Goal: Task Accomplishment & Management: Complete application form

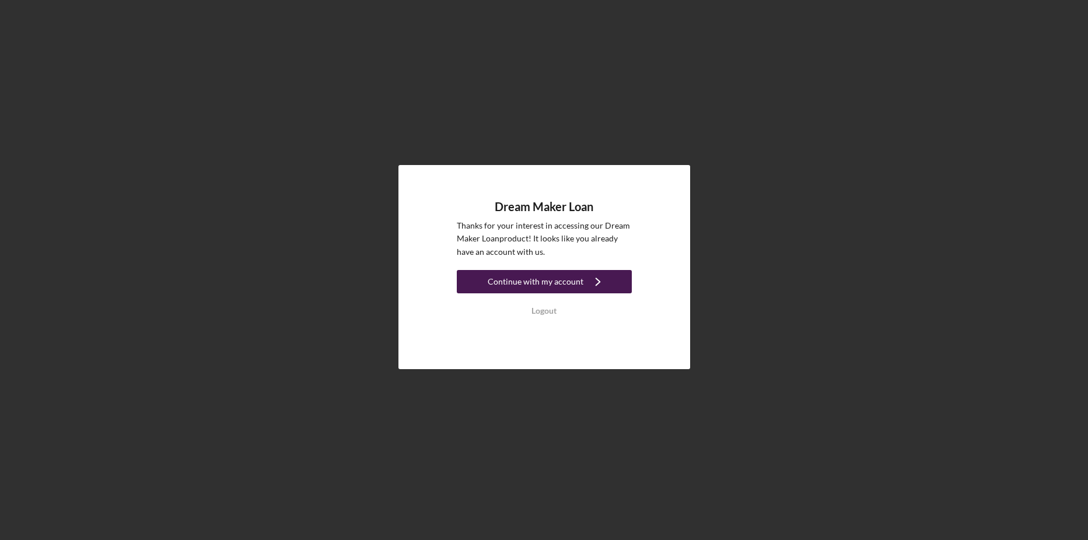
click at [595, 278] on icon "Icon/Navigate" at bounding box center [597, 281] width 29 height 29
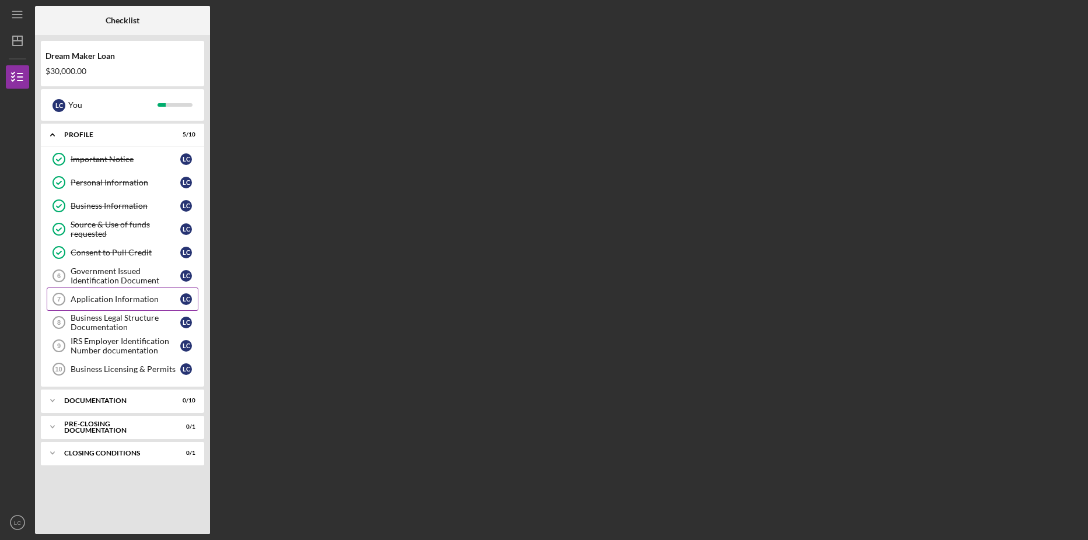
click at [127, 296] on div "Application Information" at bounding box center [126, 299] width 110 height 9
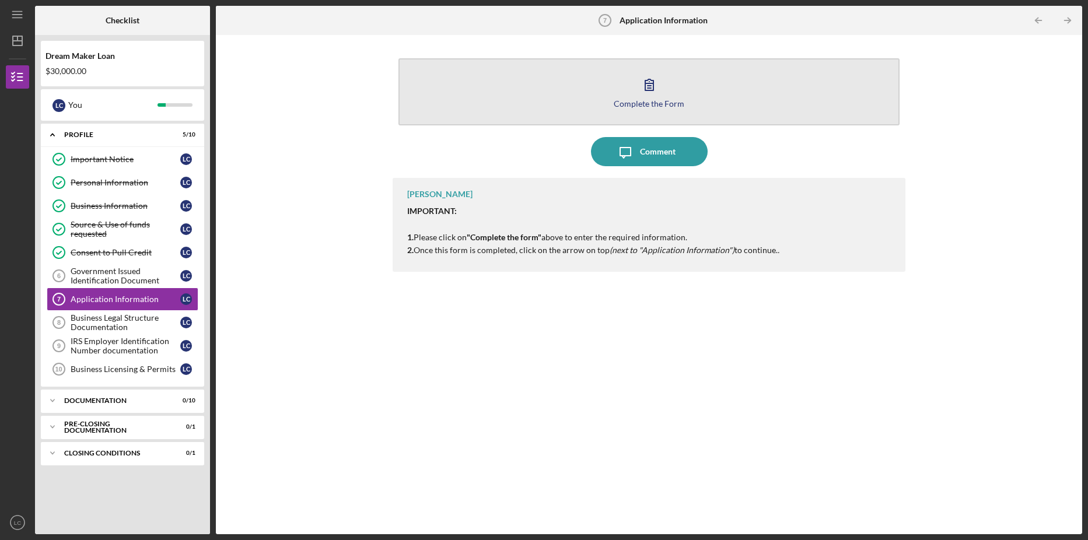
click at [656, 101] on div "Complete the Form" at bounding box center [649, 103] width 71 height 9
click at [646, 83] on icon "button" at bounding box center [649, 84] width 29 height 29
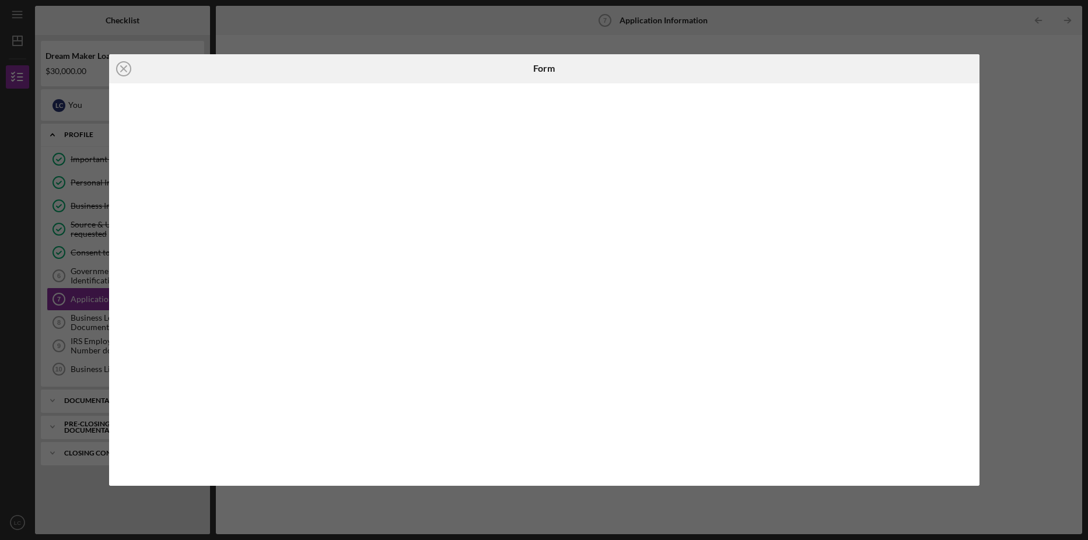
click at [1018, 92] on div "Icon/Close Form" at bounding box center [544, 270] width 1088 height 540
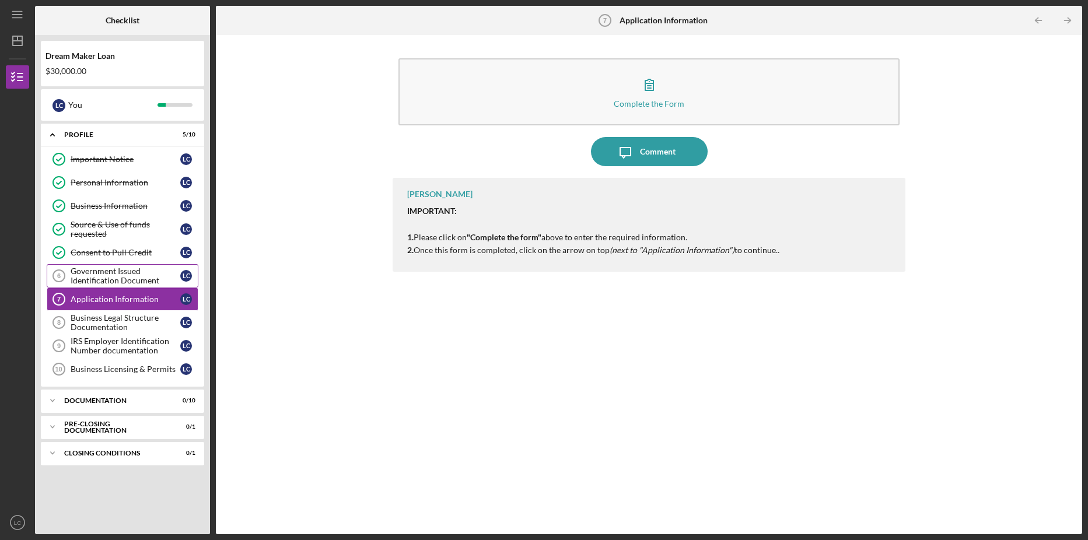
click at [110, 278] on div "Government Issued Identification Document" at bounding box center [126, 276] width 110 height 19
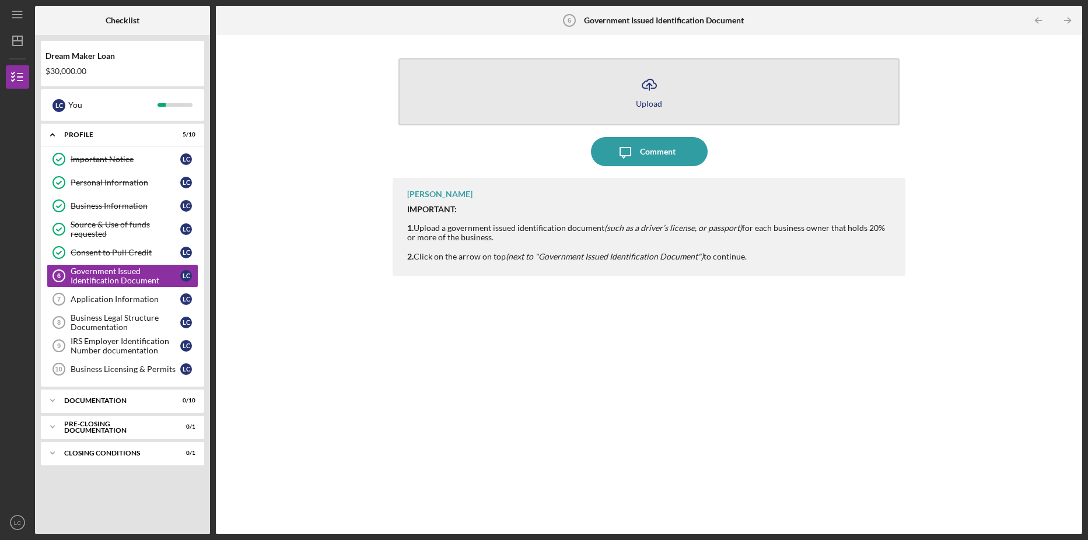
click at [660, 85] on icon "Icon/Upload" at bounding box center [649, 84] width 29 height 29
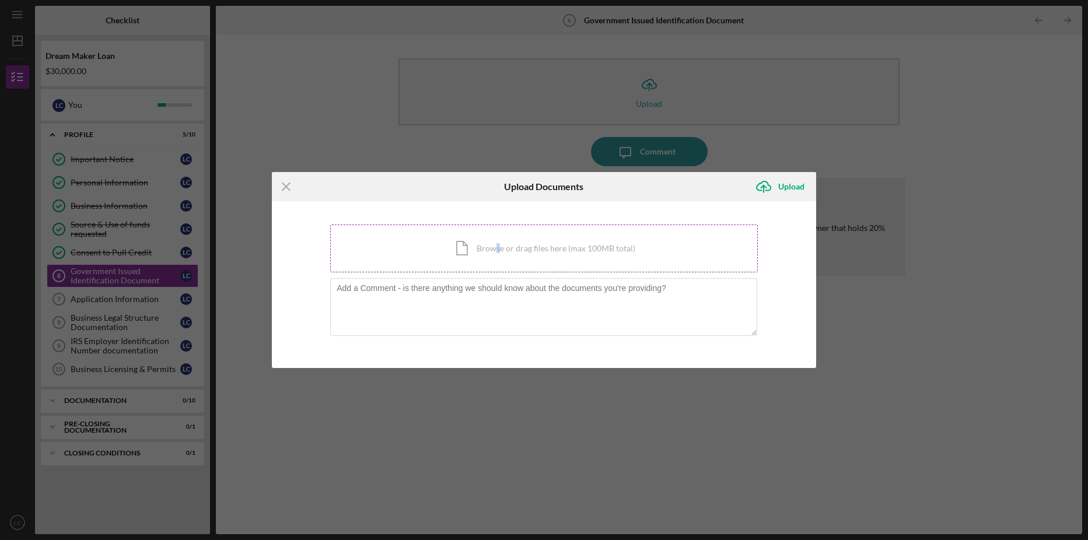
click at [499, 250] on div "Icon/Document Browse or drag files here (max 100MB total) Tap to choose files o…" at bounding box center [544, 249] width 428 height 48
click at [331, 62] on div "Icon/Menu Close Upload Documents Icon/Upload Upload You're uploading documents …" at bounding box center [544, 270] width 1088 height 540
click at [779, 184] on div "Upload" at bounding box center [791, 186] width 26 height 23
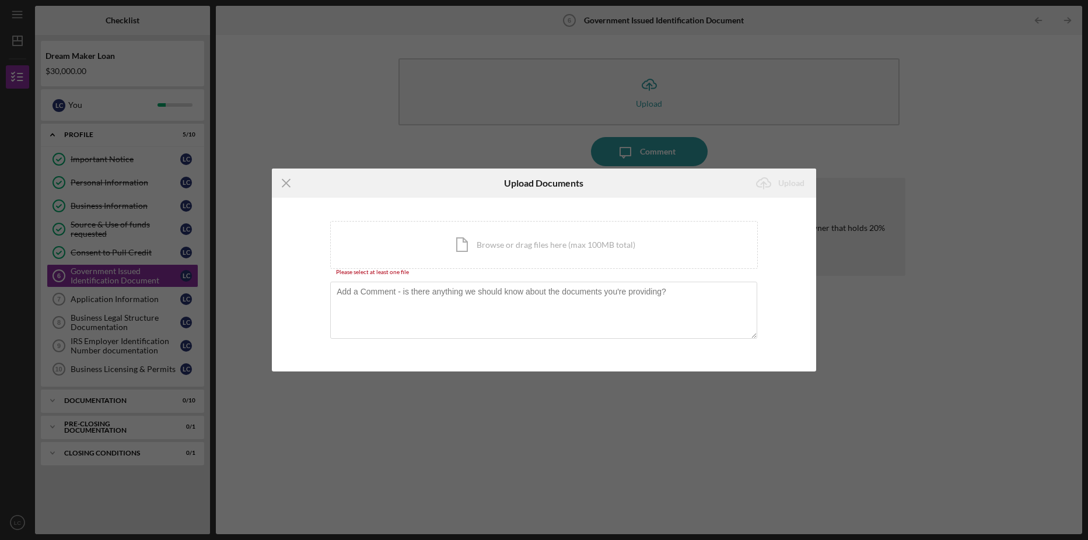
click at [646, 147] on div "Icon/Menu Close Upload Documents Icon/Upload Upload You're uploading documents …" at bounding box center [544, 270] width 1088 height 540
click at [536, 239] on div "Icon/Document Browse or drag files here (max 100MB total) Tap to choose files o…" at bounding box center [544, 245] width 428 height 48
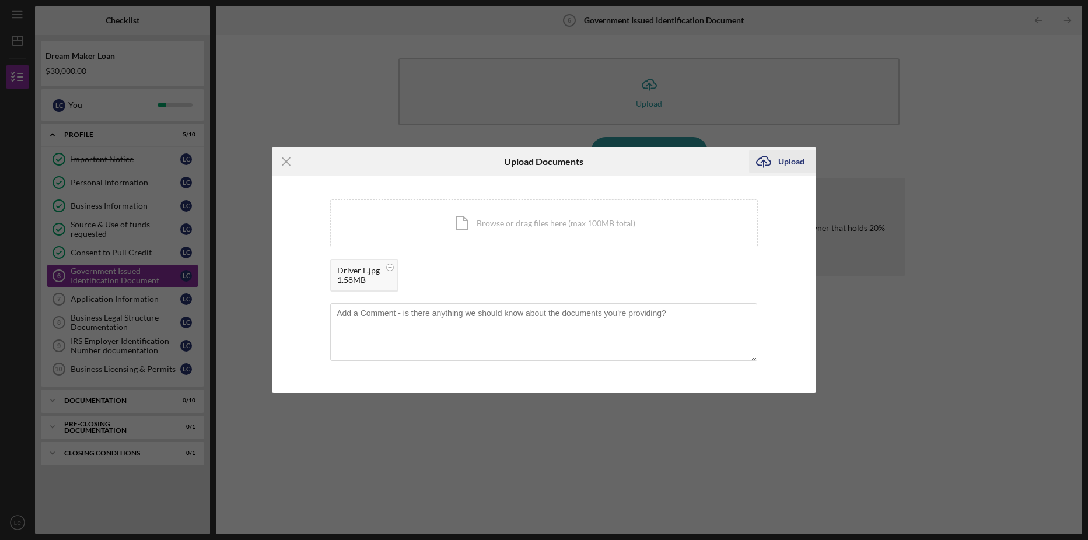
click at [778, 158] on button "Icon/Upload Upload" at bounding box center [782, 161] width 67 height 23
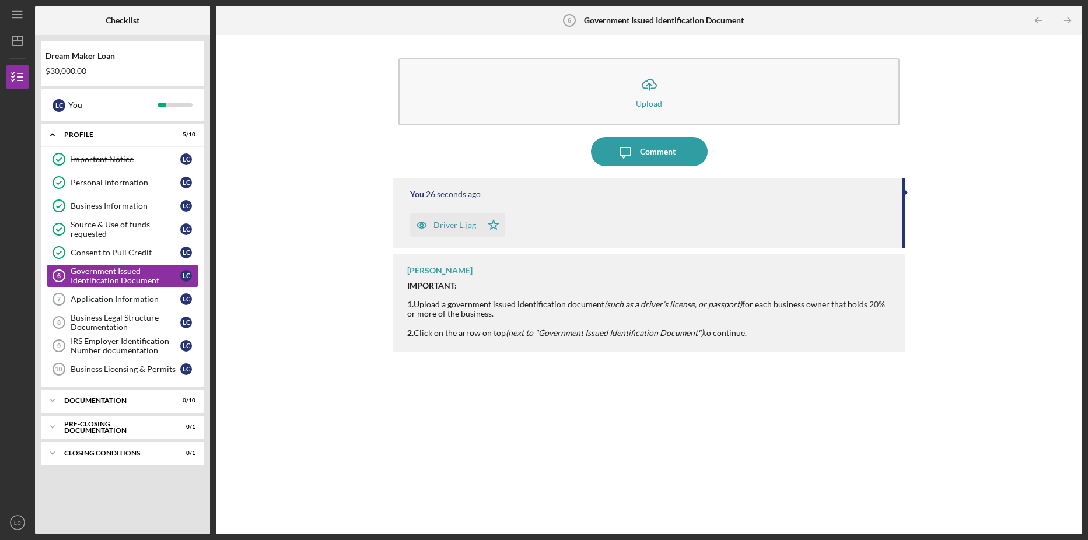
click at [440, 223] on div "Driver L.jpg" at bounding box center [454, 224] width 43 height 9
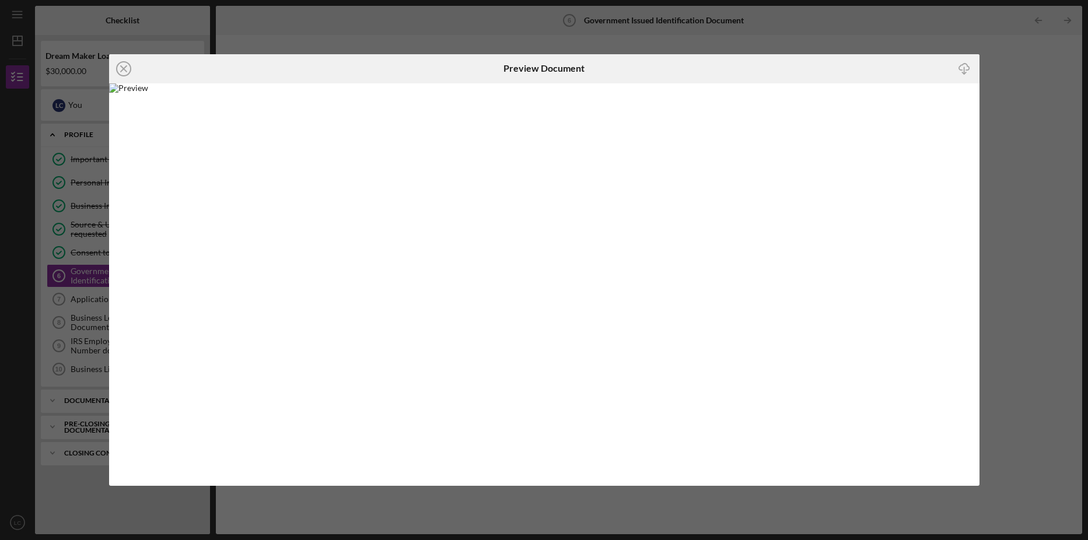
click at [996, 37] on div "Icon/Close Preview Document Icon/Download" at bounding box center [544, 270] width 1088 height 540
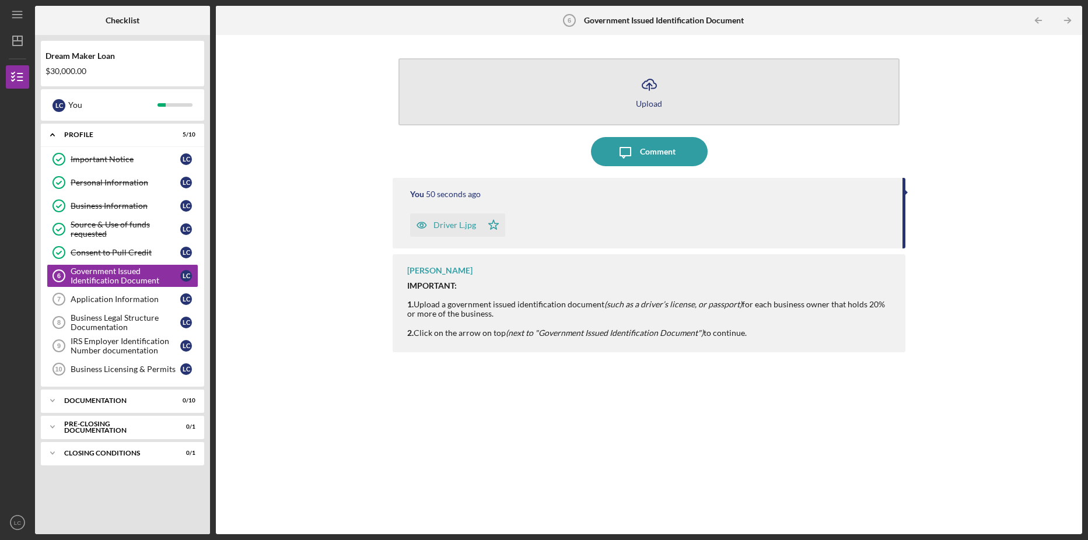
click at [653, 97] on icon "Icon/Upload" at bounding box center [649, 84] width 29 height 29
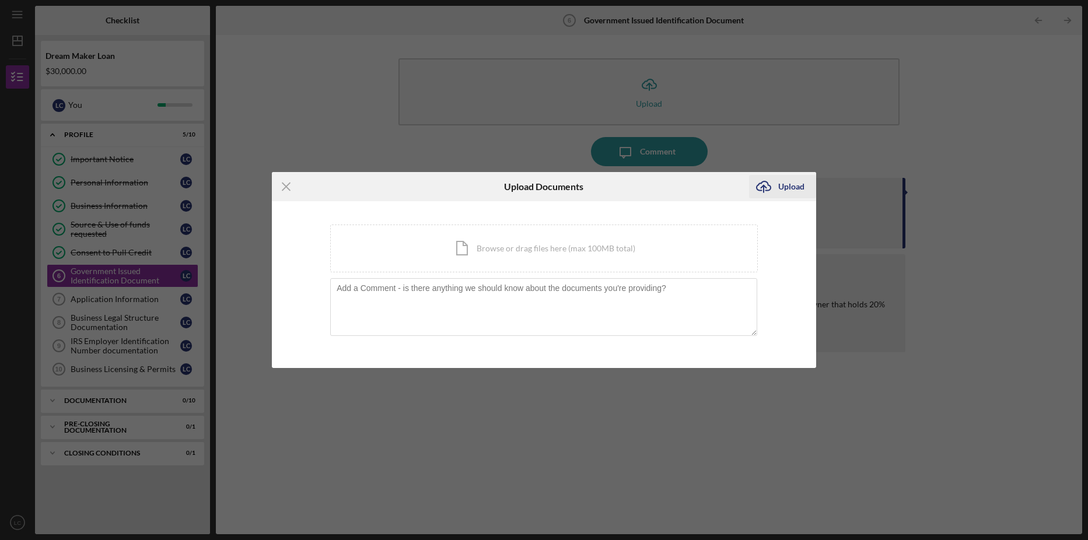
click at [784, 185] on div "Upload" at bounding box center [791, 186] width 26 height 23
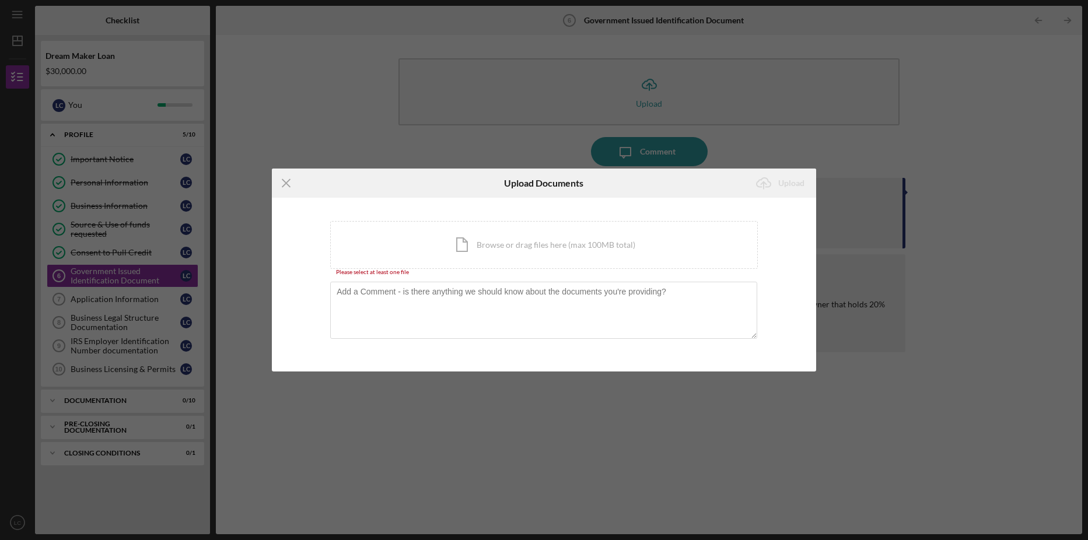
click at [829, 145] on div "Icon/Menu Close Upload Documents Icon/Upload Upload You're uploading documents …" at bounding box center [544, 270] width 1088 height 540
click at [290, 184] on icon "Icon/Menu Close" at bounding box center [286, 183] width 29 height 29
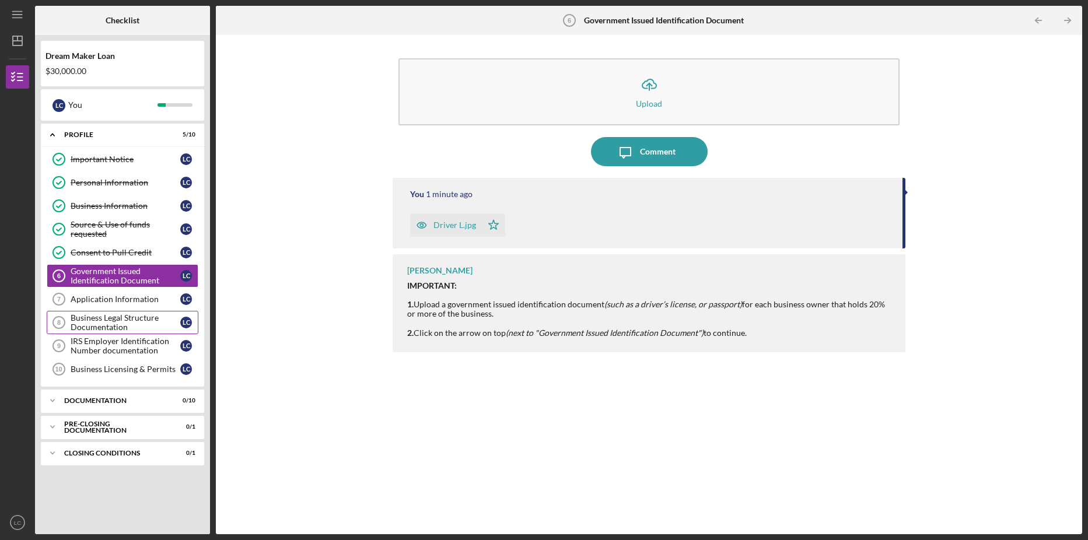
click at [118, 324] on div "Business Legal Structure Documentation" at bounding box center [126, 322] width 110 height 19
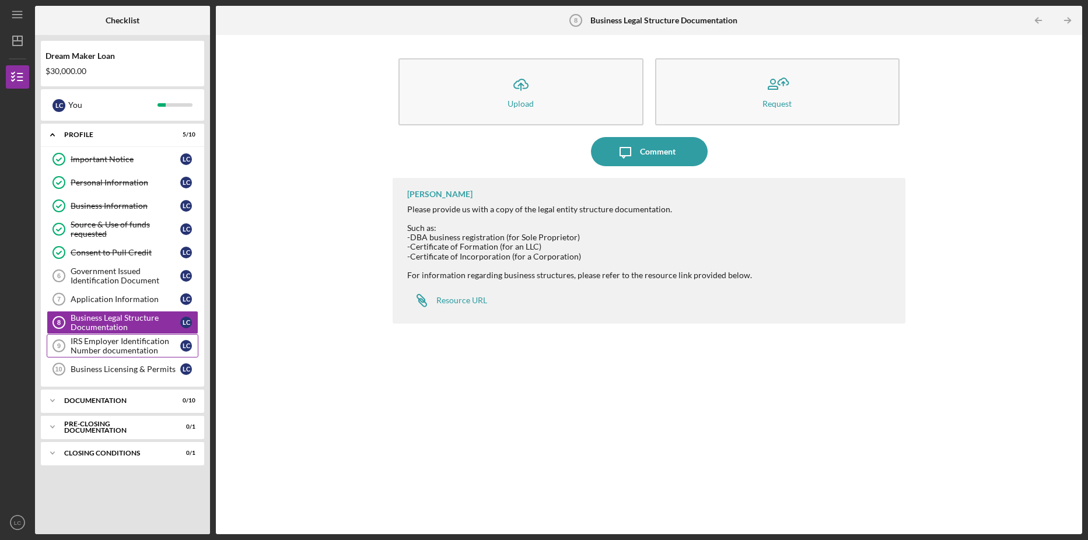
click at [115, 339] on div "IRS Employer Identification Number documentation" at bounding box center [126, 346] width 110 height 19
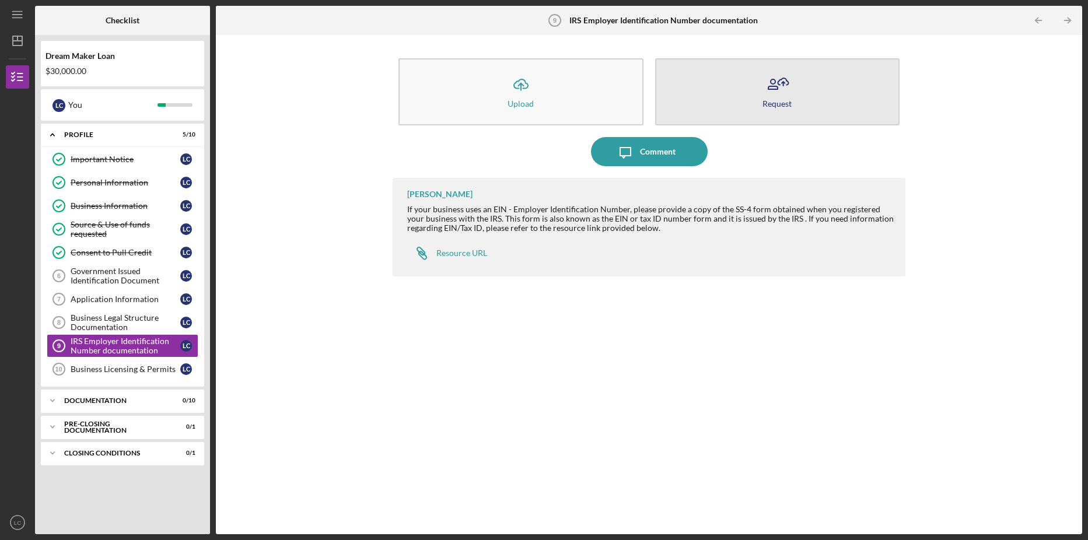
click at [769, 79] on icon "button" at bounding box center [776, 84] width 29 height 29
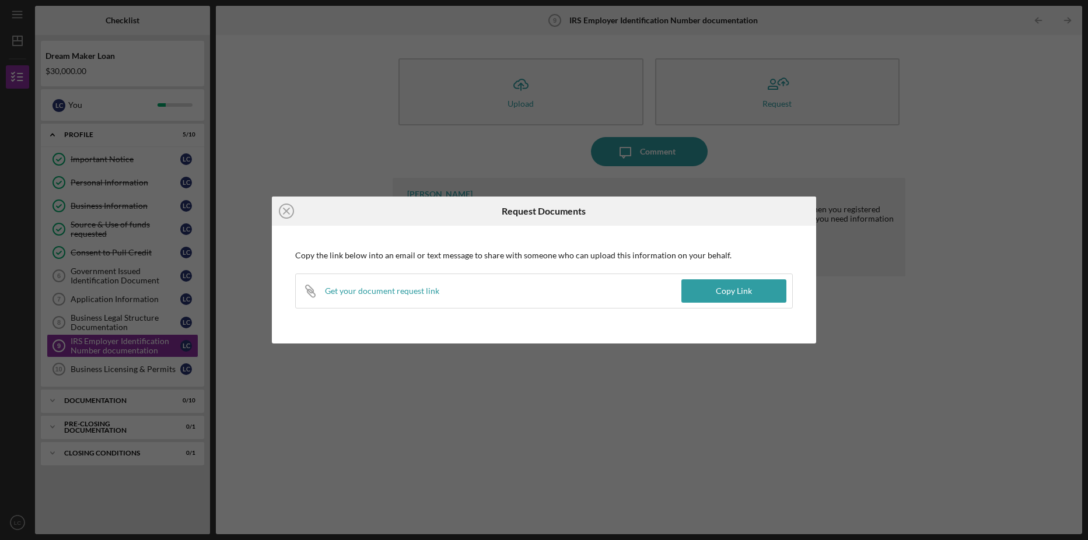
click at [853, 138] on div "Icon/Close Request Documents Copy the link below into an email or text message …" at bounding box center [544, 270] width 1088 height 540
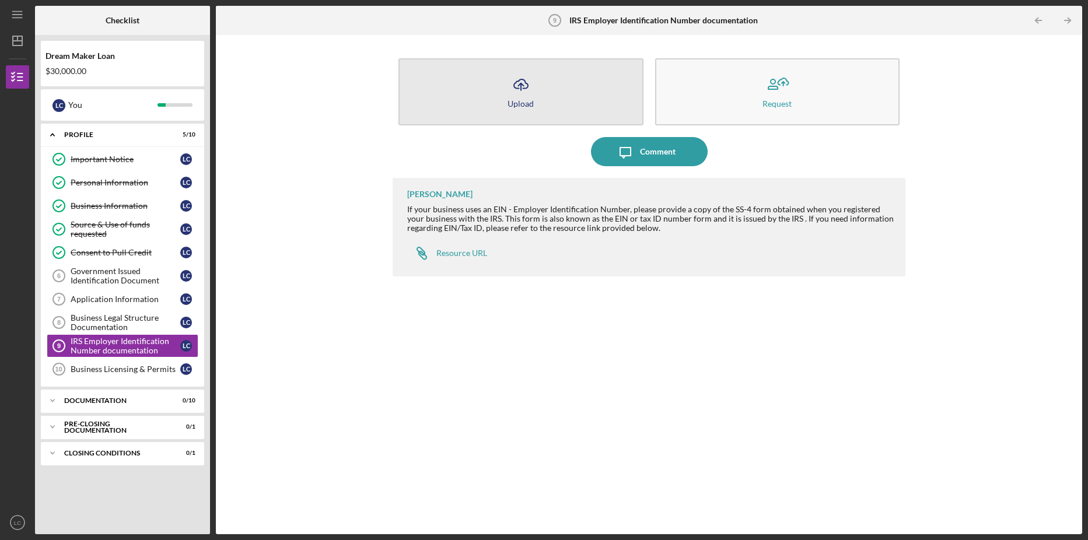
click at [508, 85] on icon "Icon/Upload" at bounding box center [520, 84] width 29 height 29
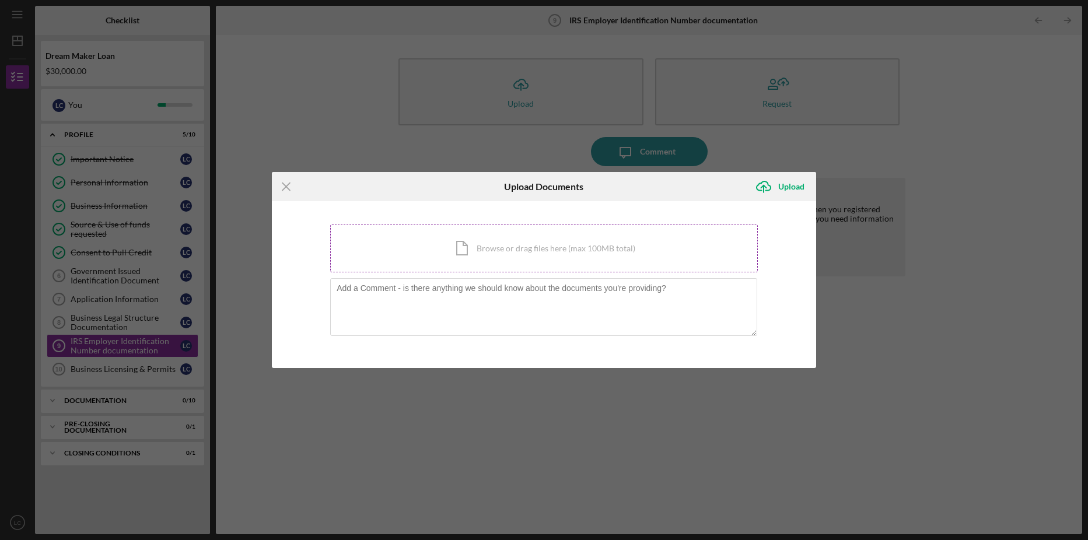
click at [513, 249] on div "Icon/Document Browse or drag files here (max 100MB total) Tap to choose files o…" at bounding box center [544, 249] width 428 height 48
click at [496, 243] on div "Icon/Document Browse or drag files here (max 100MB total) Tap to choose files o…" at bounding box center [544, 249] width 428 height 48
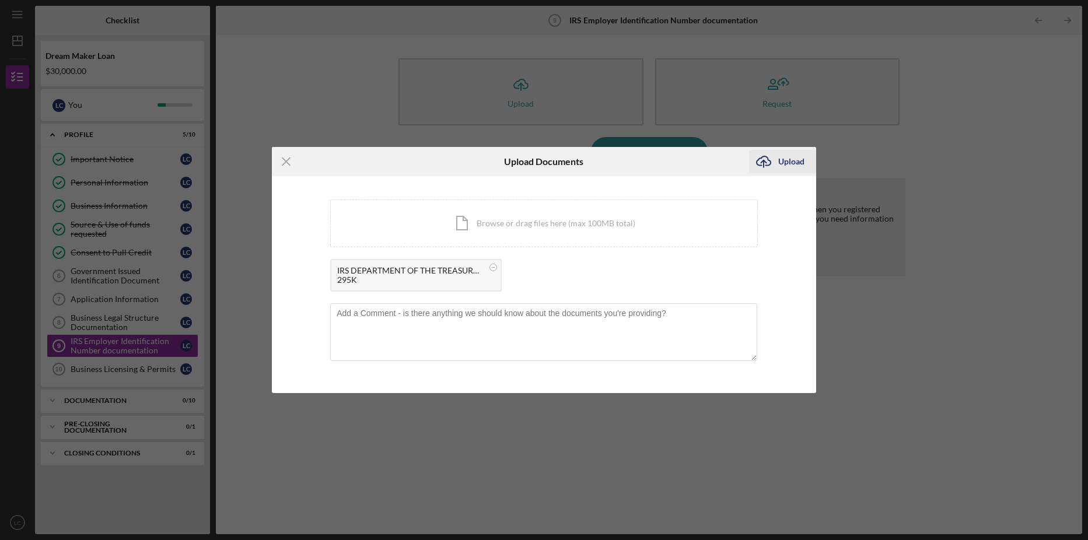
click at [780, 163] on div "Upload" at bounding box center [791, 161] width 26 height 23
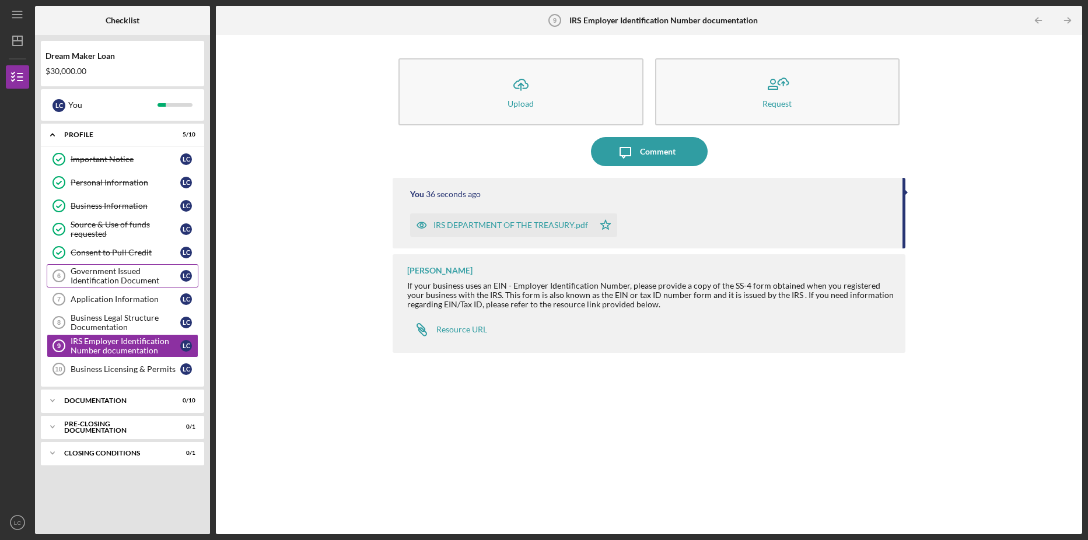
click at [117, 278] on div "Government Issued Identification Document" at bounding box center [126, 276] width 110 height 19
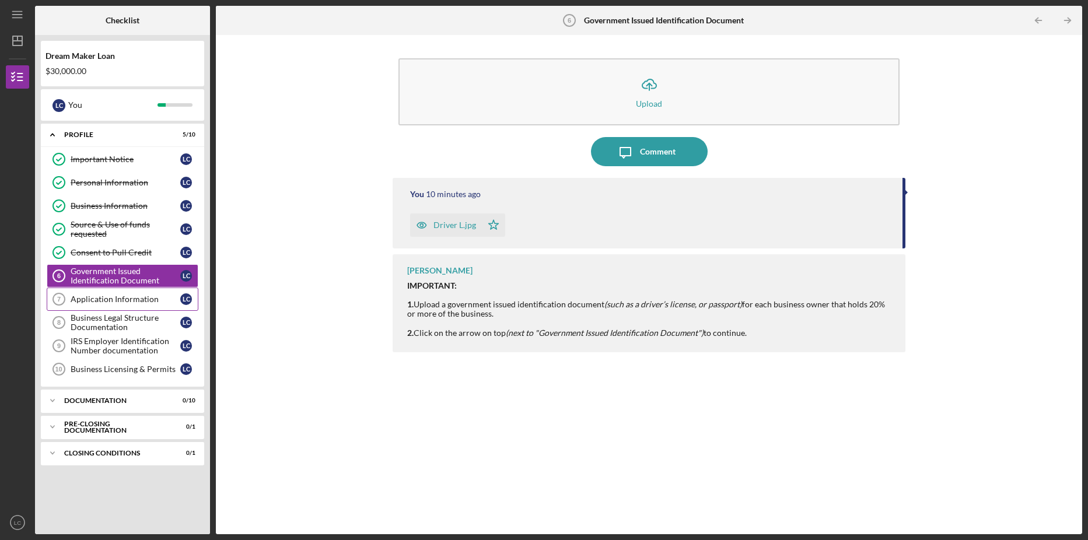
click at [113, 299] on div "Application Information" at bounding box center [126, 299] width 110 height 9
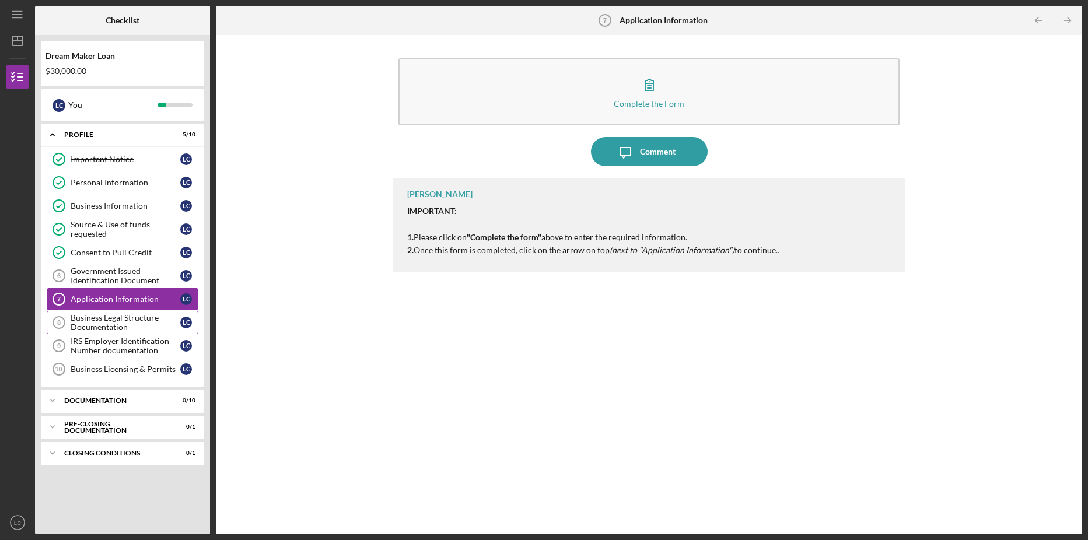
click at [114, 324] on div "Business Legal Structure Documentation" at bounding box center [126, 322] width 110 height 19
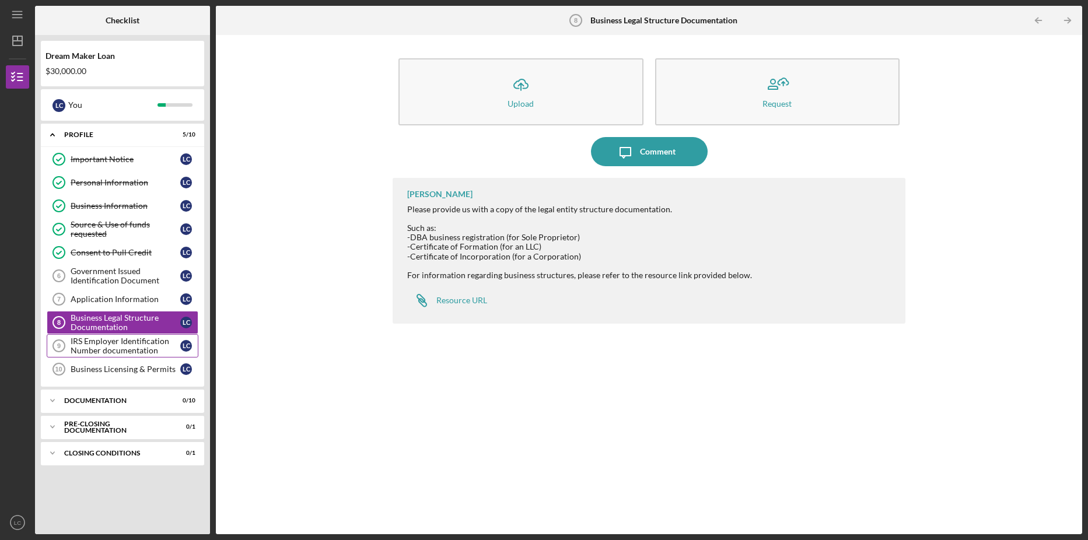
click at [115, 342] on div "IRS Employer Identification Number documentation" at bounding box center [126, 346] width 110 height 19
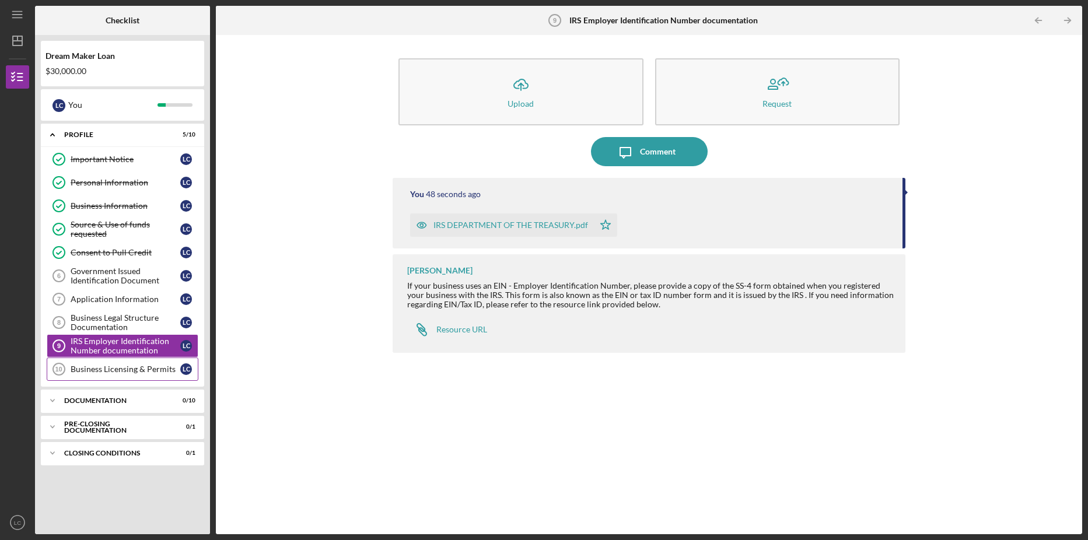
click at [110, 362] on link "Business Licensing & Permits 10 Business Licensing & Permits L C" at bounding box center [123, 369] width 152 height 23
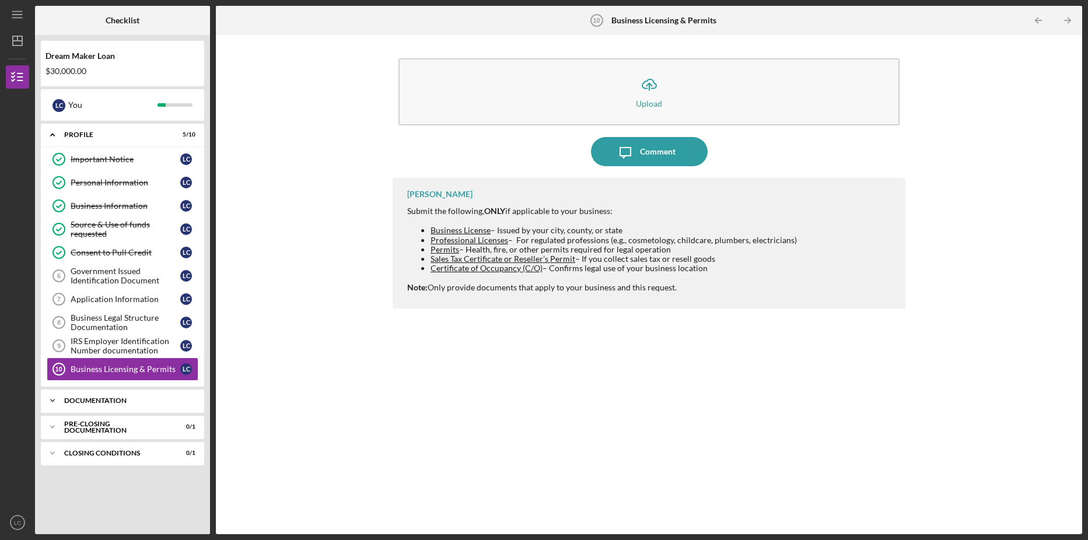
click at [112, 394] on div "Icon/Expander Documentation 0 / 10" at bounding box center [122, 400] width 163 height 23
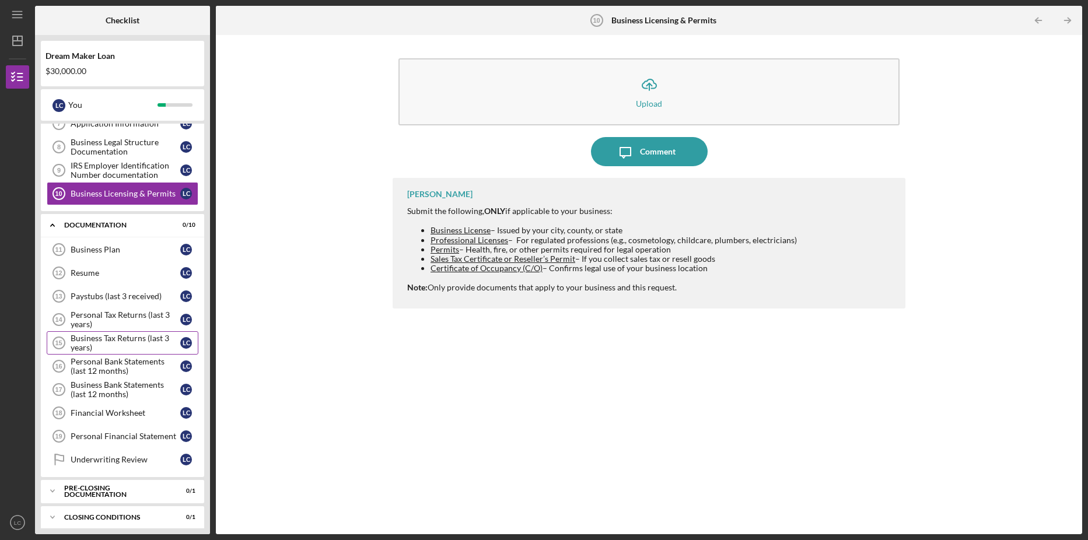
scroll to position [183, 0]
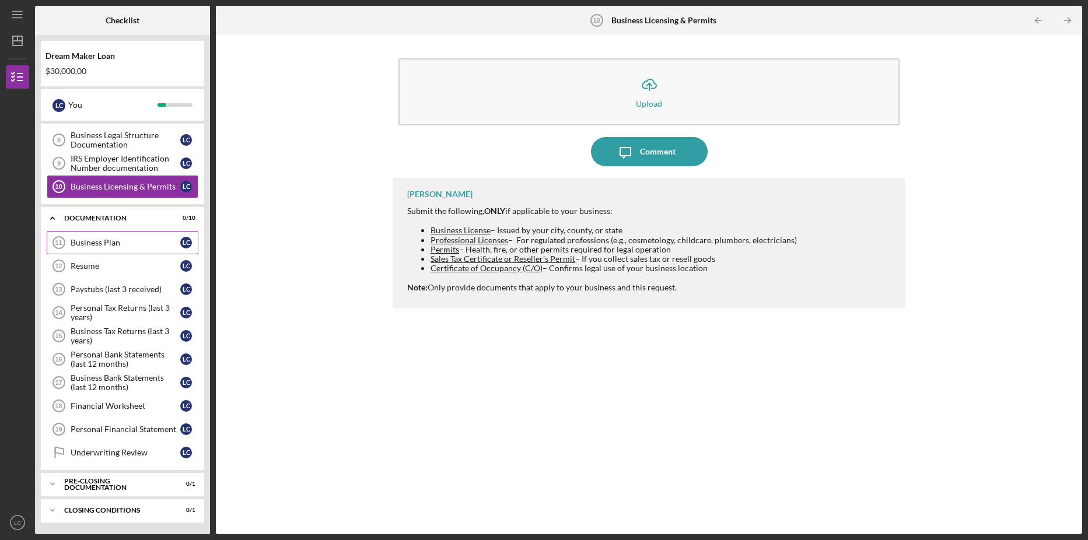
click at [120, 237] on link "Business Plan 11 Business Plan L C" at bounding box center [123, 242] width 152 height 23
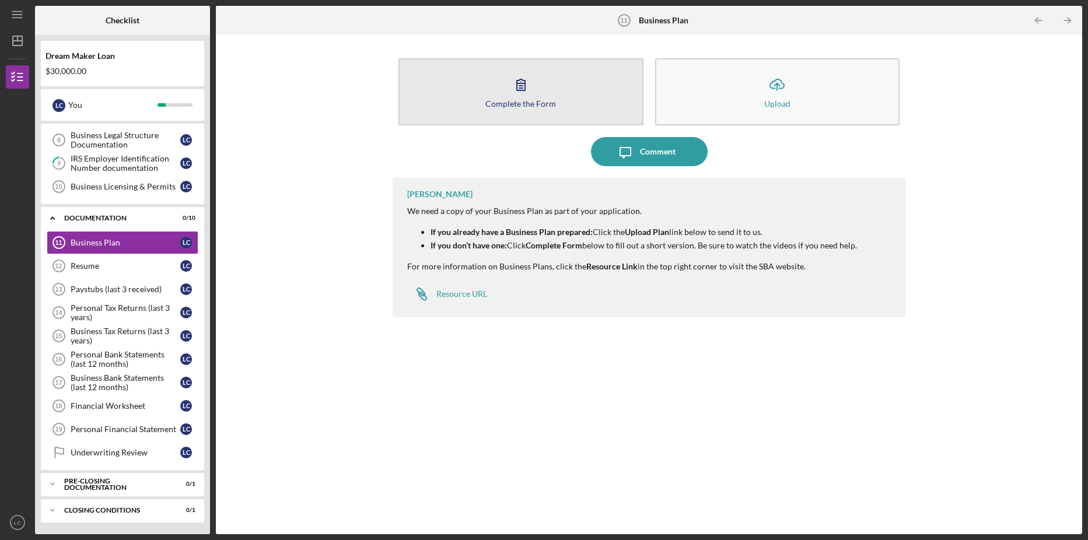
click at [510, 99] on div "Complete the Form" at bounding box center [520, 103] width 71 height 9
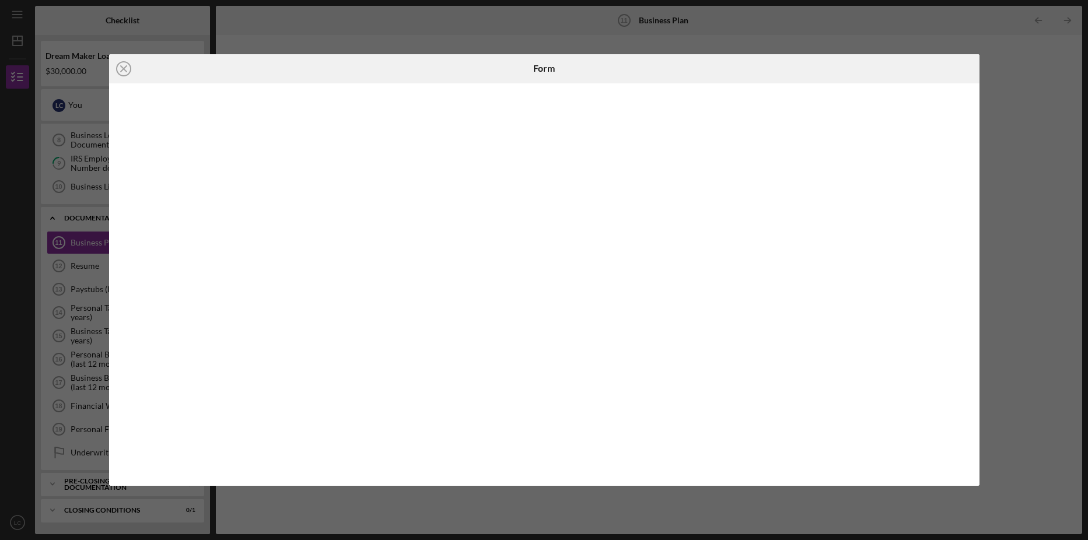
click at [1035, 79] on div "Icon/Close Form" at bounding box center [544, 270] width 1088 height 540
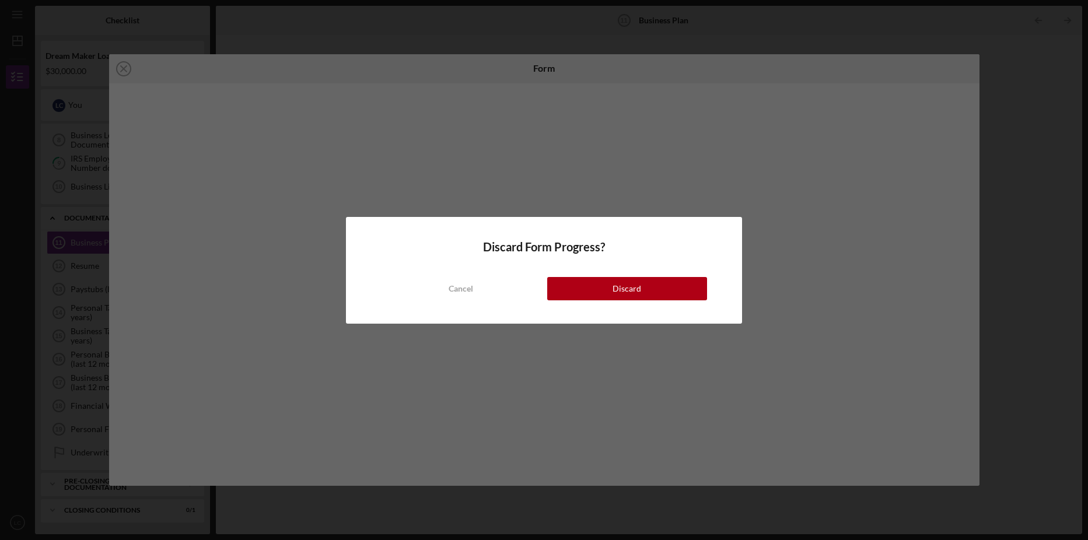
click at [575, 284] on button "Discard" at bounding box center [627, 288] width 160 height 23
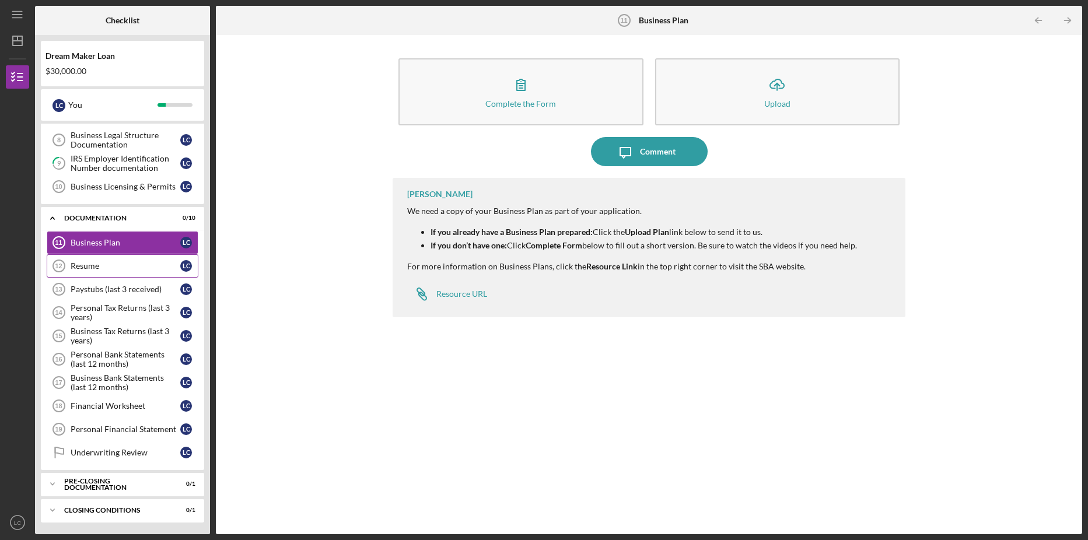
click at [93, 268] on div "Resume" at bounding box center [126, 265] width 110 height 9
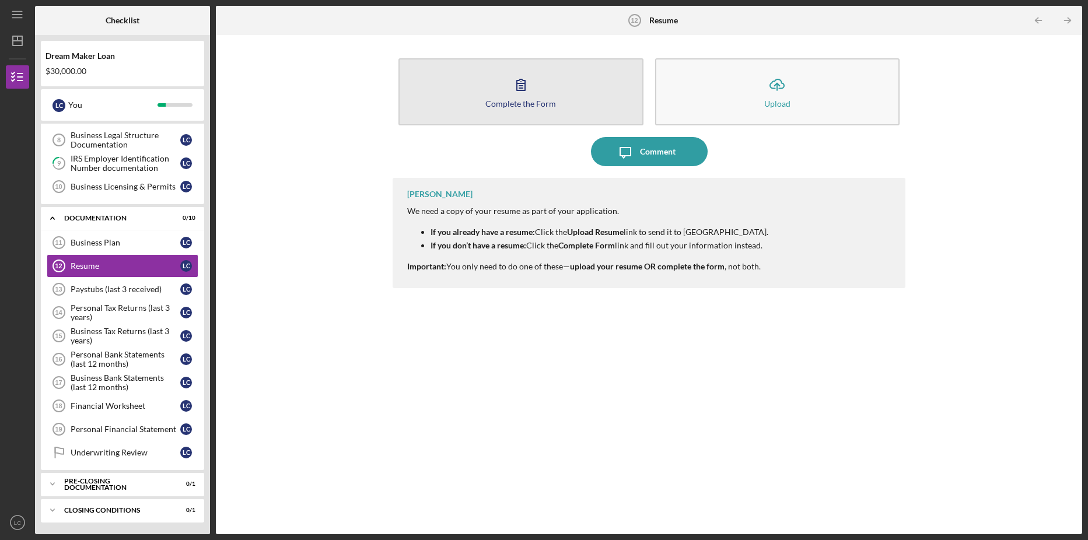
click at [530, 91] on icon "button" at bounding box center [520, 84] width 29 height 29
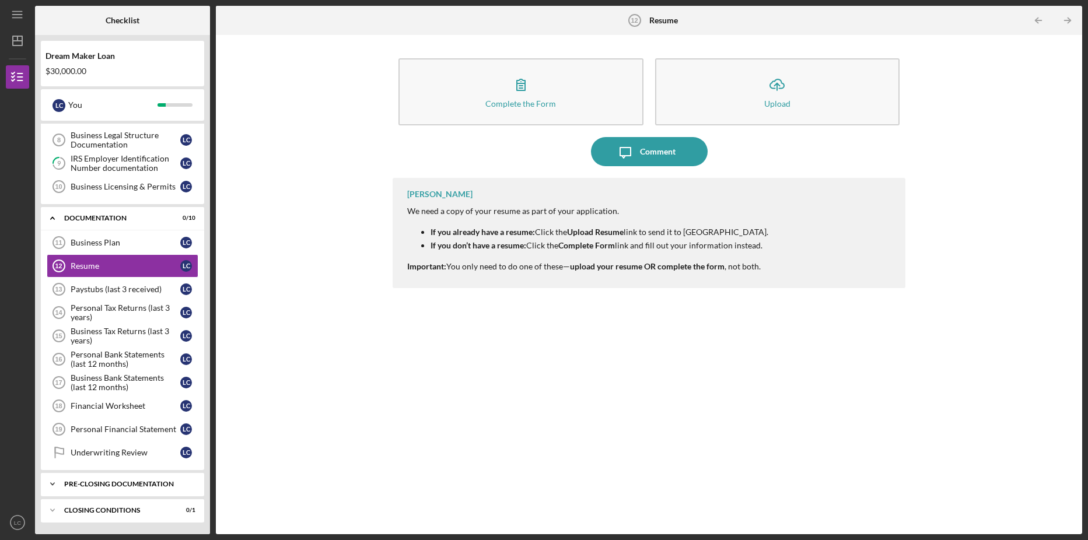
click at [131, 474] on div "Icon/Expander Pre-Closing Documentation 0 / 1" at bounding box center [122, 483] width 163 height 23
click at [85, 481] on div "Pre-Closing Documentation" at bounding box center [126, 484] width 125 height 7
click at [52, 480] on icon "Icon/Expander" at bounding box center [52, 483] width 23 height 23
click at [120, 511] on div "Closing Conditions" at bounding box center [126, 510] width 125 height 7
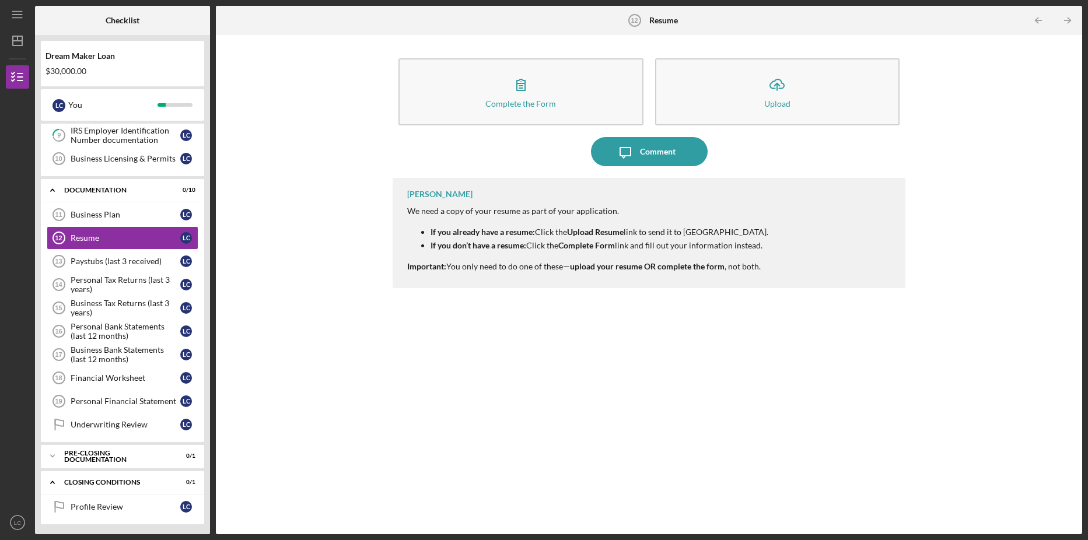
scroll to position [212, 0]
click at [99, 464] on div "Icon/Expander Pre-Closing Documentation 0 / 1" at bounding box center [122, 454] width 163 height 23
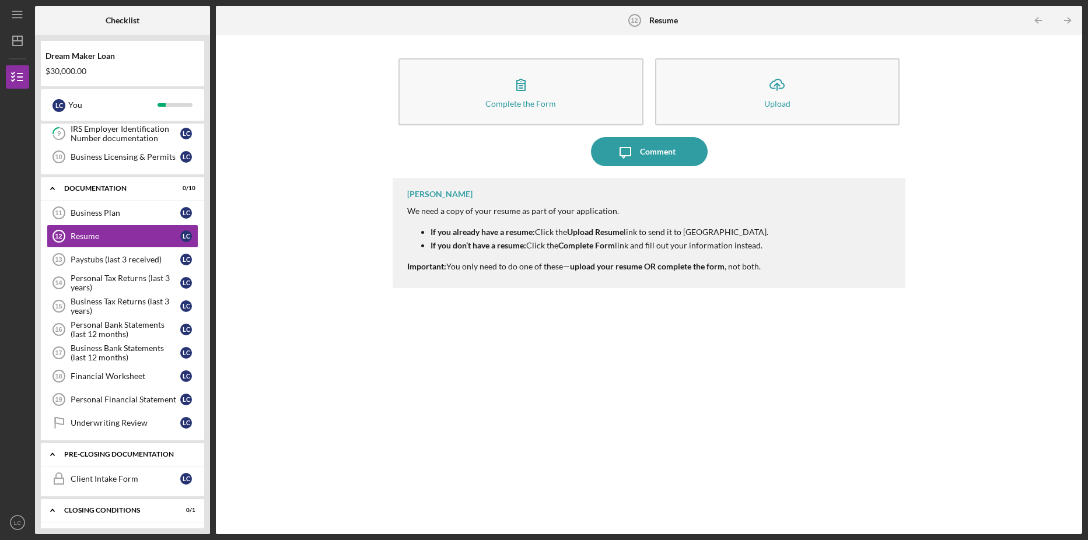
click at [101, 454] on div "Pre-Closing Documentation" at bounding box center [126, 454] width 125 height 7
click at [113, 479] on div "Client Intake Form" at bounding box center [126, 478] width 110 height 9
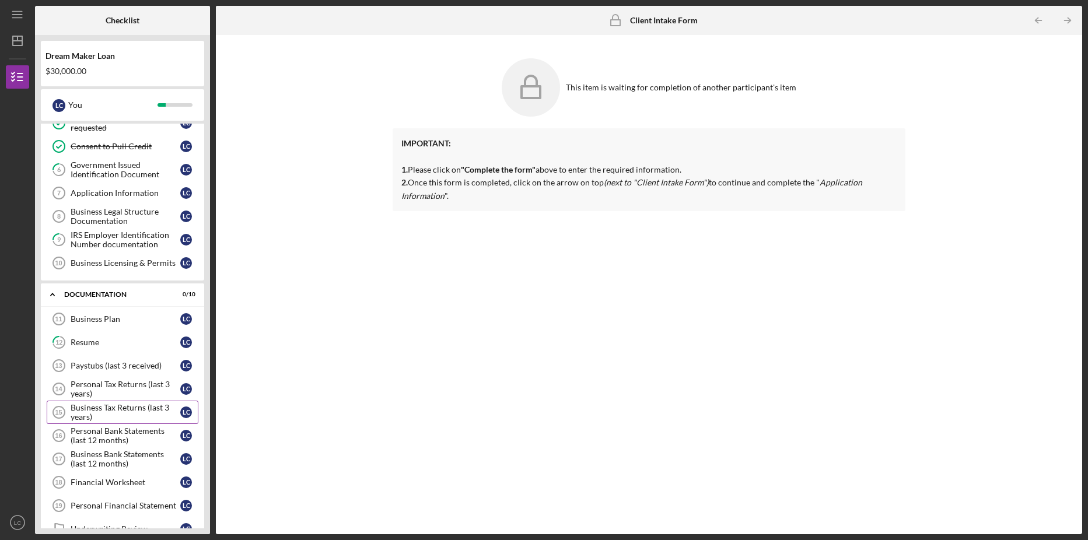
scroll to position [96, 0]
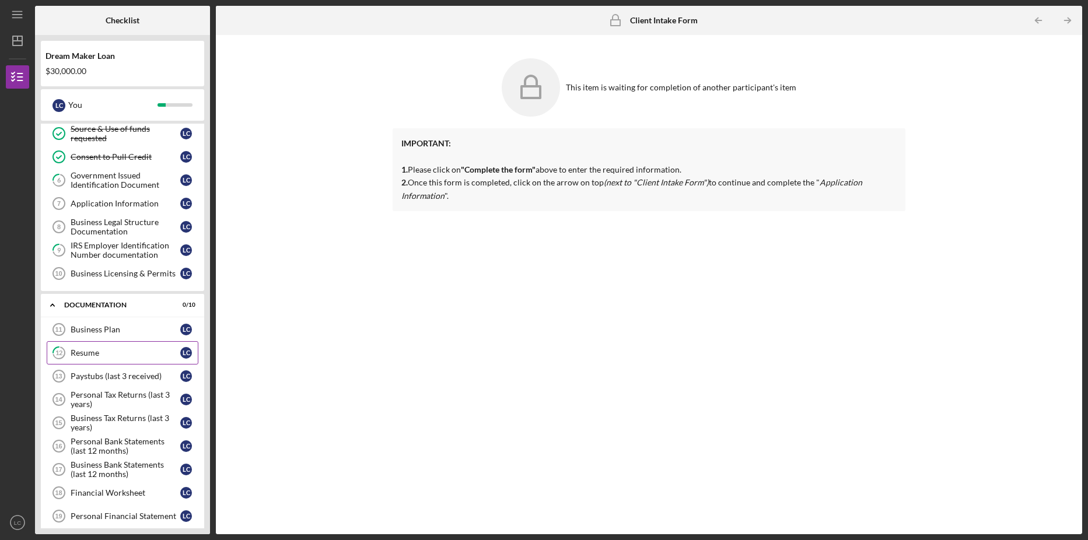
click at [108, 346] on link "12 Resume L C" at bounding box center [123, 352] width 152 height 23
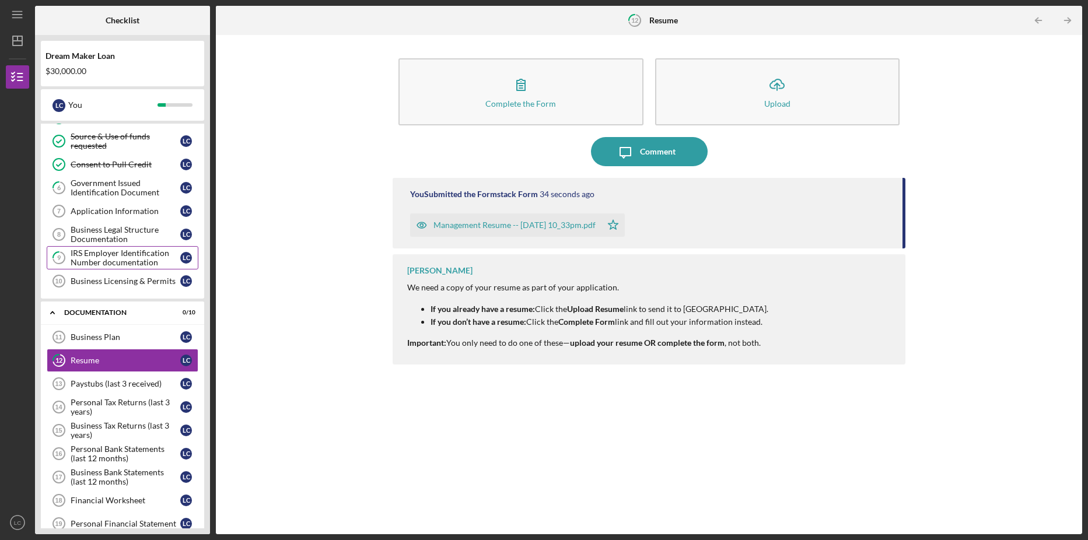
scroll to position [117, 0]
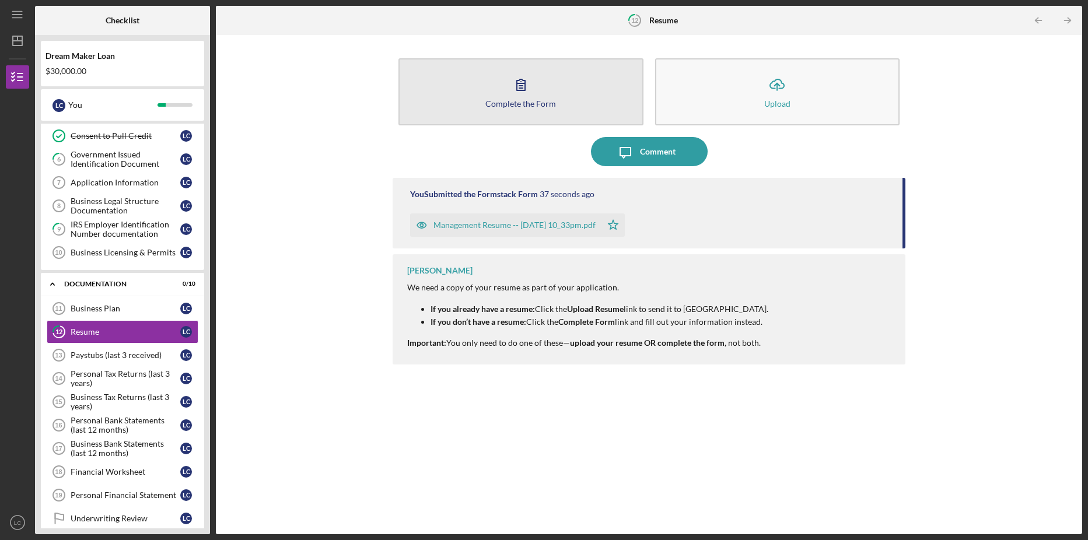
click at [526, 88] on icon "button" at bounding box center [520, 84] width 29 height 29
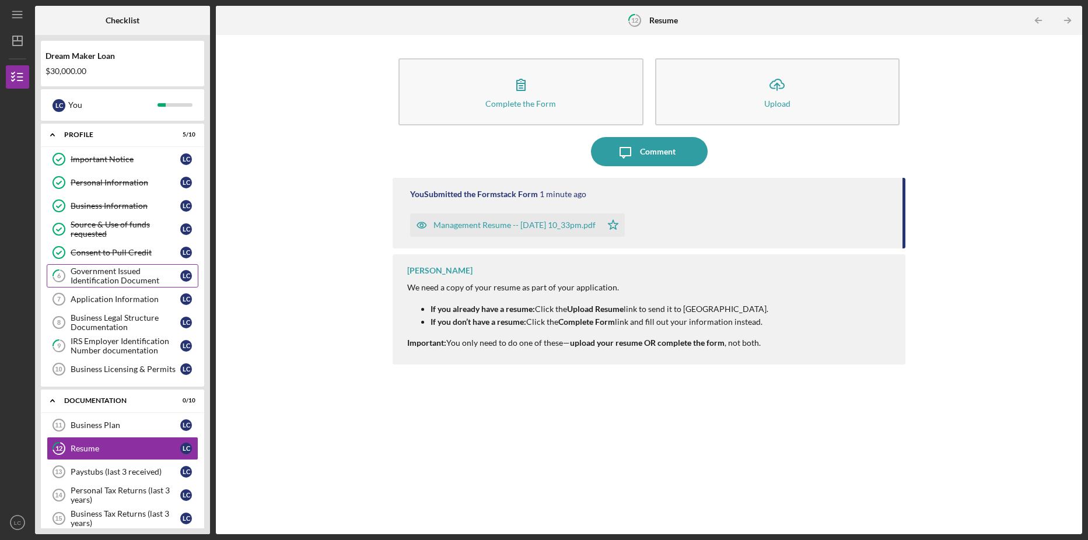
click at [105, 273] on div "Government Issued Identification Document" at bounding box center [126, 276] width 110 height 19
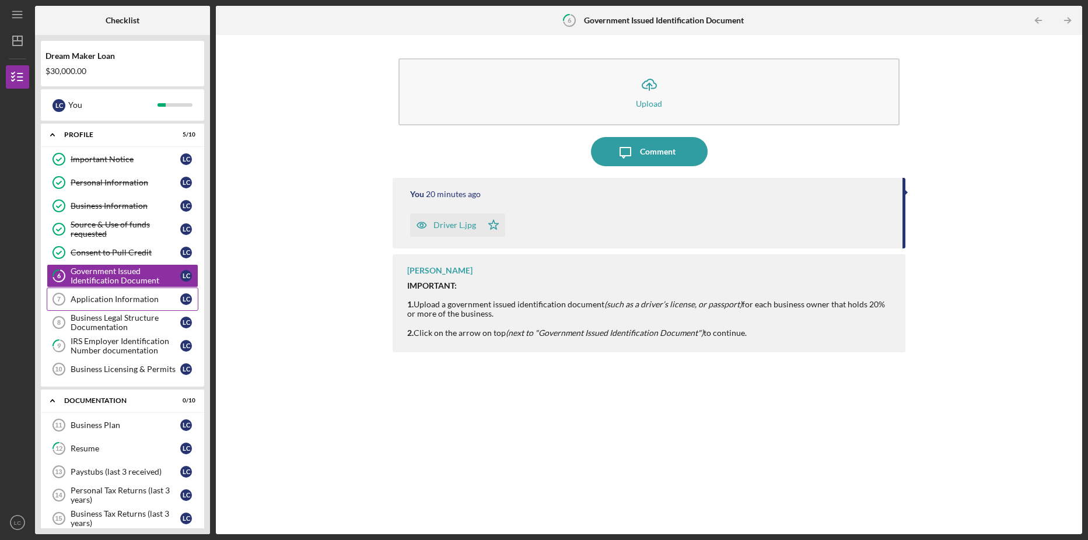
click at [113, 294] on link "Application Information 7 Application Information L C" at bounding box center [123, 299] width 152 height 23
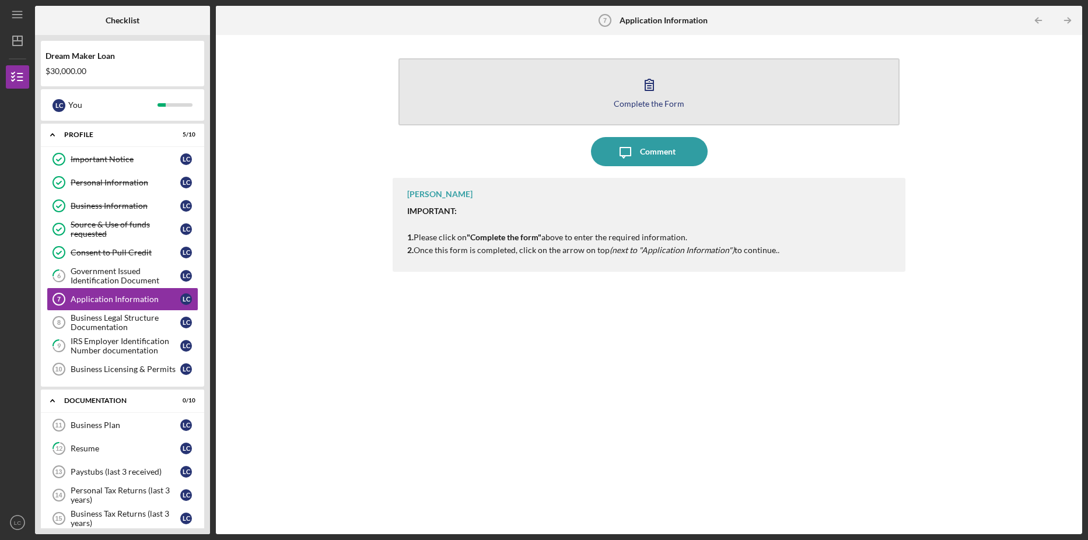
click at [667, 81] on button "Complete the Form Form" at bounding box center [648, 91] width 501 height 67
click at [650, 89] on icon "button" at bounding box center [649, 84] width 29 height 29
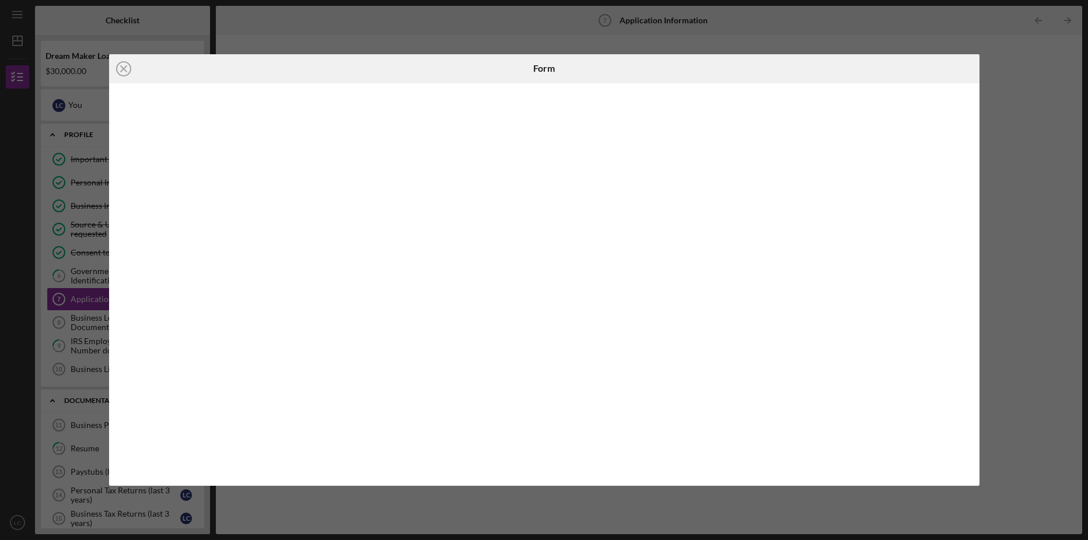
click at [93, 277] on div "Icon/Close Form" at bounding box center [544, 270] width 1088 height 540
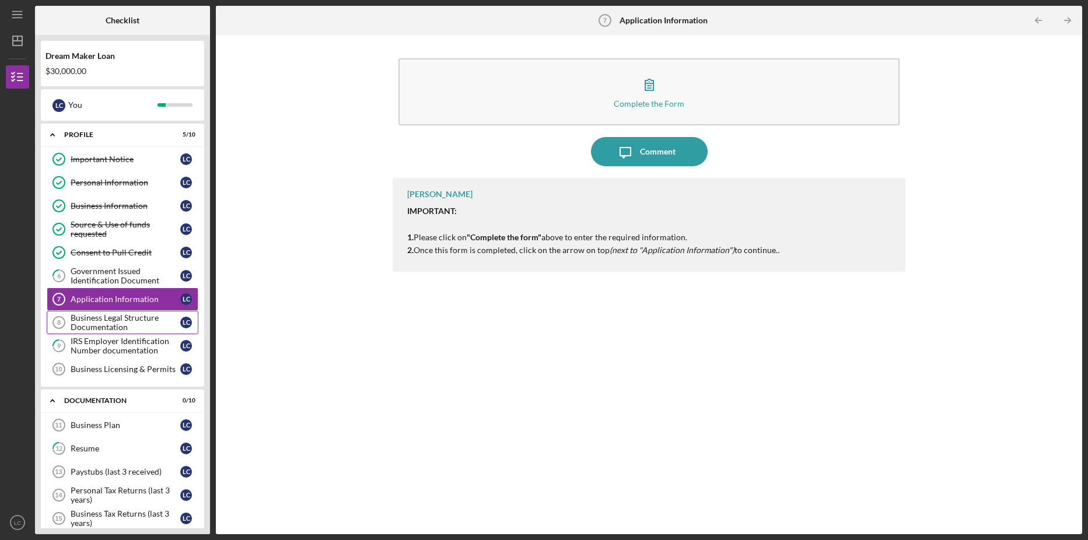
click at [95, 313] on link "Business Legal Structure Documentation 8 Business Legal Structure Documentation…" at bounding box center [123, 322] width 152 height 23
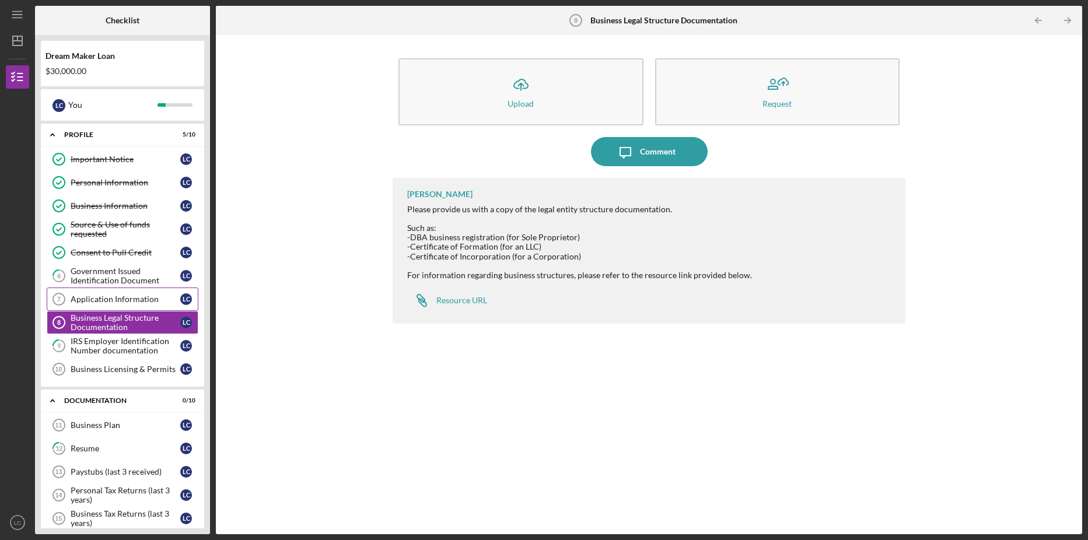
click at [104, 300] on div "Application Information" at bounding box center [126, 299] width 110 height 9
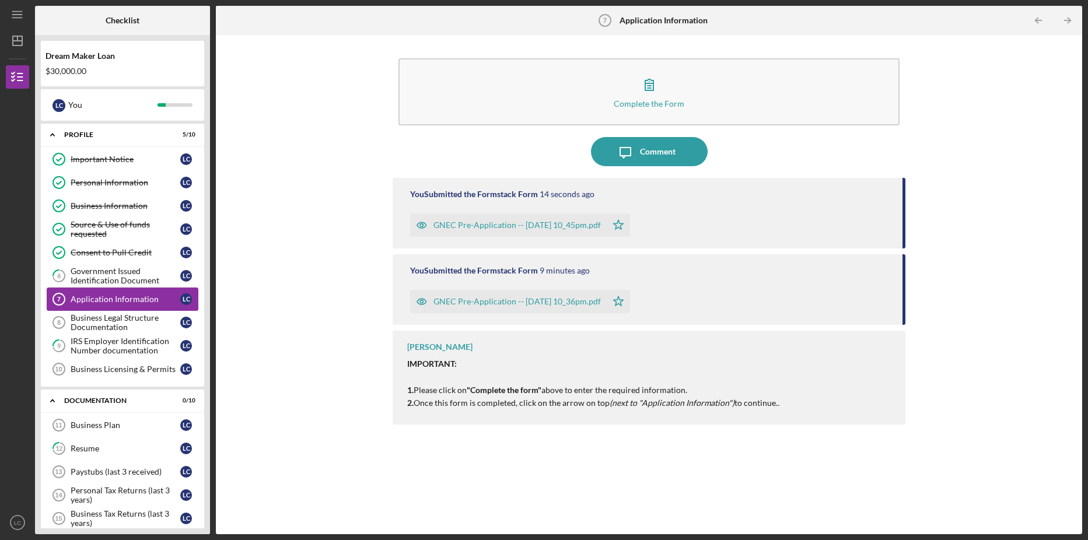
click at [113, 295] on div "Application Information" at bounding box center [126, 299] width 110 height 9
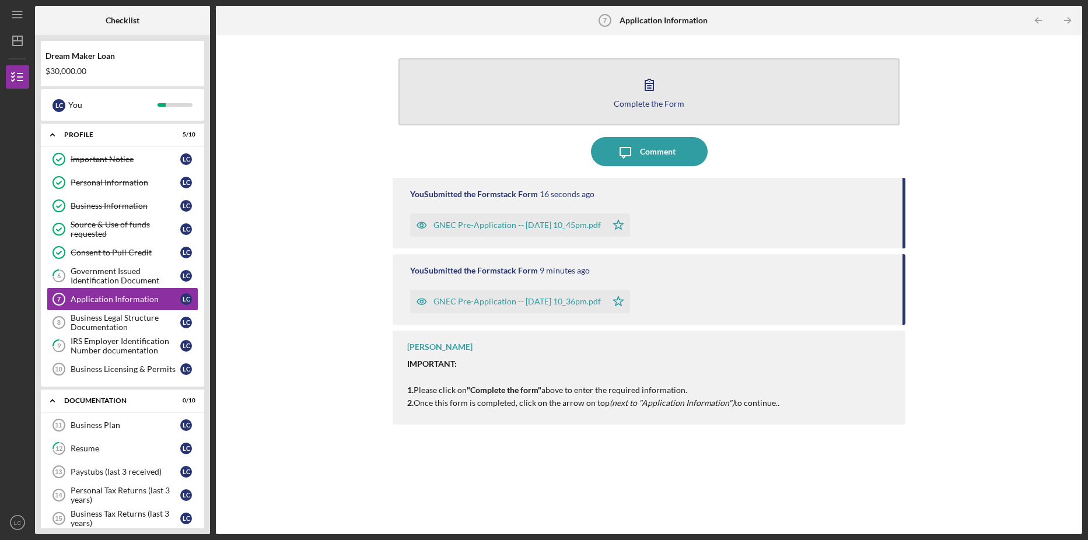
click at [650, 85] on icon "button" at bounding box center [649, 84] width 29 height 29
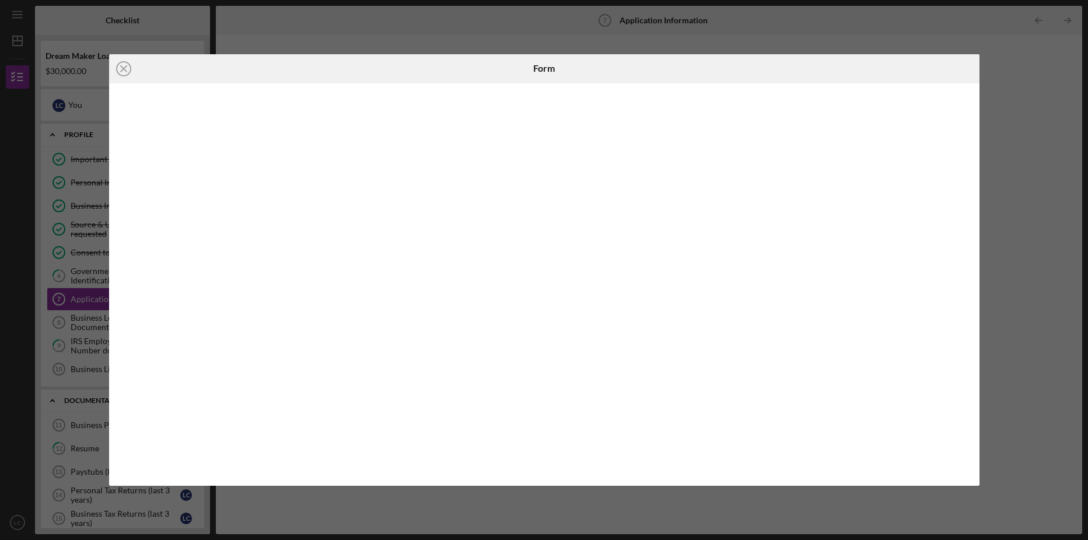
click at [68, 325] on div "Icon/Close Form" at bounding box center [544, 270] width 1088 height 540
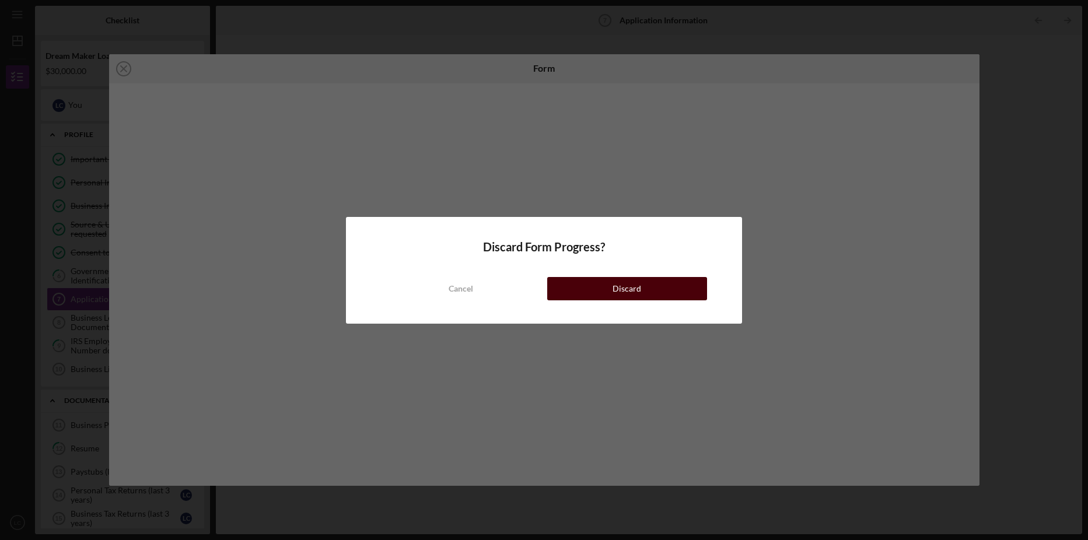
click at [571, 290] on button "Discard" at bounding box center [627, 288] width 160 height 23
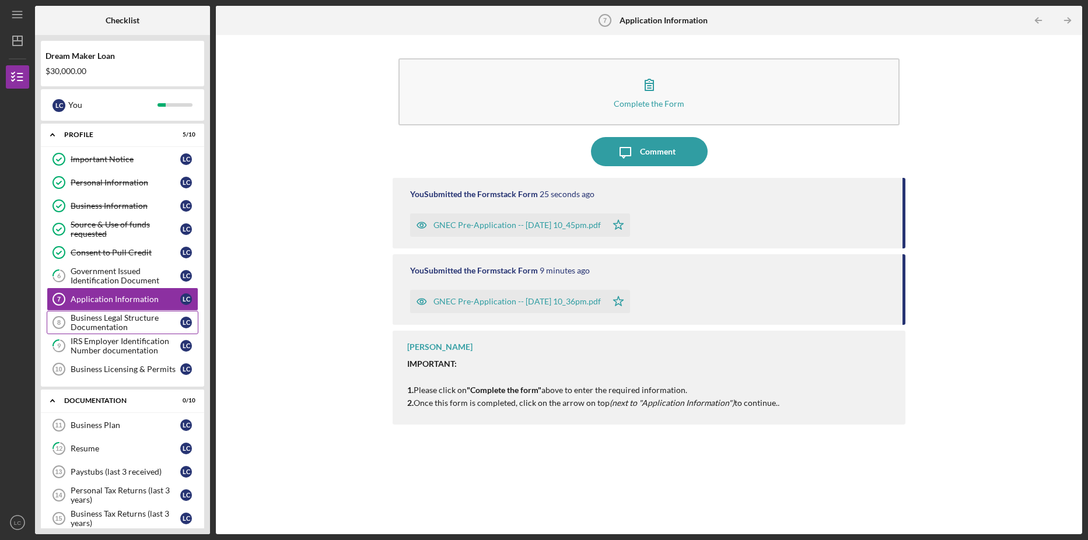
click at [118, 321] on div "Business Legal Structure Documentation" at bounding box center [126, 322] width 110 height 19
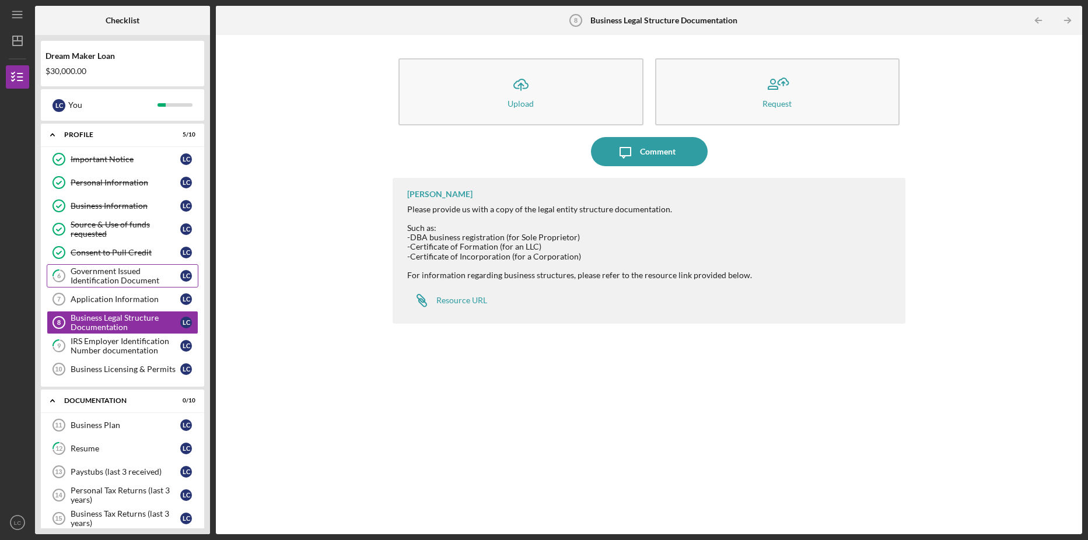
click at [127, 271] on div "Government Issued Identification Document" at bounding box center [126, 276] width 110 height 19
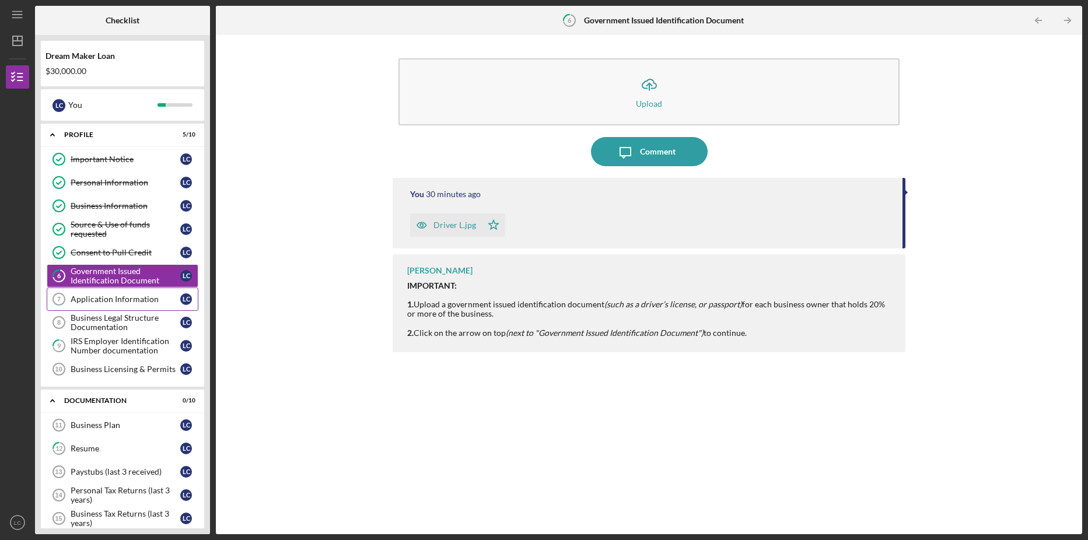
click at [121, 293] on link "Application Information 7 Application Information L C" at bounding box center [123, 299] width 152 height 23
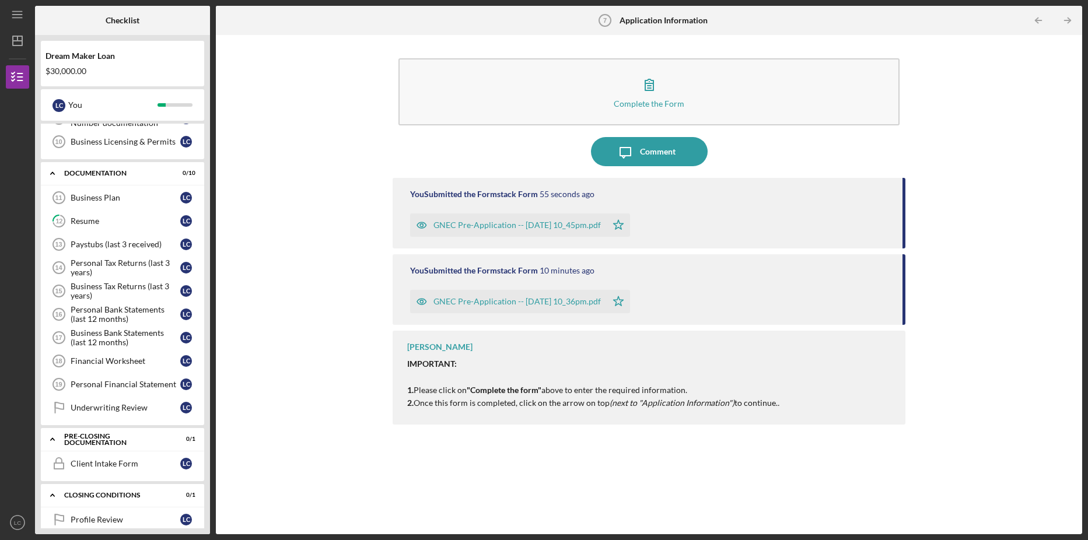
scroll to position [242, 0]
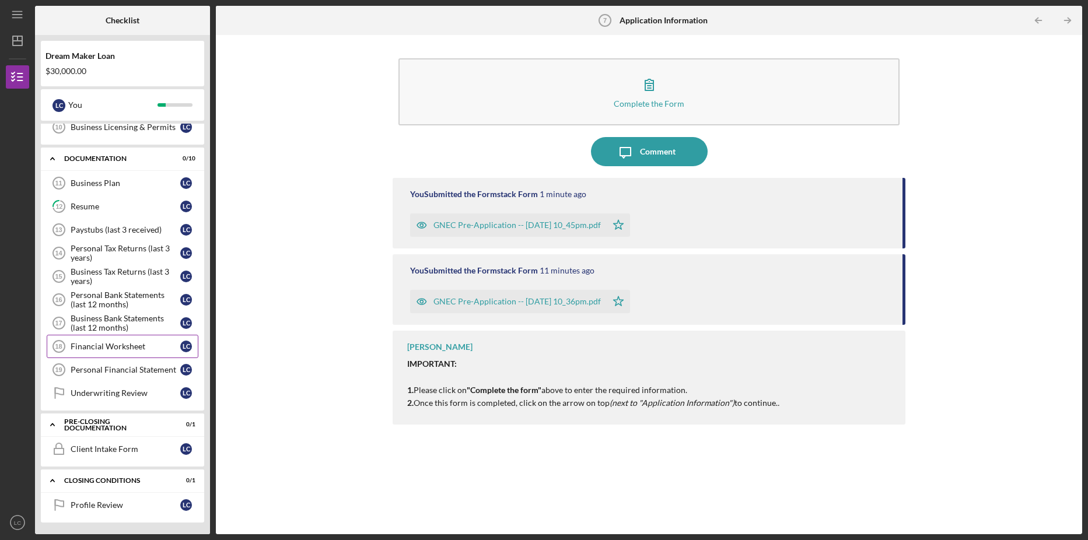
click at [103, 339] on link "Financial Worksheet 18 Financial Worksheet L C" at bounding box center [123, 346] width 152 height 23
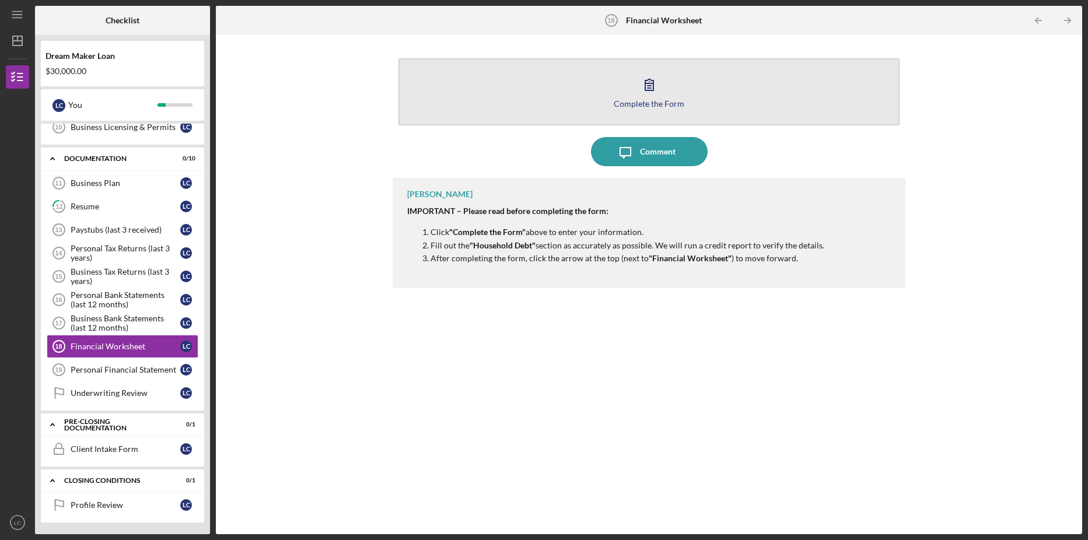
click at [640, 85] on icon "button" at bounding box center [649, 84] width 29 height 29
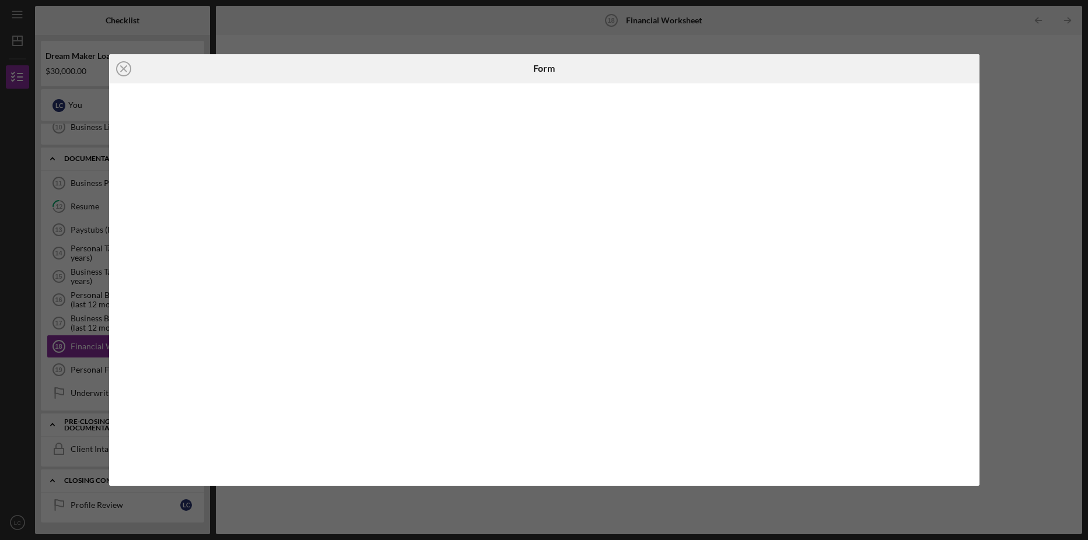
click at [1046, 145] on div "Icon/Close Form" at bounding box center [544, 270] width 1088 height 540
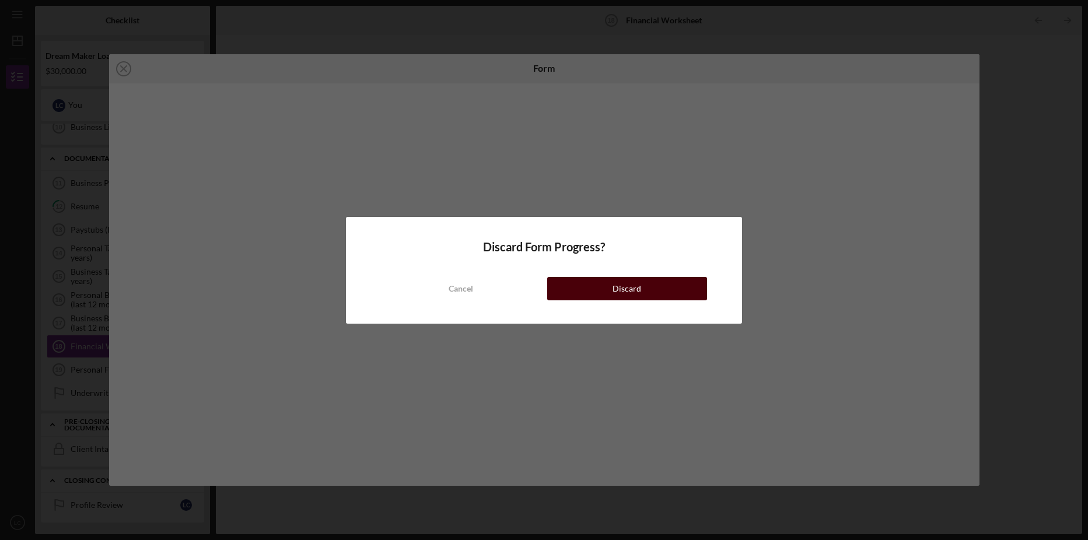
click at [654, 290] on button "Discard" at bounding box center [627, 288] width 160 height 23
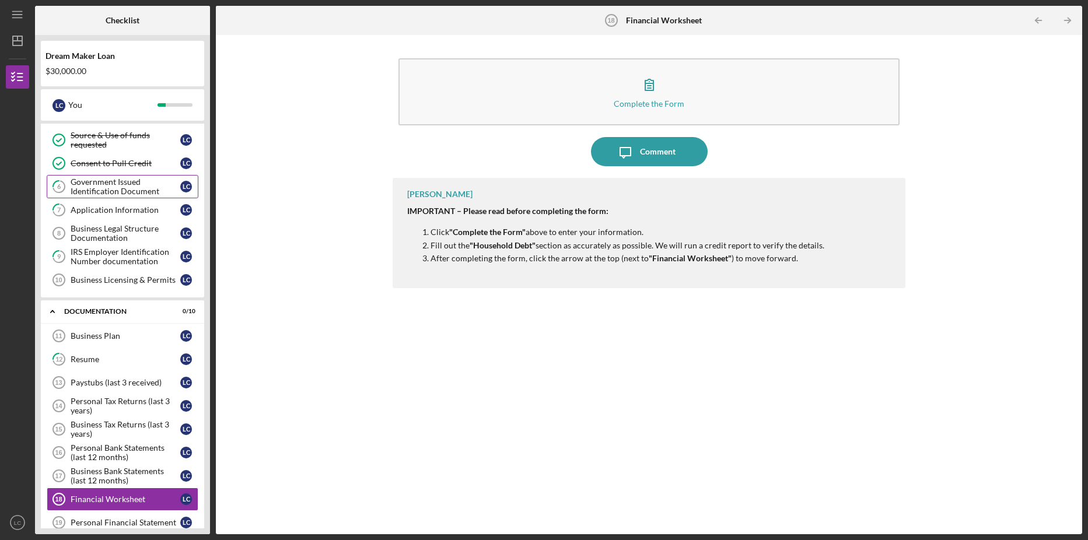
scroll to position [125, 0]
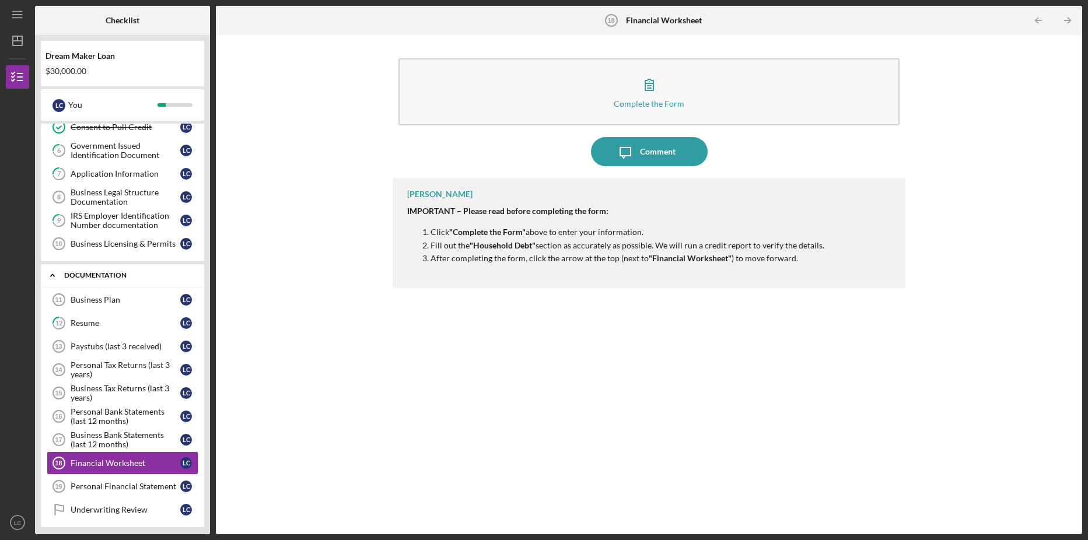
click at [50, 273] on icon "Icon/Expander" at bounding box center [52, 275] width 23 height 23
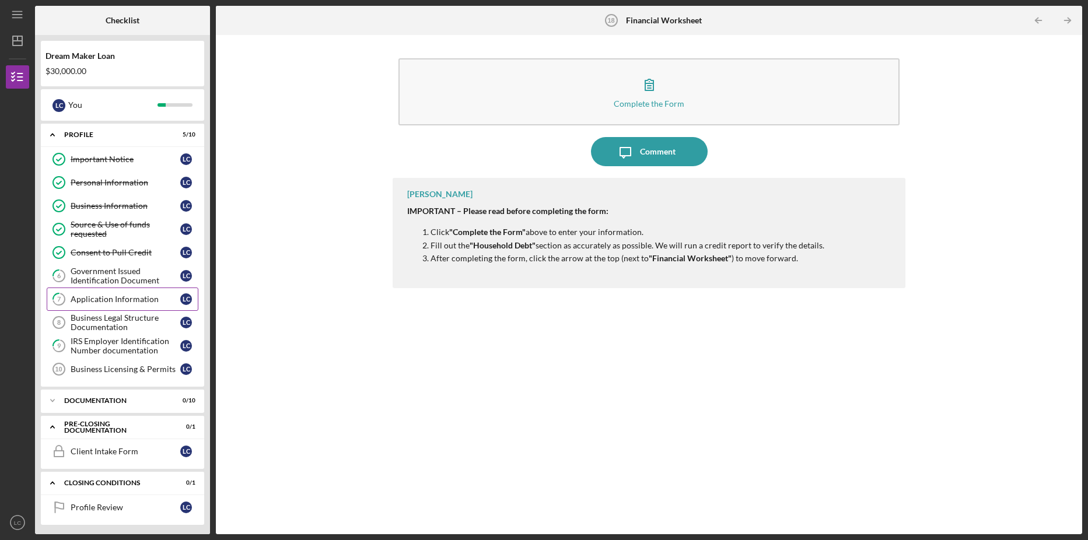
scroll to position [2, 0]
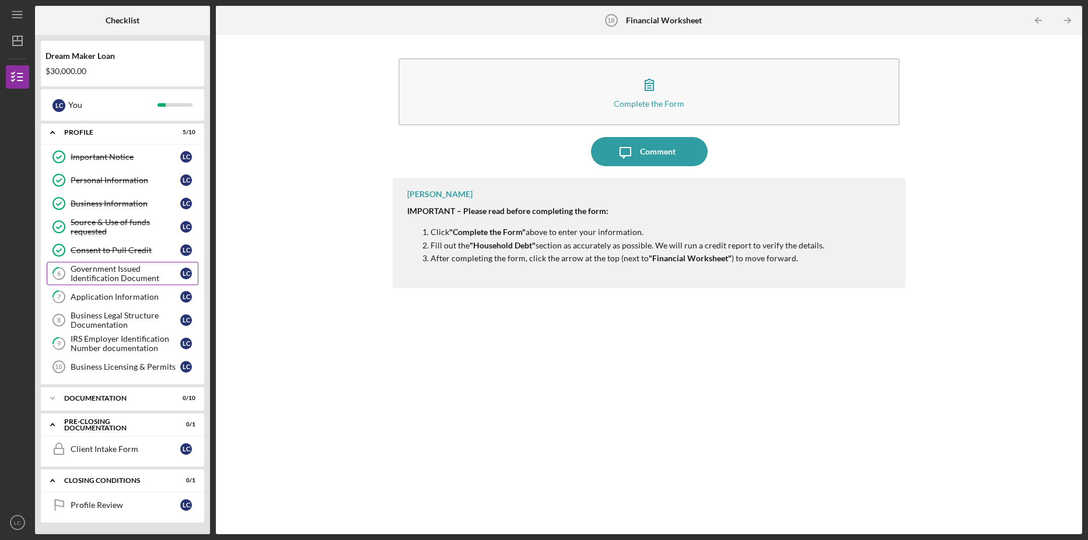
click at [118, 272] on div "Government Issued Identification Document" at bounding box center [126, 273] width 110 height 19
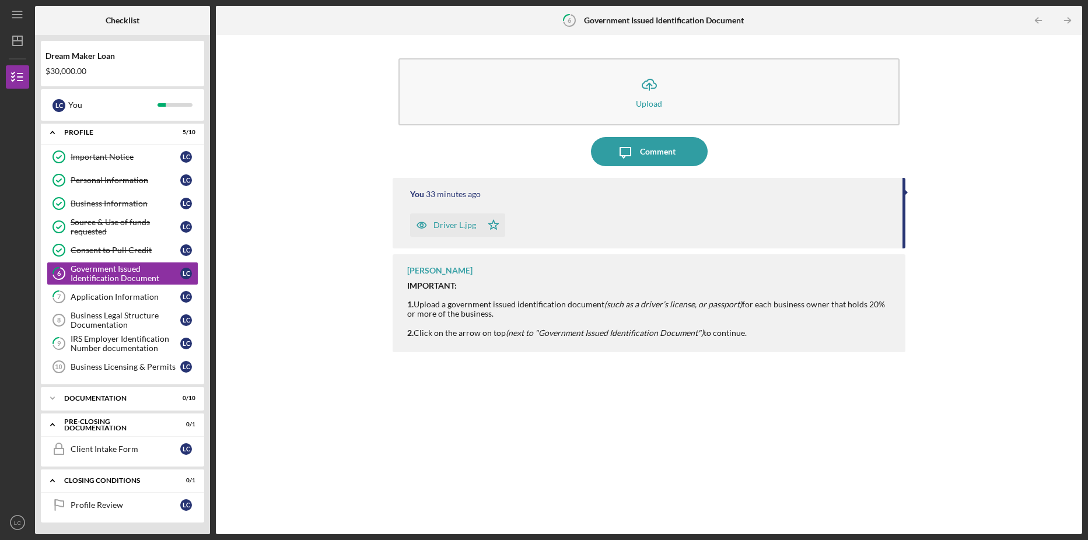
click at [447, 219] on div "Driver L.jpg" at bounding box center [446, 224] width 72 height 23
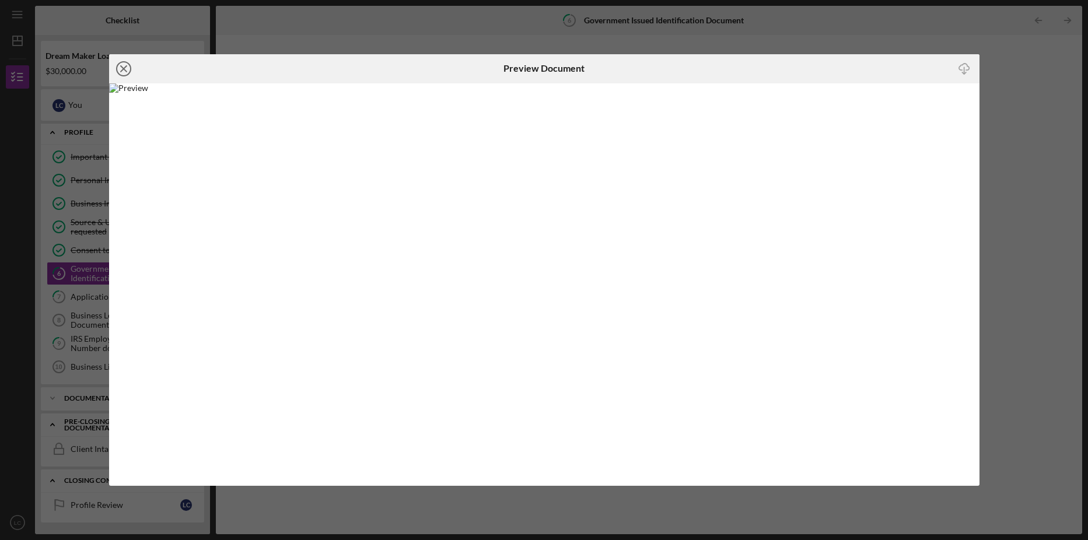
click at [118, 72] on icon "Icon/Close" at bounding box center [123, 68] width 29 height 29
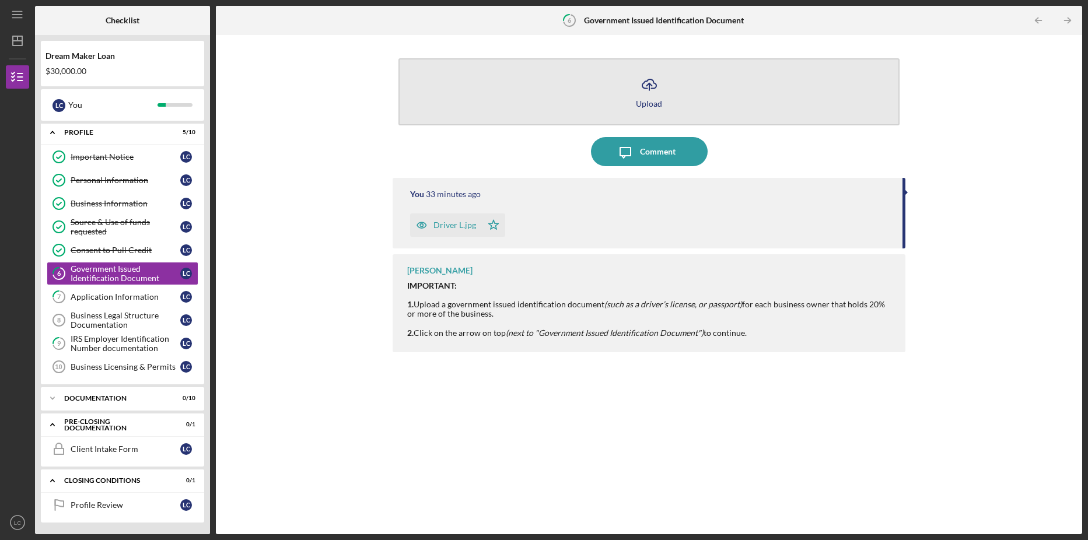
click at [668, 79] on button "Icon/Upload Upload" at bounding box center [648, 91] width 501 height 67
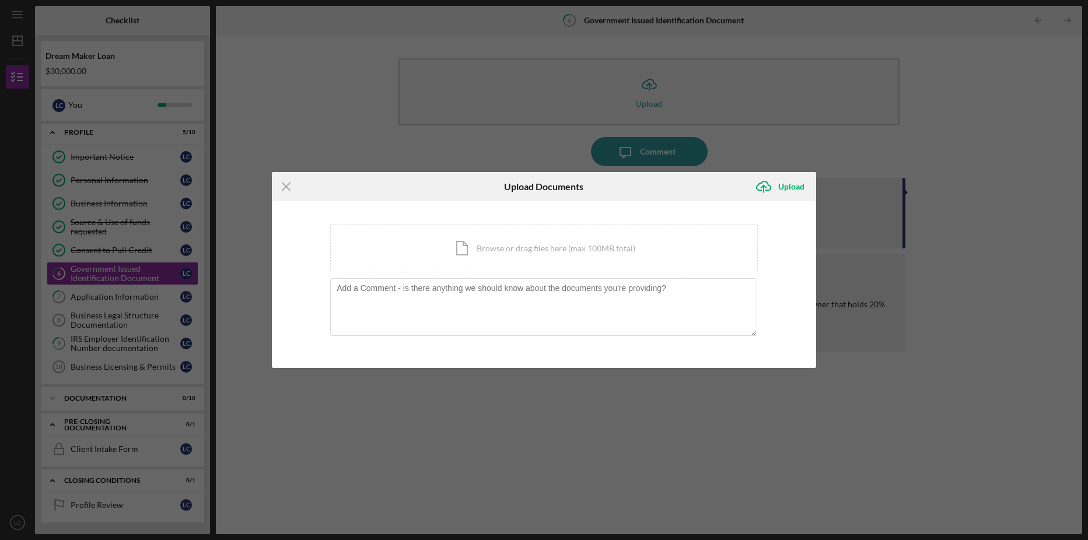
click at [911, 148] on div "Icon/Menu Close Upload Documents Icon/Upload Upload You're uploading documents …" at bounding box center [544, 270] width 1088 height 540
click at [299, 189] on icon "Icon/Menu Close" at bounding box center [286, 186] width 29 height 29
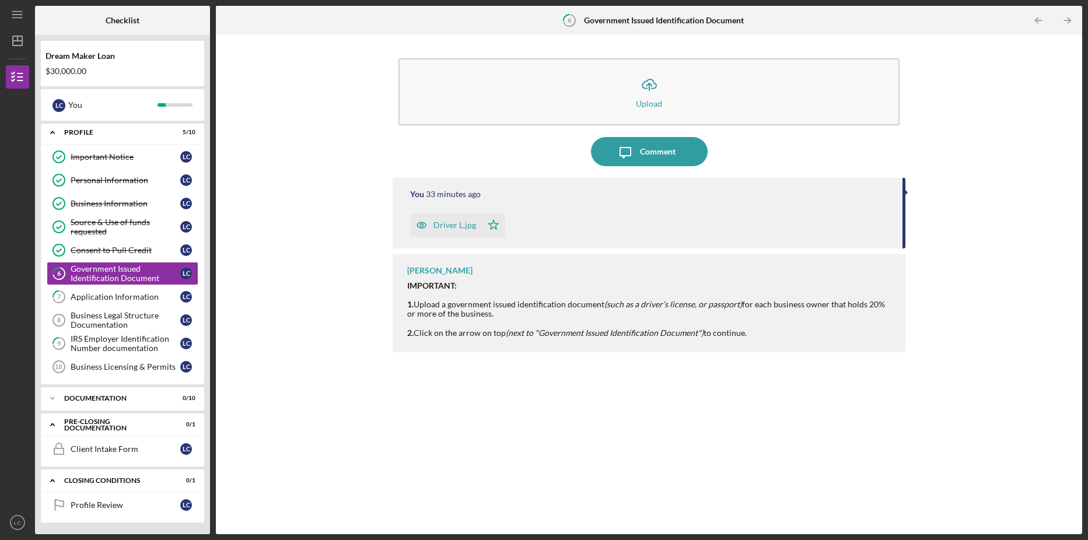
click at [288, 138] on div "Icon/Upload Upload Icon/Message Comment You 33 minutes ago Driver L.jpg Icon/St…" at bounding box center [649, 285] width 855 height 488
click at [120, 293] on div "Application Information" at bounding box center [126, 296] width 110 height 9
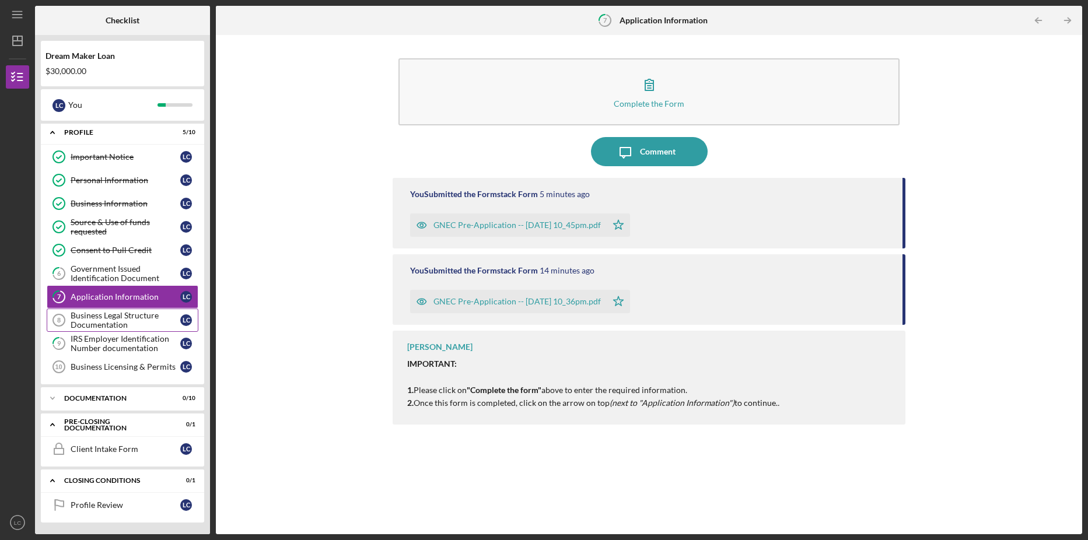
click at [104, 317] on div "Business Legal Structure Documentation" at bounding box center [126, 320] width 110 height 19
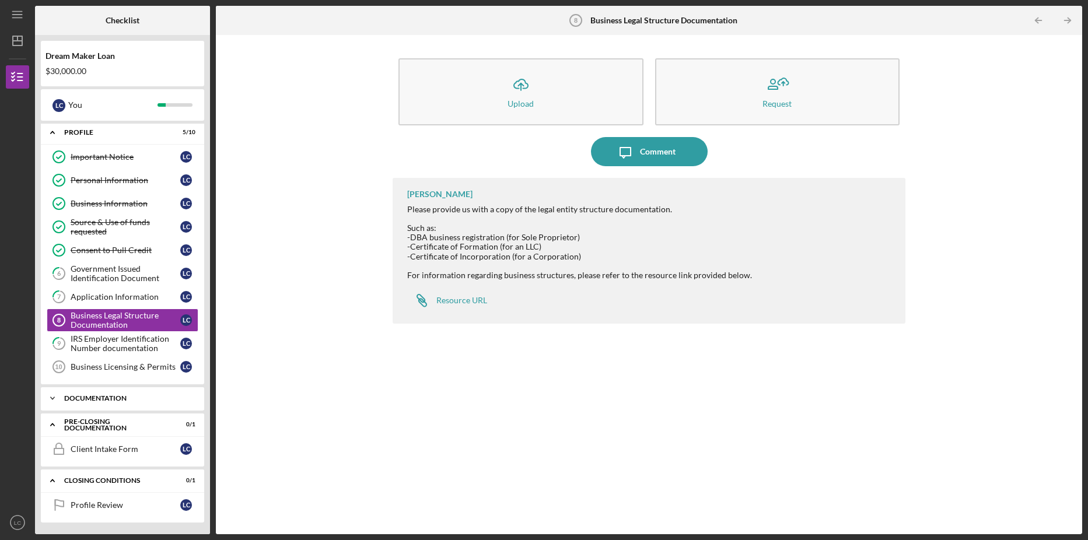
click at [58, 400] on icon "Icon/Expander" at bounding box center [52, 398] width 23 height 23
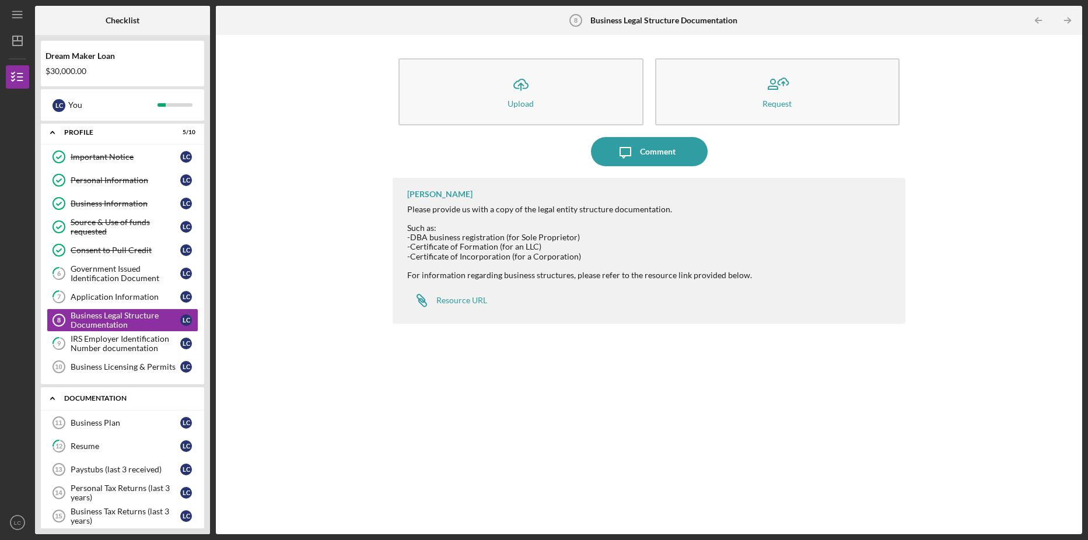
click at [58, 399] on icon "Icon/Expander" at bounding box center [52, 398] width 23 height 23
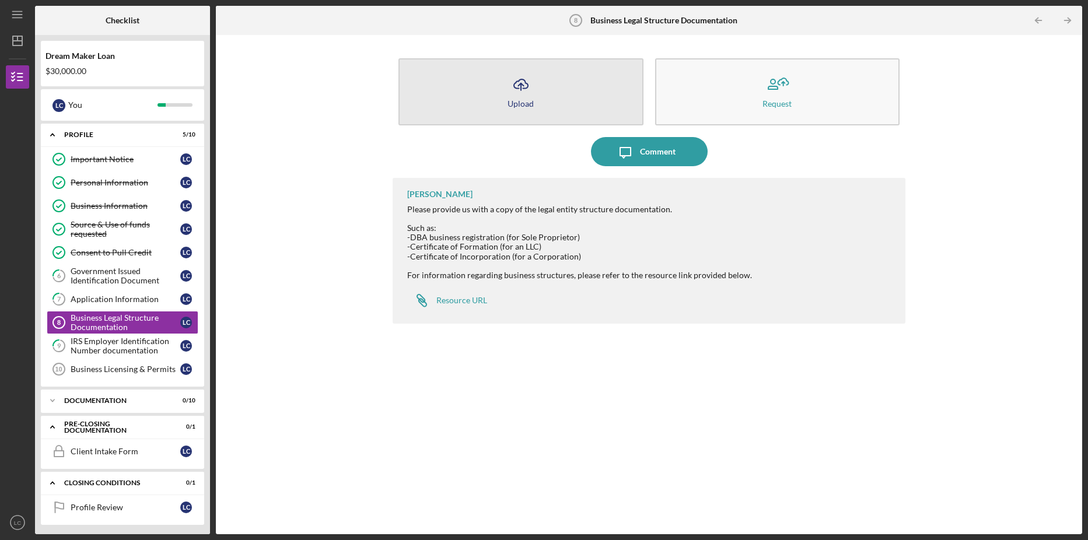
click at [537, 86] on button "Icon/Upload Upload" at bounding box center [520, 91] width 245 height 67
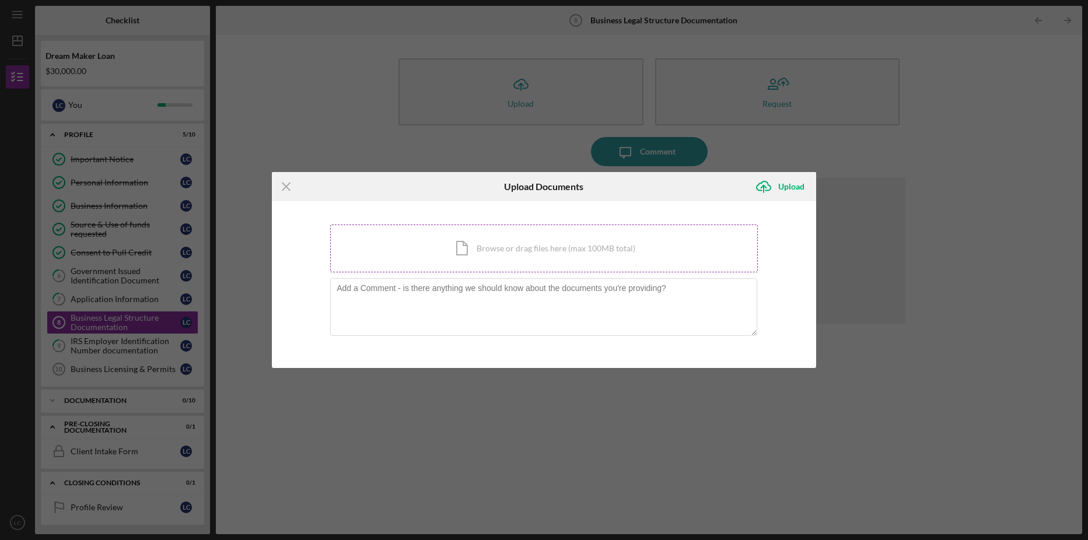
click at [520, 233] on div "Icon/Document Browse or drag files here (max 100MB total) Tap to choose files o…" at bounding box center [544, 249] width 428 height 48
click at [545, 244] on div "Icon/Document Browse or drag files here (max 100MB total) Tap to choose files o…" at bounding box center [544, 249] width 428 height 48
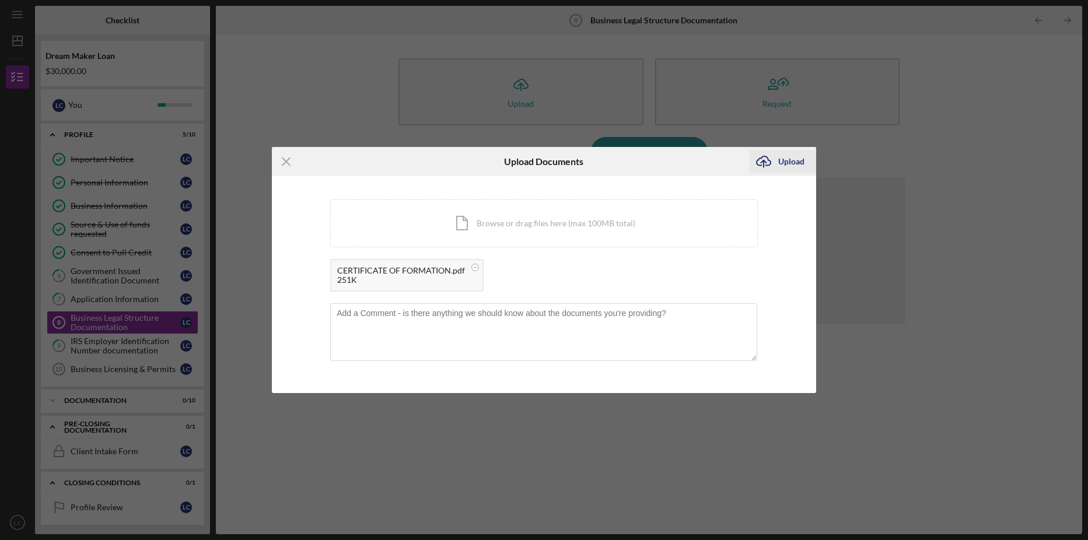
click at [775, 163] on icon "Icon/Upload" at bounding box center [763, 161] width 29 height 29
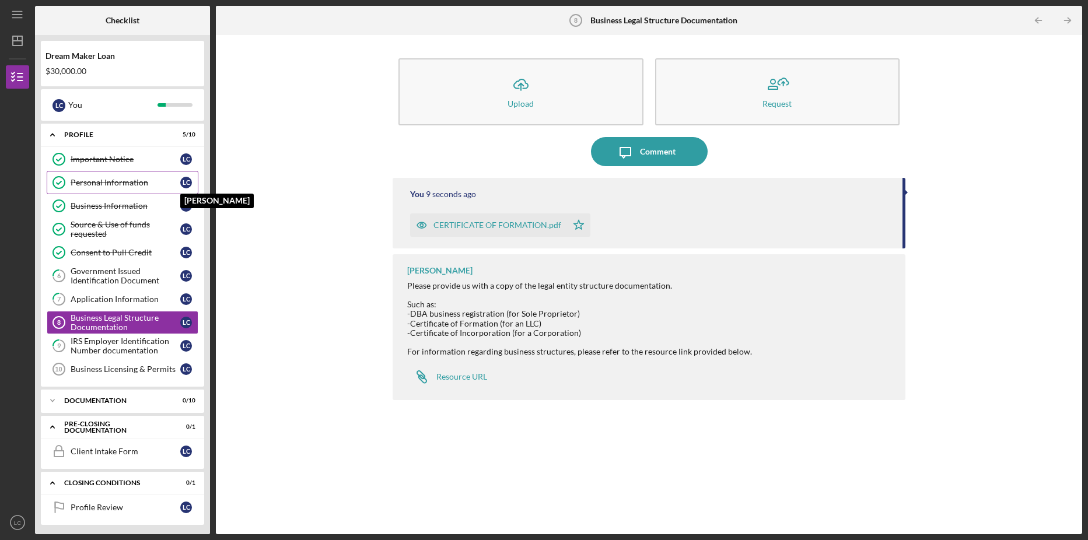
scroll to position [2, 0]
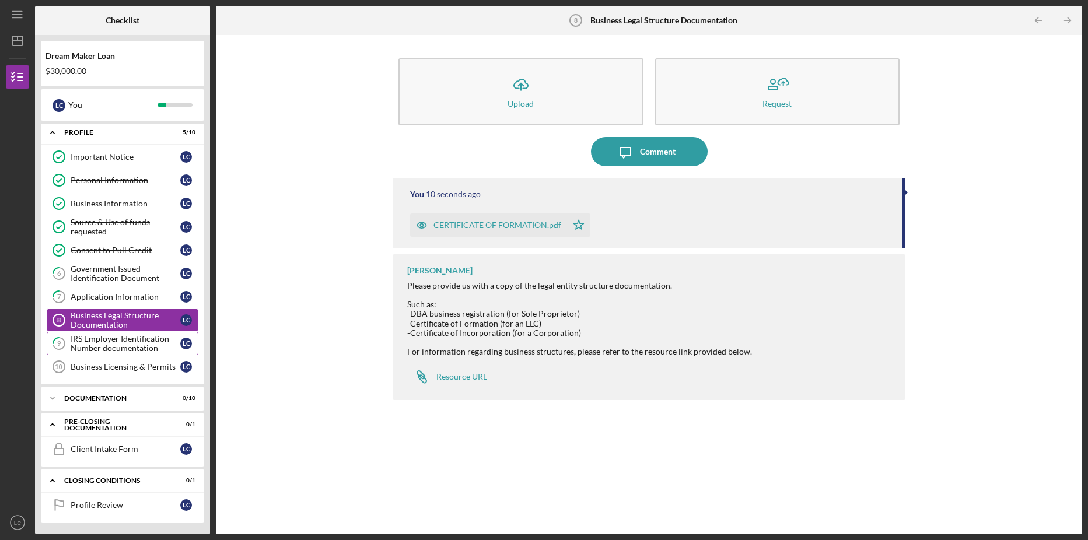
click at [115, 334] on link "9 IRS Employer Identification Number documentation L C" at bounding box center [123, 343] width 152 height 23
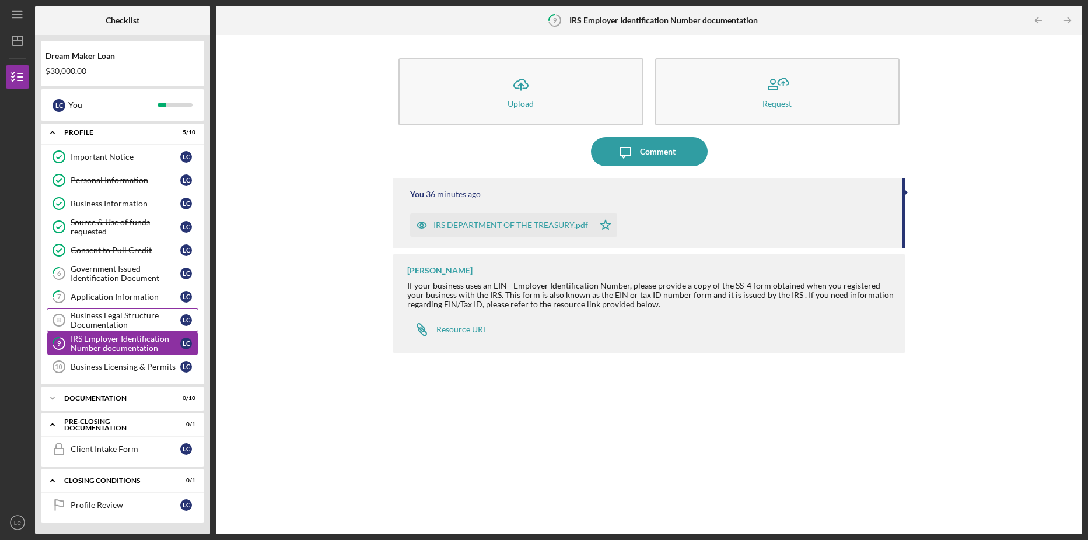
click at [106, 315] on div "Business Legal Structure Documentation" at bounding box center [126, 320] width 110 height 19
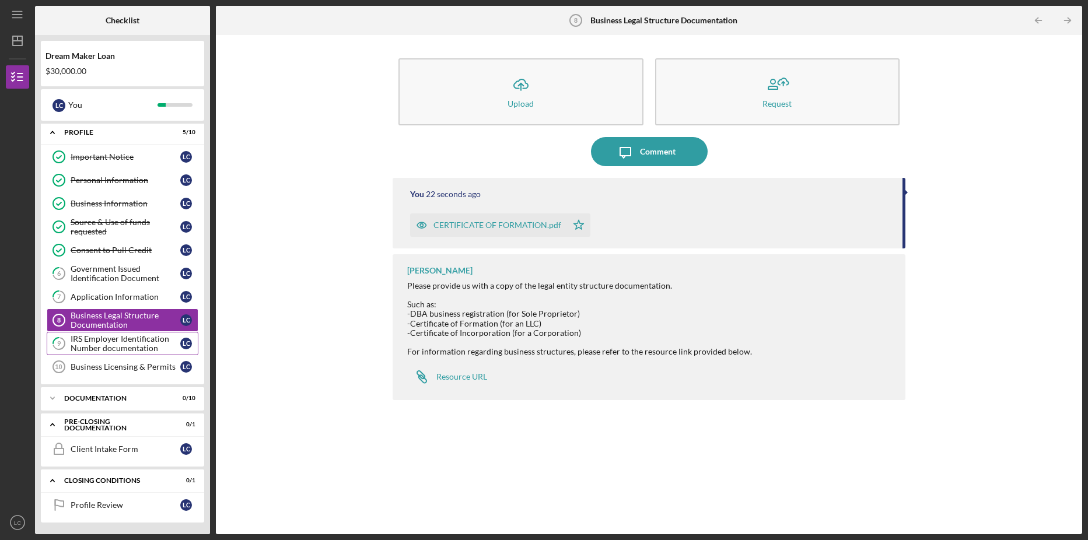
click at [116, 342] on div "IRS Employer Identification Number documentation" at bounding box center [126, 343] width 110 height 19
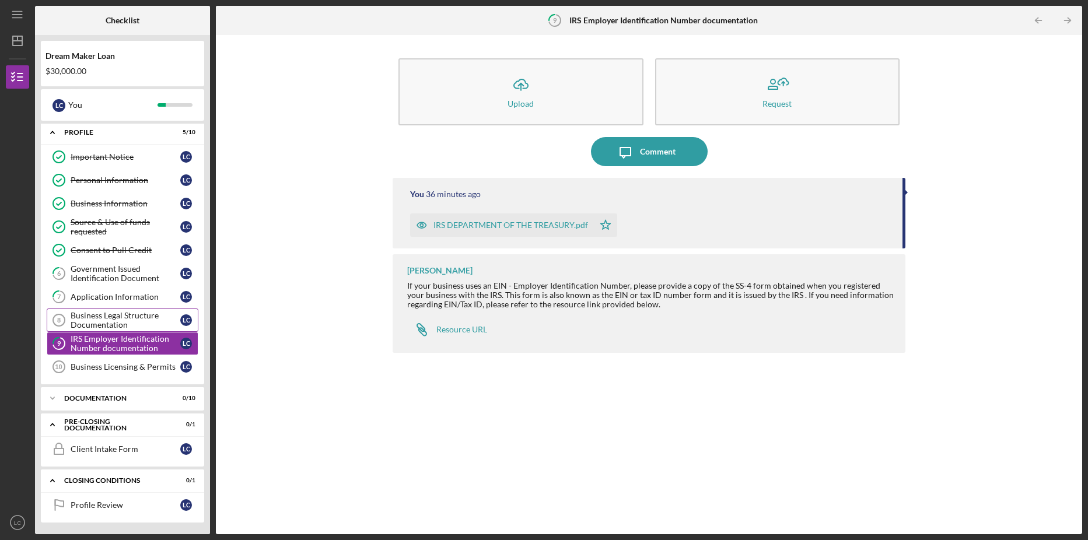
click at [115, 316] on div "Business Legal Structure Documentation" at bounding box center [126, 320] width 110 height 19
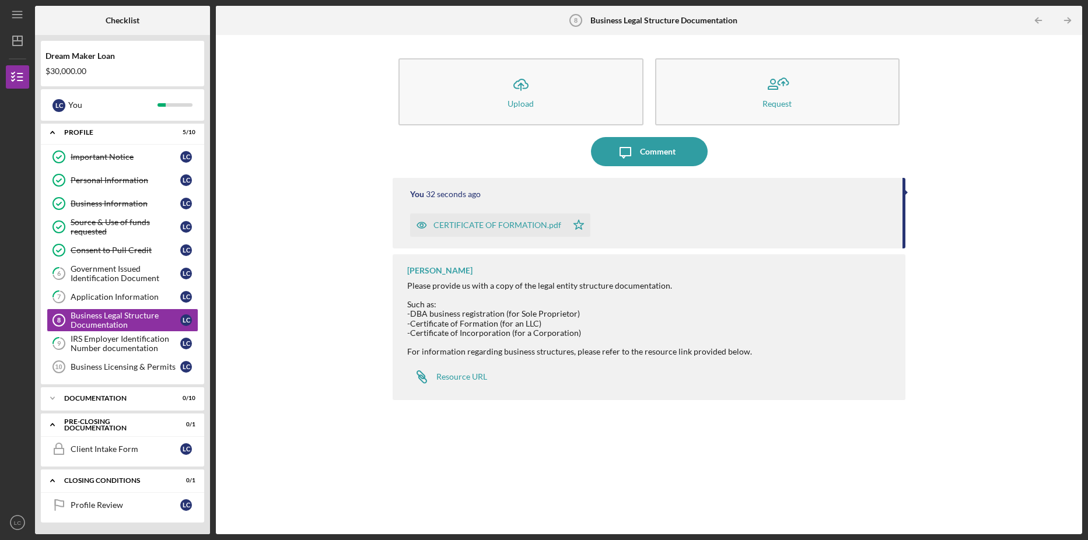
click at [509, 232] on div "CERTIFICATE OF FORMATION.pdf" at bounding box center [488, 224] width 157 height 23
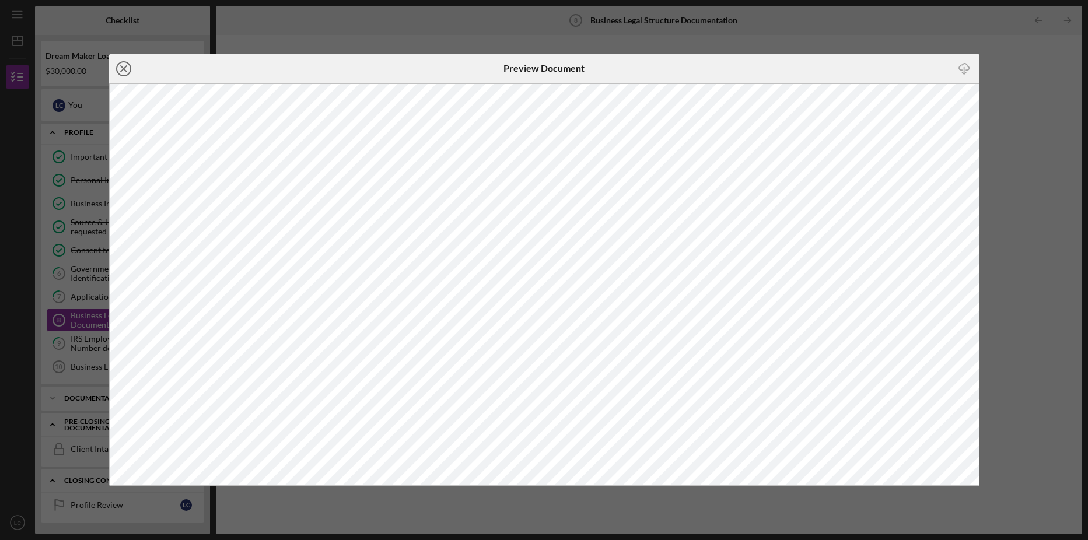
click at [122, 68] on line at bounding box center [124, 69] width 6 height 6
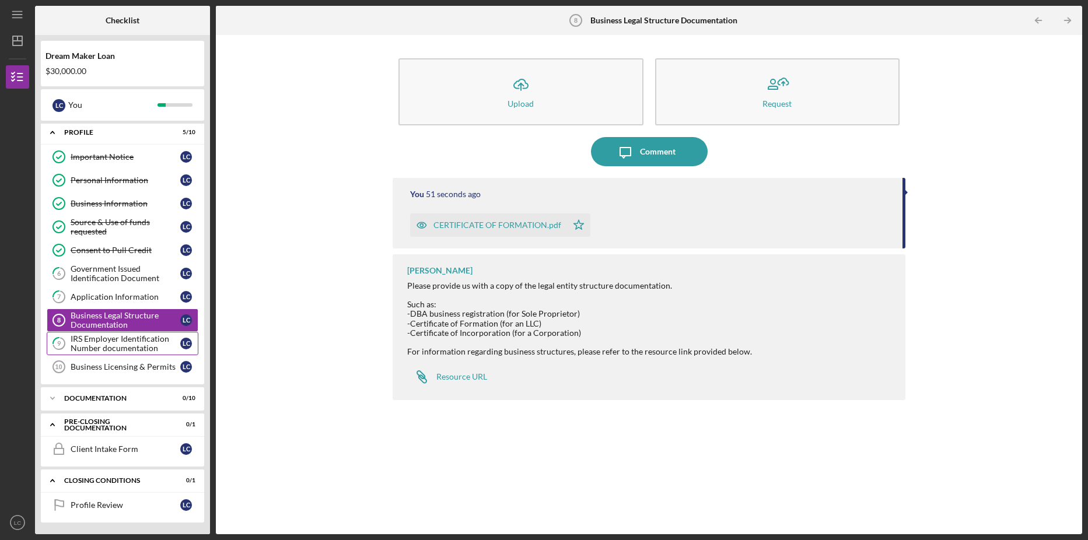
click at [111, 350] on div "IRS Employer Identification Number documentation" at bounding box center [126, 343] width 110 height 19
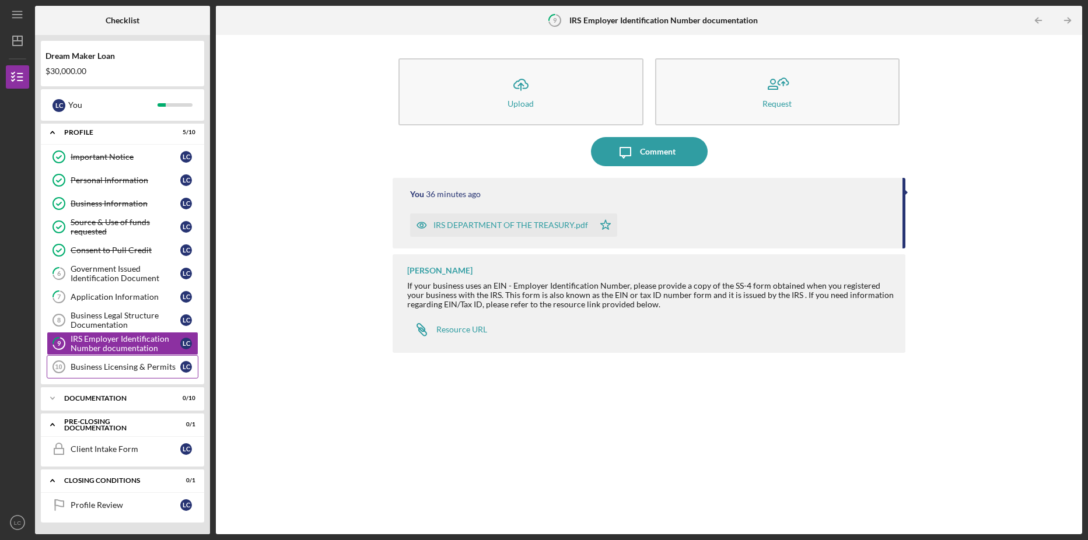
click at [125, 368] on div "Business Licensing & Permits" at bounding box center [126, 366] width 110 height 9
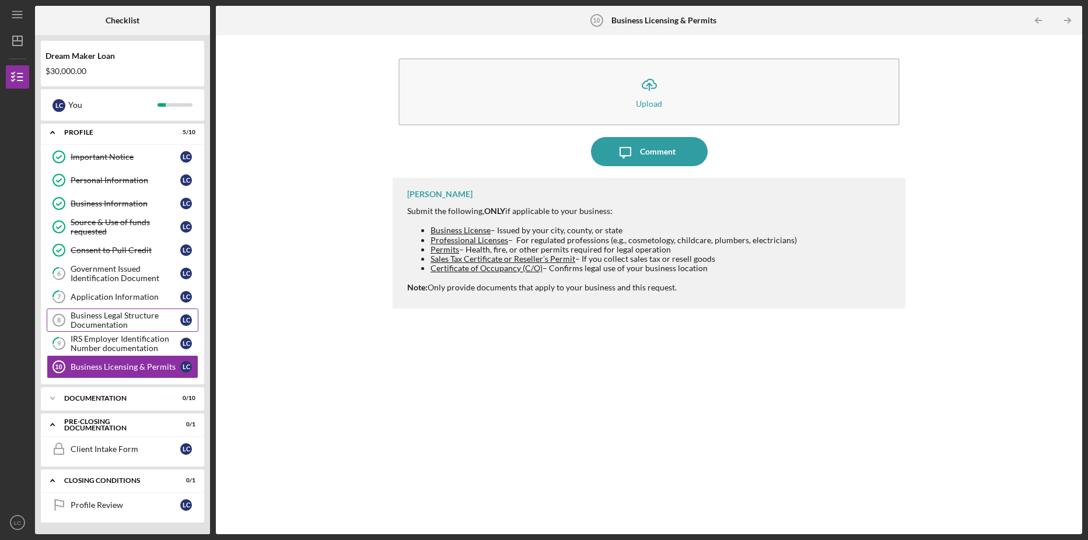
click at [138, 318] on div "Business Legal Structure Documentation" at bounding box center [126, 320] width 110 height 19
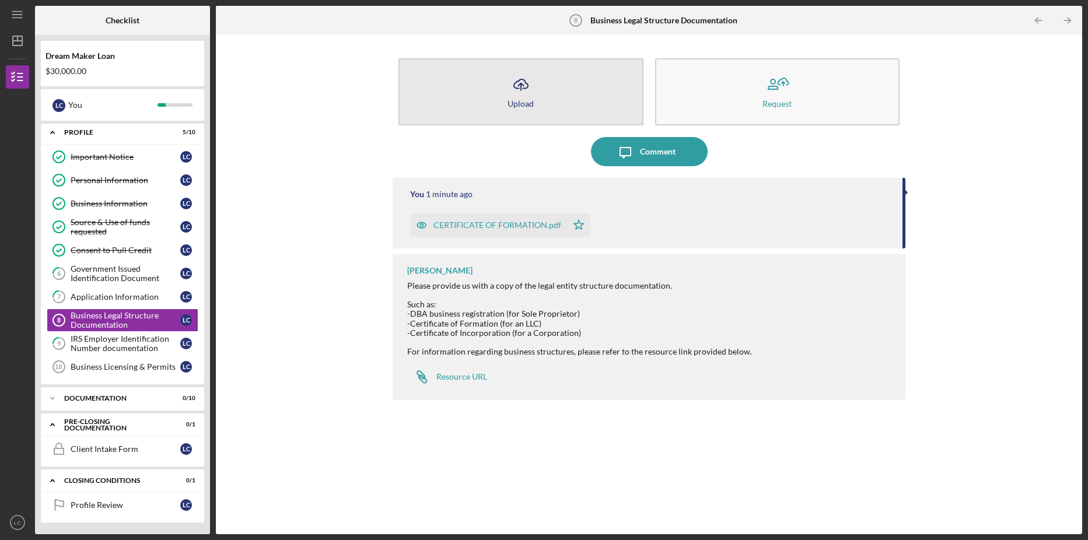
click at [516, 83] on icon "button" at bounding box center [521, 83] width 14 height 9
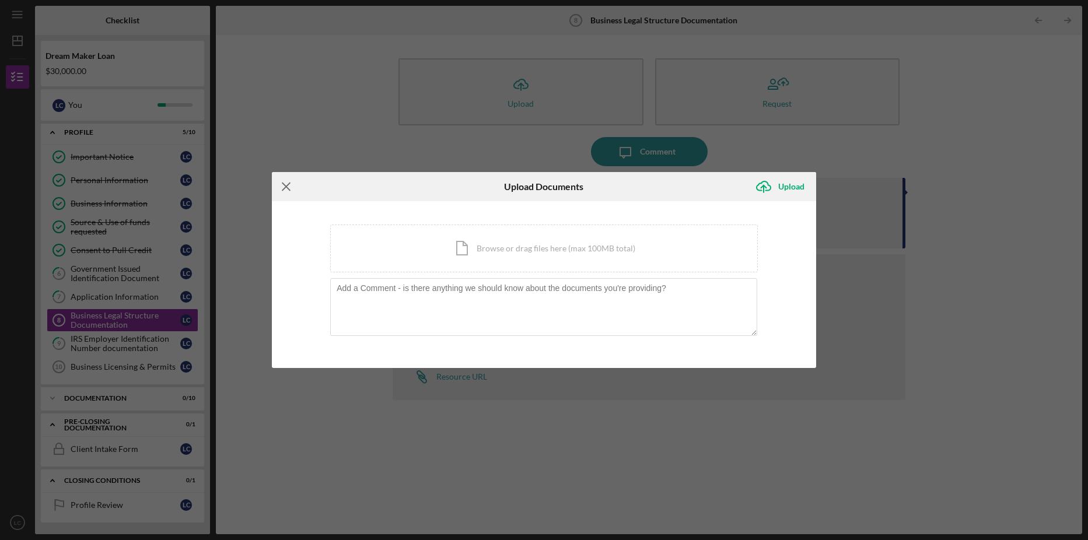
click at [287, 187] on line at bounding box center [286, 187] width 8 height 8
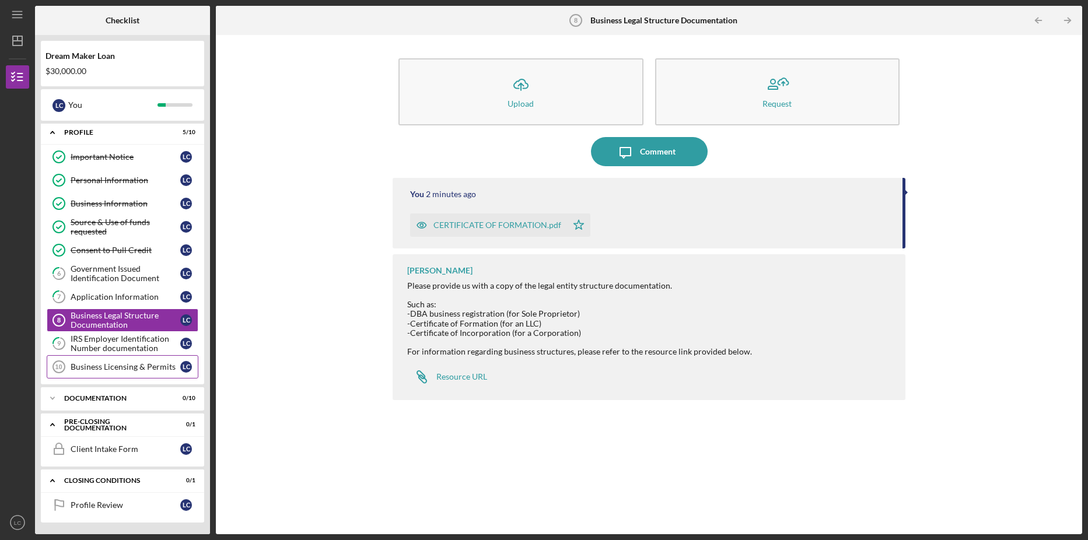
click at [141, 370] on div "Business Licensing & Permits" at bounding box center [126, 366] width 110 height 9
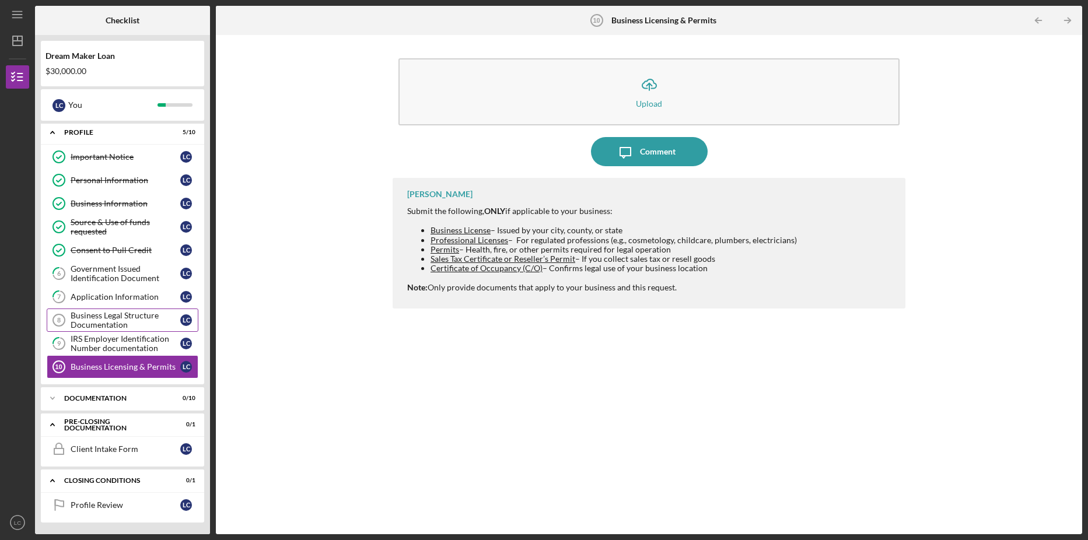
click at [160, 318] on div "Business Legal Structure Documentation" at bounding box center [126, 320] width 110 height 19
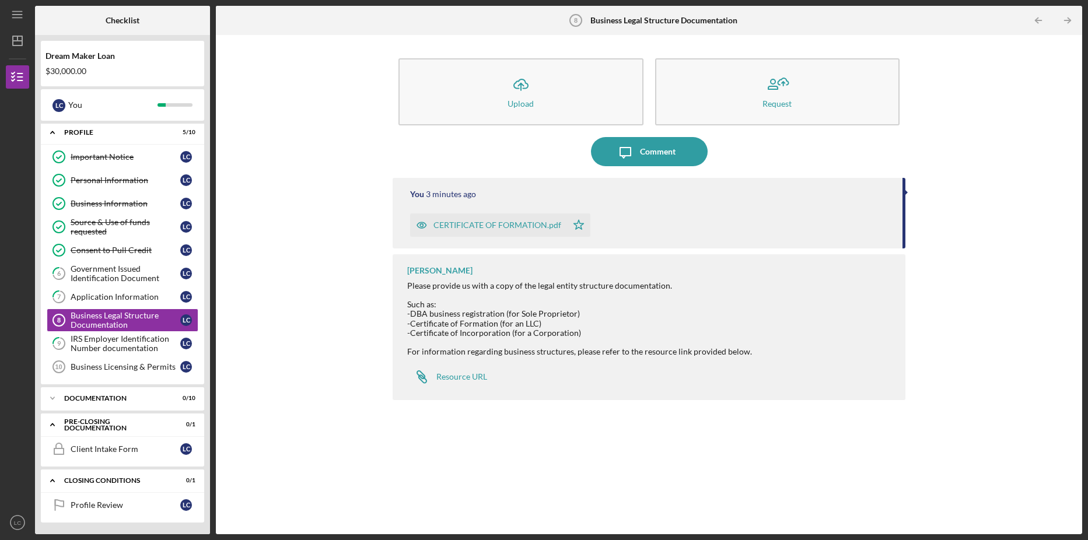
click at [489, 223] on div "CERTIFICATE OF FORMATION.pdf" at bounding box center [497, 224] width 128 height 9
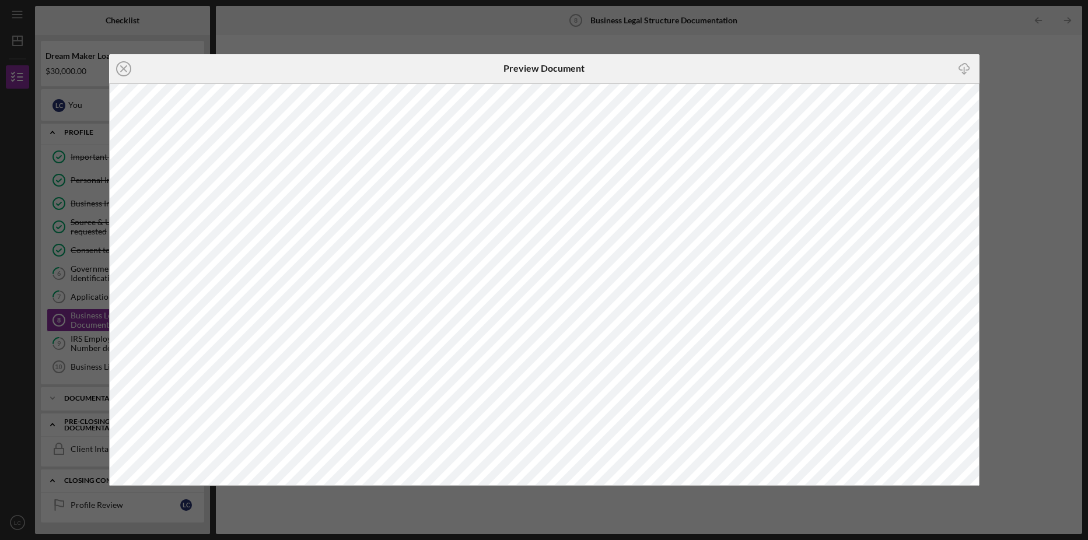
click at [1034, 94] on div "Icon/Close Preview Document Icon/Download" at bounding box center [544, 270] width 1088 height 540
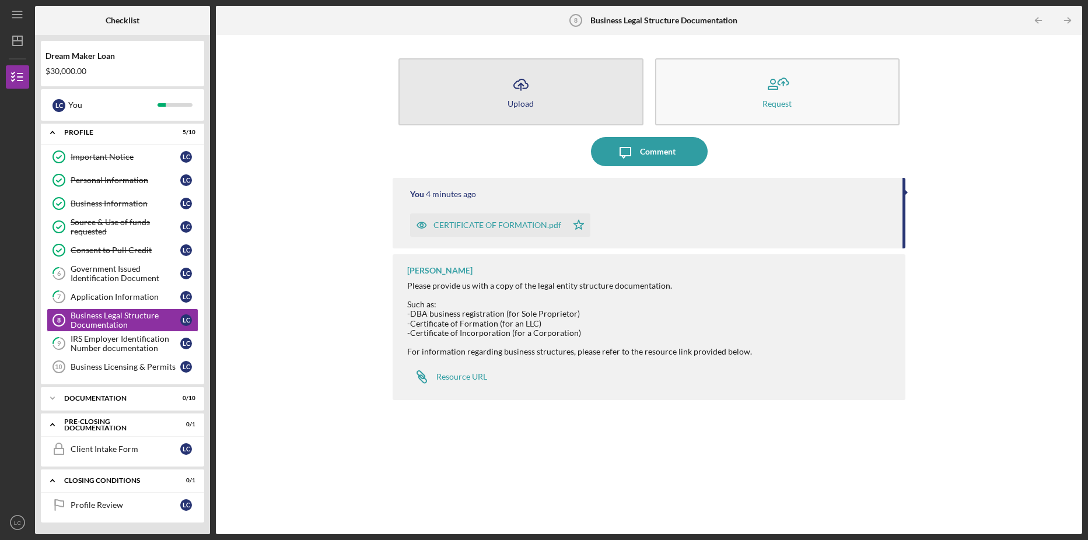
click at [518, 88] on icon "button" at bounding box center [521, 83] width 14 height 9
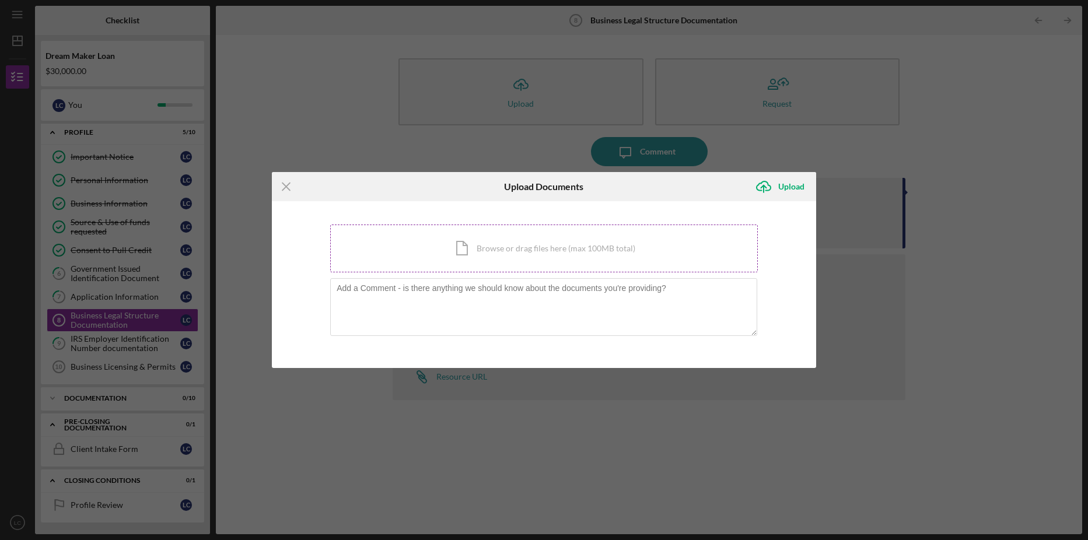
click at [519, 262] on div "Icon/Document Browse or drag files here (max 100MB total) Tap to choose files o…" at bounding box center [544, 249] width 428 height 48
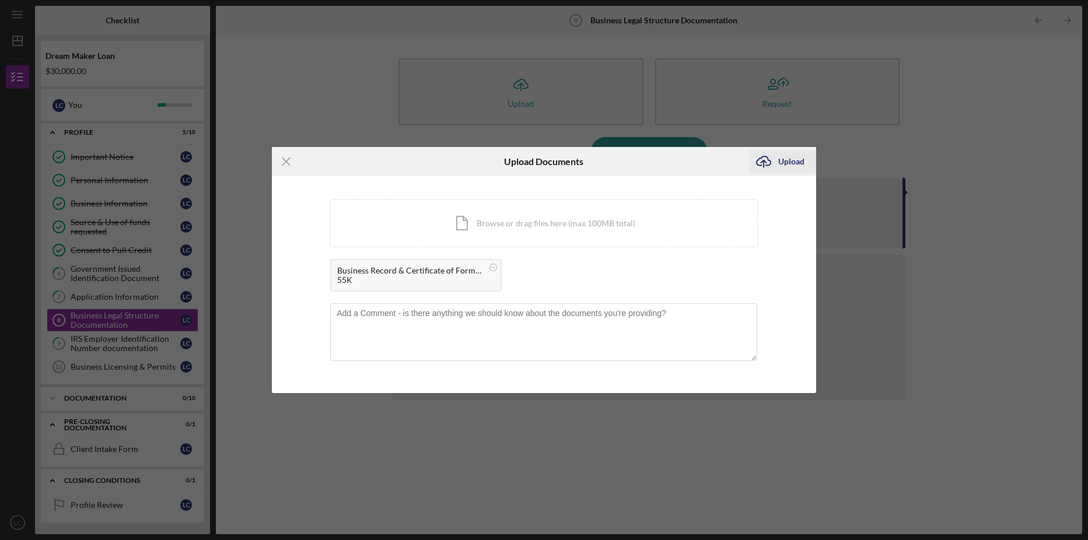
click at [783, 161] on div "Upload" at bounding box center [791, 161] width 26 height 23
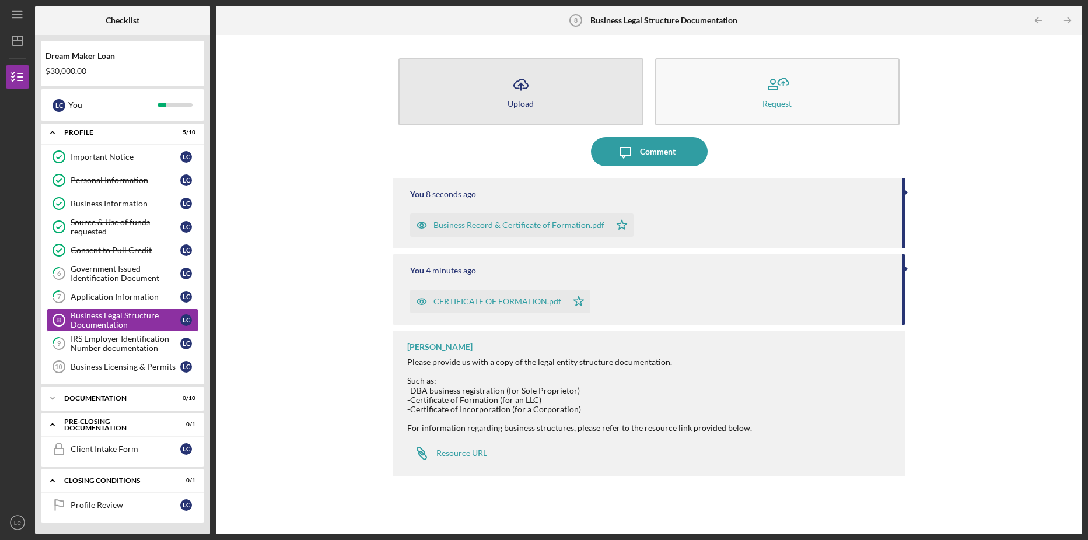
click at [527, 97] on icon "Icon/Upload" at bounding box center [520, 84] width 29 height 29
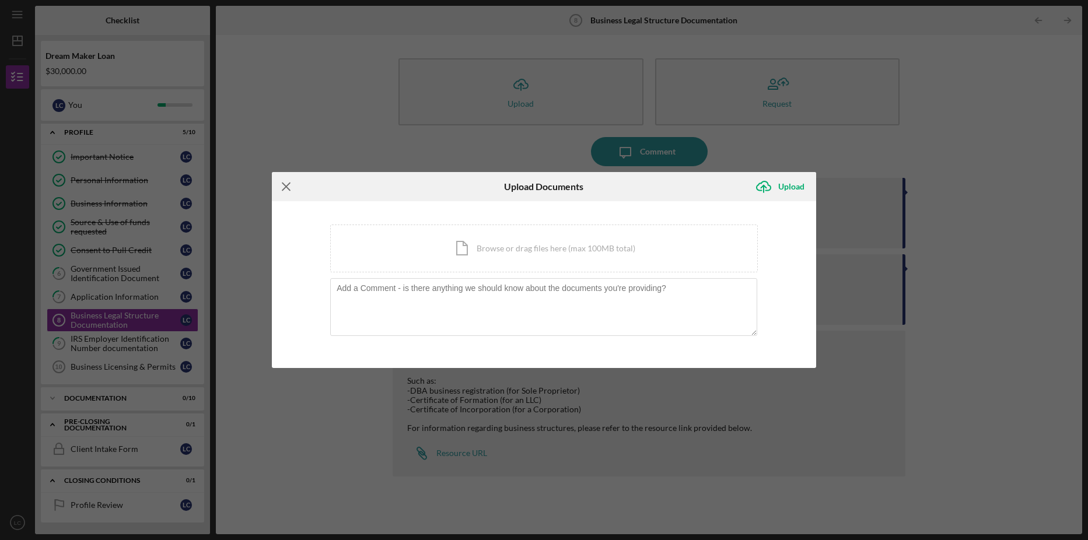
click at [286, 185] on icon "Icon/Menu Close" at bounding box center [286, 186] width 29 height 29
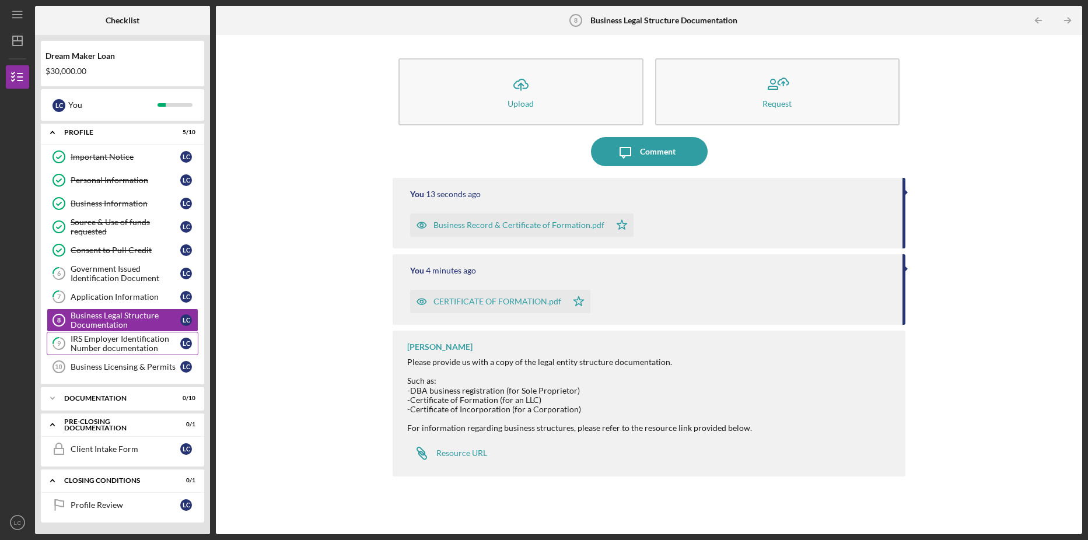
click at [105, 347] on div "IRS Employer Identification Number documentation" at bounding box center [126, 343] width 110 height 19
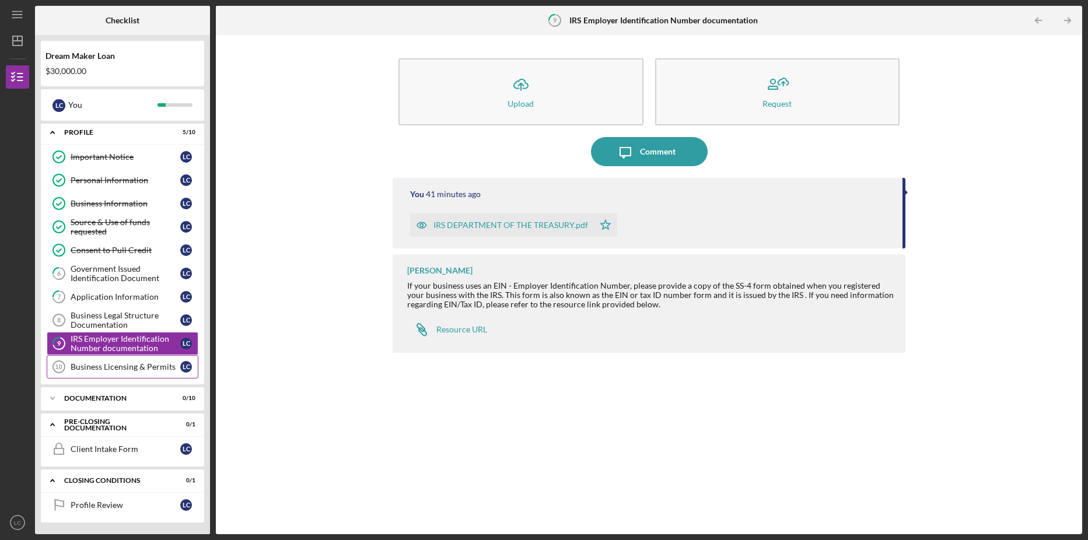
click at [115, 366] on div "Business Licensing & Permits" at bounding box center [126, 366] width 110 height 9
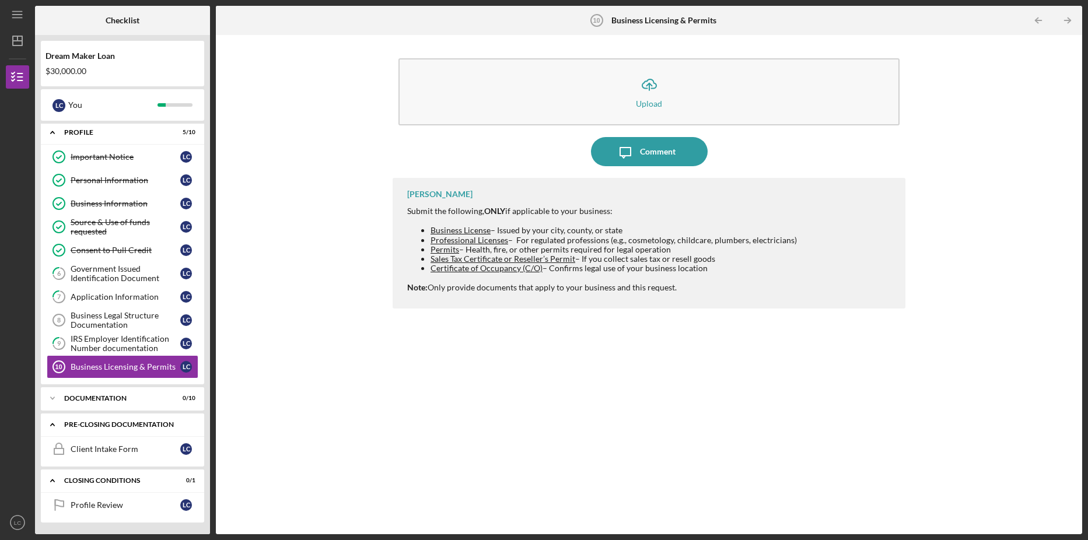
click at [52, 425] on polyline at bounding box center [52, 425] width 3 height 2
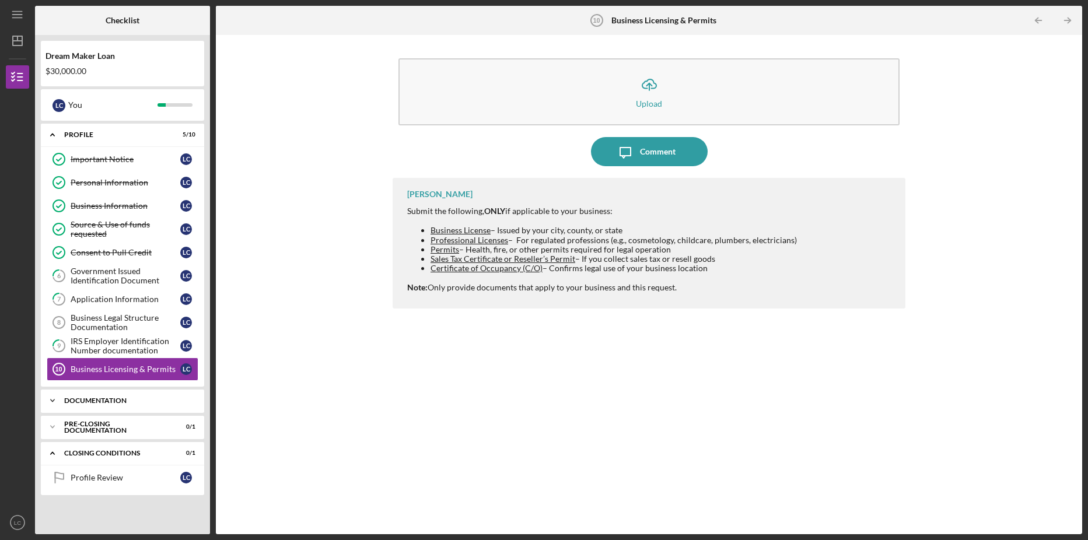
click at [113, 395] on div "Icon/Expander Documentation 0 / 10" at bounding box center [122, 400] width 163 height 23
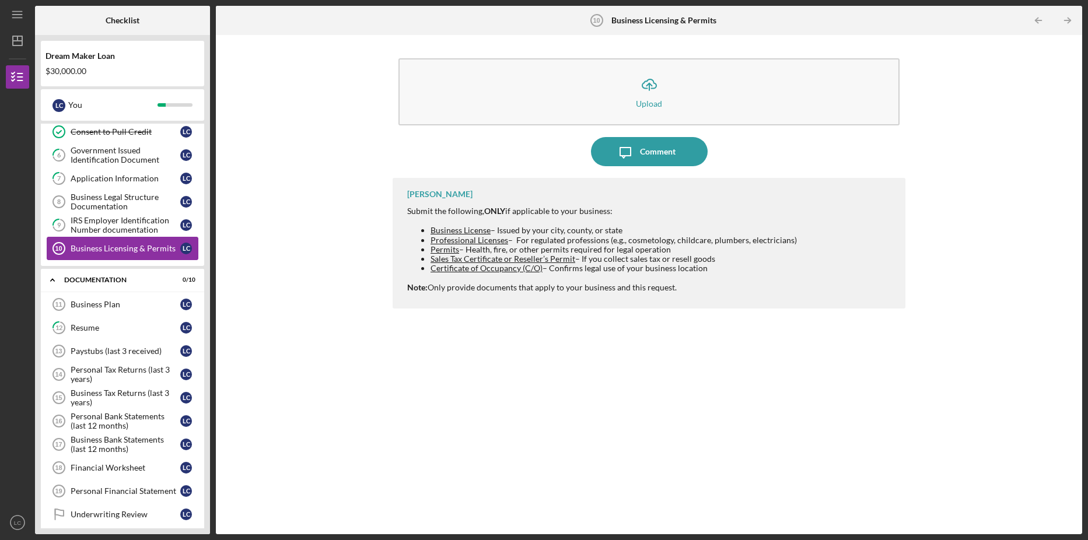
scroll to position [154, 0]
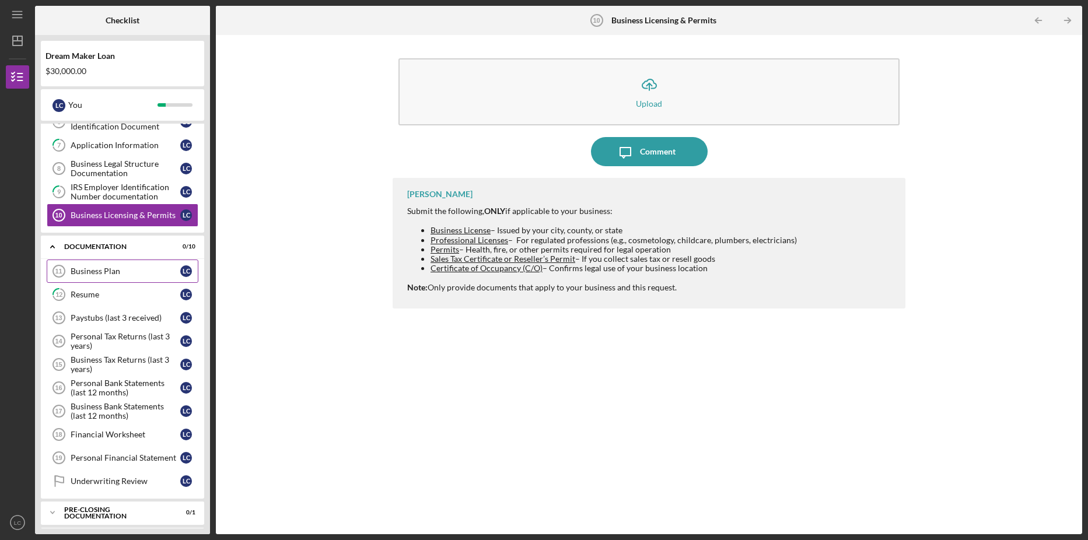
click at [126, 271] on div "Business Plan" at bounding box center [126, 271] width 110 height 9
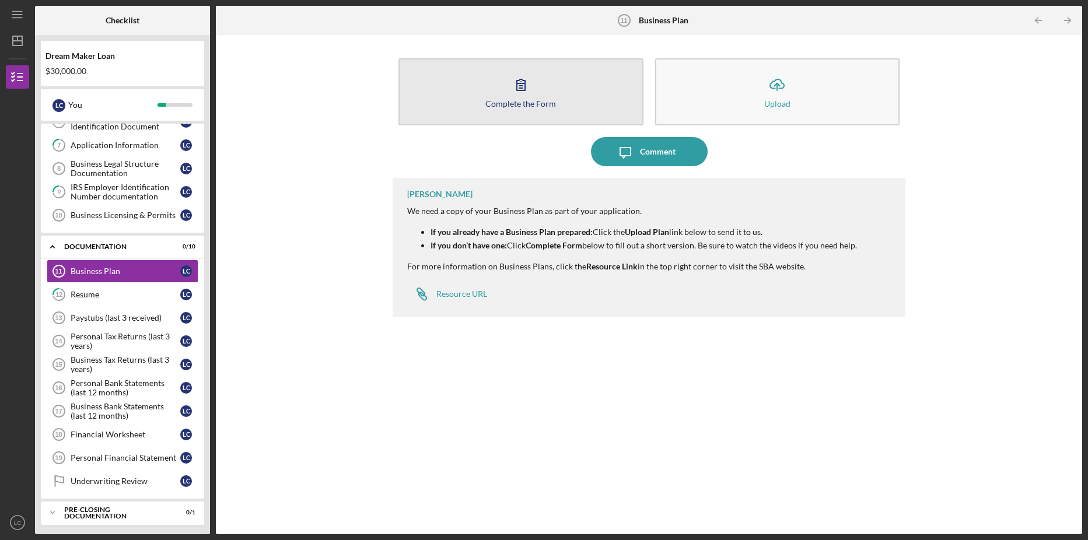
click at [521, 93] on icon "button" at bounding box center [520, 84] width 29 height 29
click at [519, 93] on icon "button" at bounding box center [520, 84] width 29 height 29
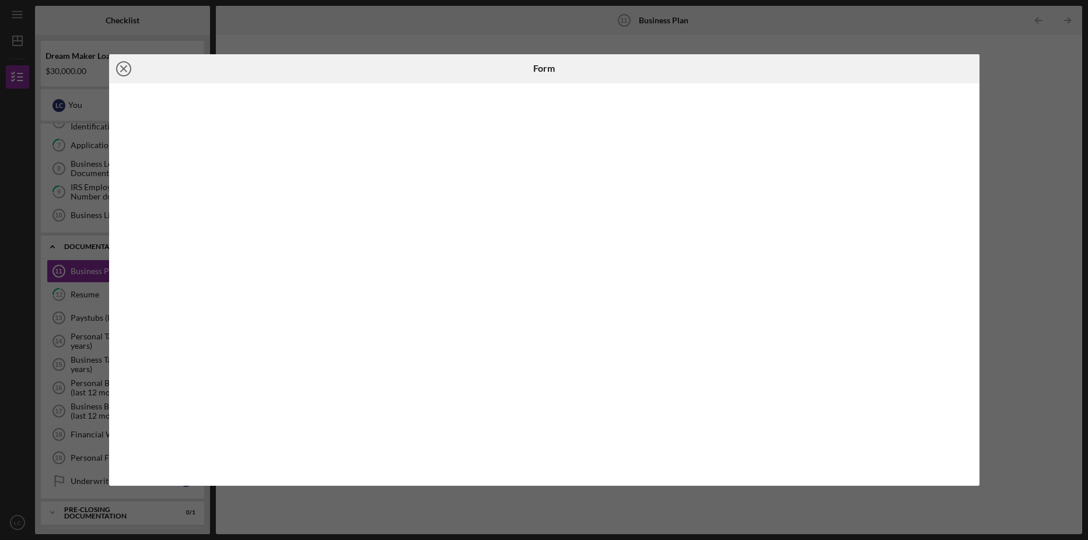
click at [127, 72] on icon "Icon/Close" at bounding box center [123, 68] width 29 height 29
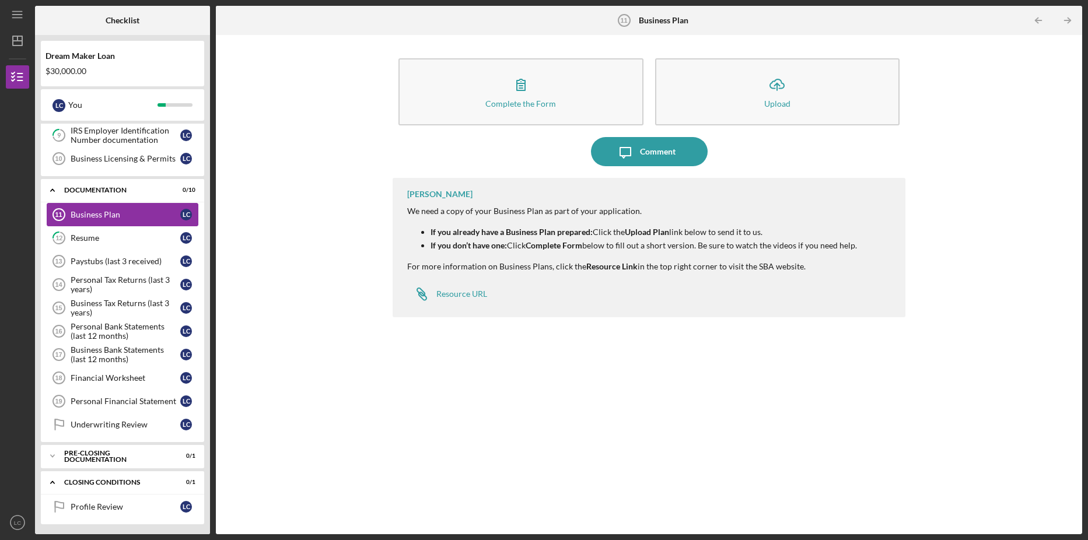
scroll to position [212, 0]
click at [120, 236] on div "Resume" at bounding box center [126, 236] width 110 height 9
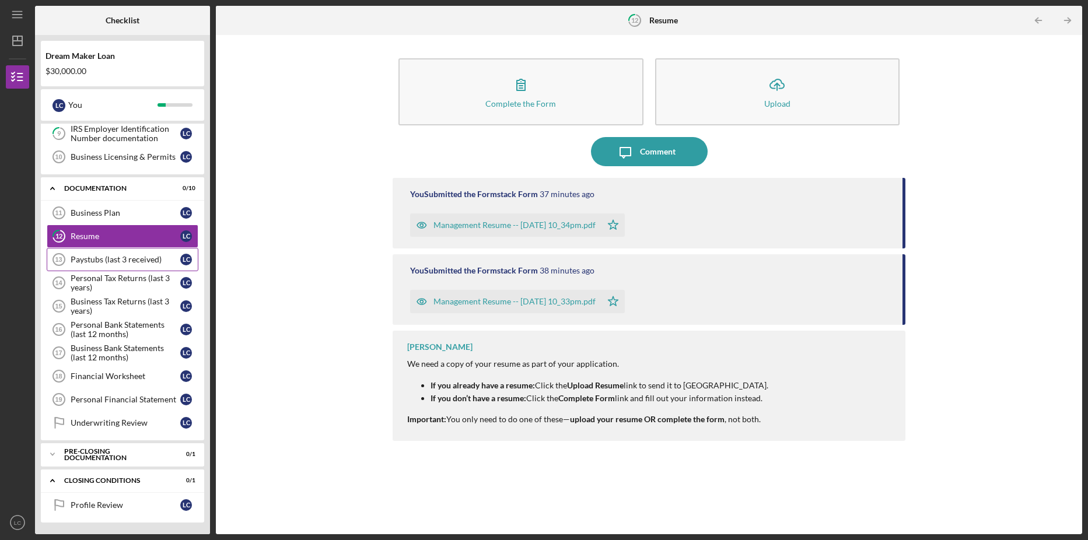
click at [115, 254] on link "Paystubs (last 3 received) 13 Paystubs (last 3 received) L C" at bounding box center [123, 259] width 152 height 23
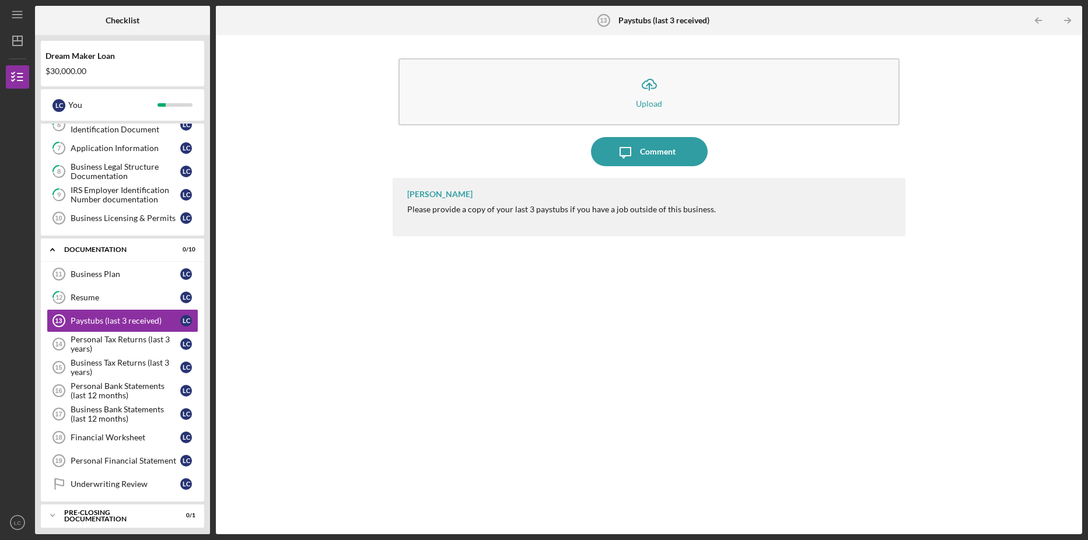
scroll to position [175, 0]
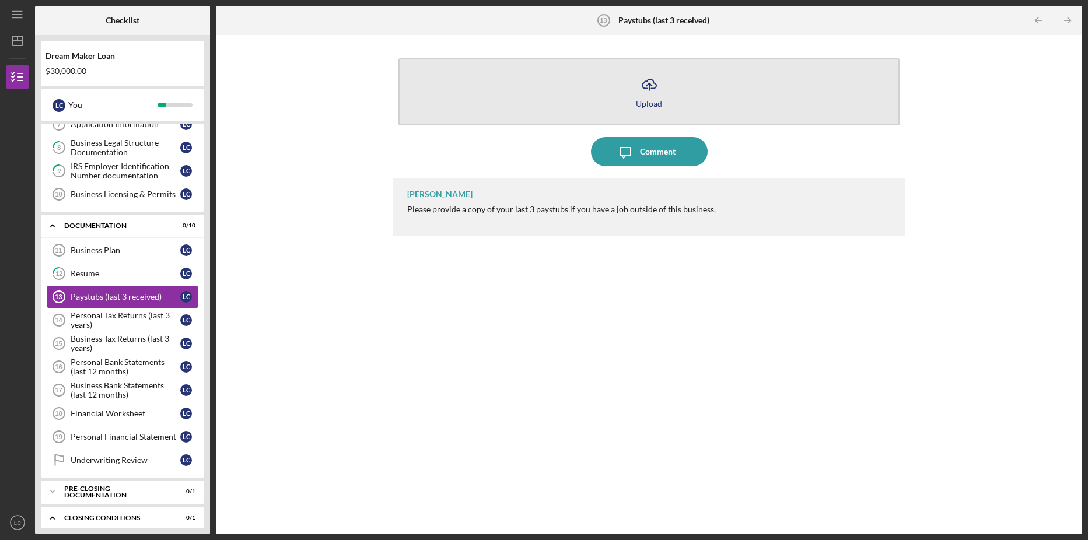
click at [652, 93] on icon "Icon/Upload" at bounding box center [649, 84] width 29 height 29
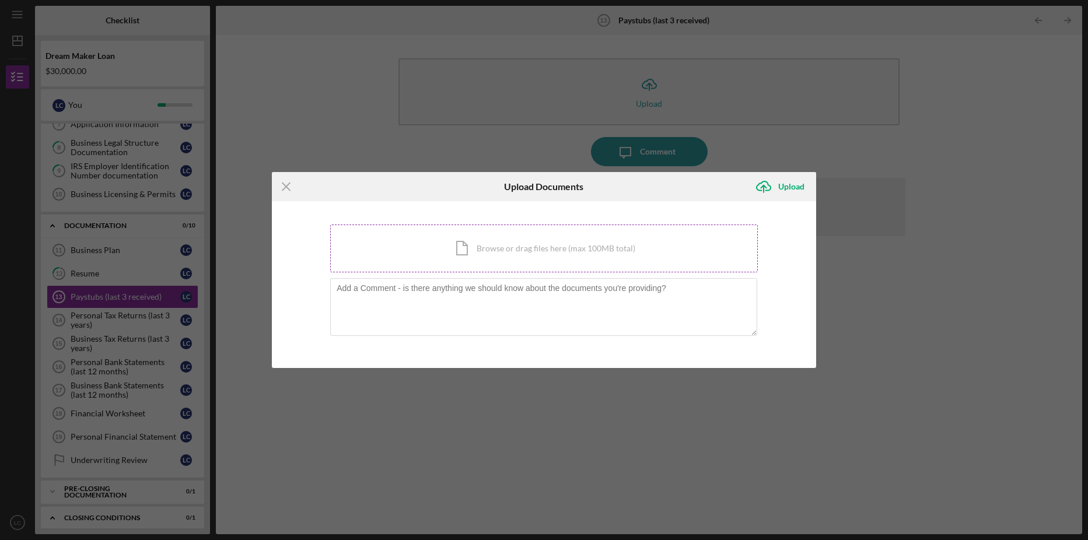
click at [495, 246] on div "Icon/Document Browse or drag files here (max 100MB total) Tap to choose files o…" at bounding box center [544, 249] width 428 height 48
click at [530, 245] on div "Icon/Document Browse or drag files here (max 100MB total) Tap to choose files o…" at bounding box center [544, 249] width 428 height 48
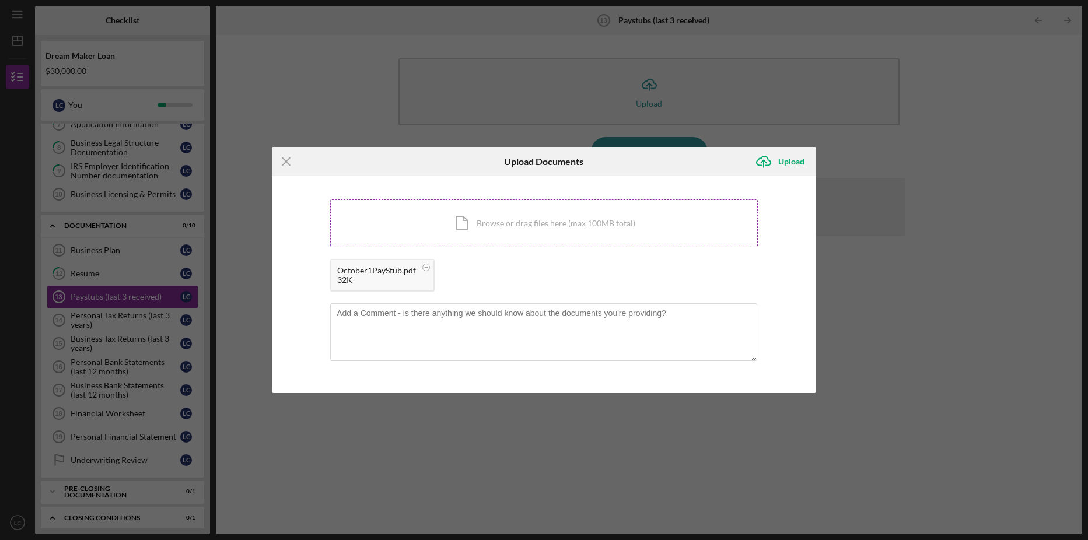
click at [456, 220] on div "Icon/Document Browse or drag files here (max 100MB total) Tap to choose files o…" at bounding box center [544, 223] width 428 height 48
click at [431, 201] on div "Icon/Document Browse or drag files here (max 100MB total) Tap to choose files o…" at bounding box center [544, 223] width 428 height 48
click at [215, 38] on div "Icon/Menu Close Upload Documents Icon/Upload Upload You're uploading documents …" at bounding box center [544, 270] width 1088 height 540
click at [772, 161] on icon "Icon/Upload" at bounding box center [763, 161] width 29 height 29
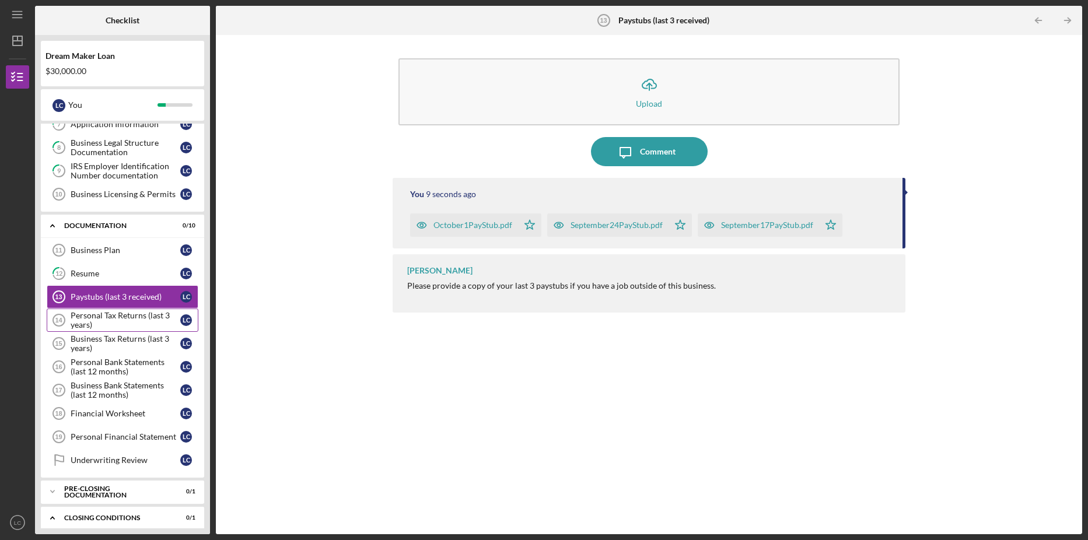
click at [122, 314] on div "Personal Tax Returns (last 3 years)" at bounding box center [126, 320] width 110 height 19
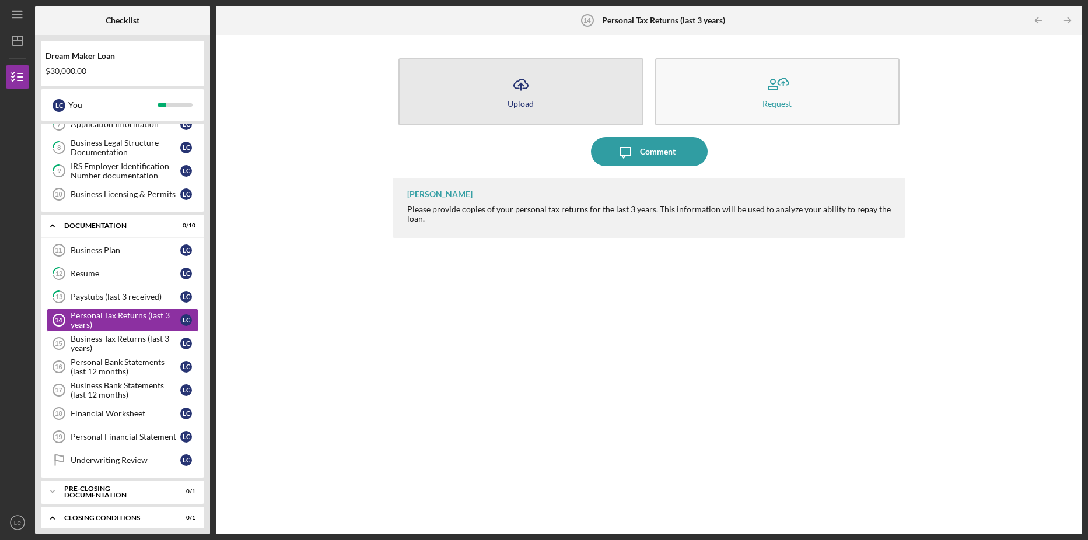
click at [514, 86] on icon "Icon/Upload" at bounding box center [520, 84] width 29 height 29
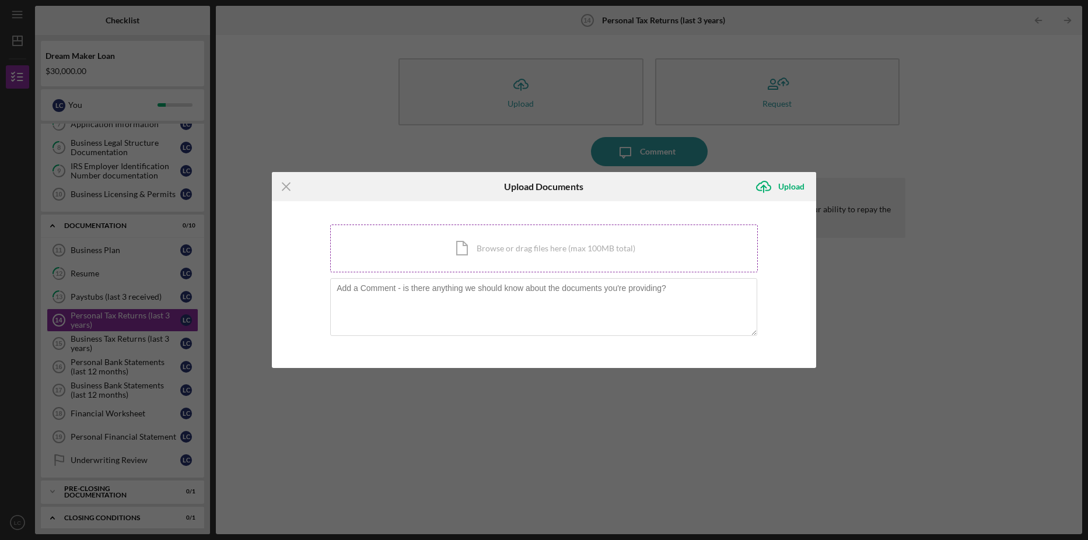
click at [524, 249] on div "Icon/Document Browse or drag files here (max 100MB total) Tap to choose files o…" at bounding box center [544, 249] width 428 height 48
click at [516, 251] on div "Icon/Document Browse or drag files here (max 100MB total) Tap to choose files o…" at bounding box center [544, 249] width 428 height 48
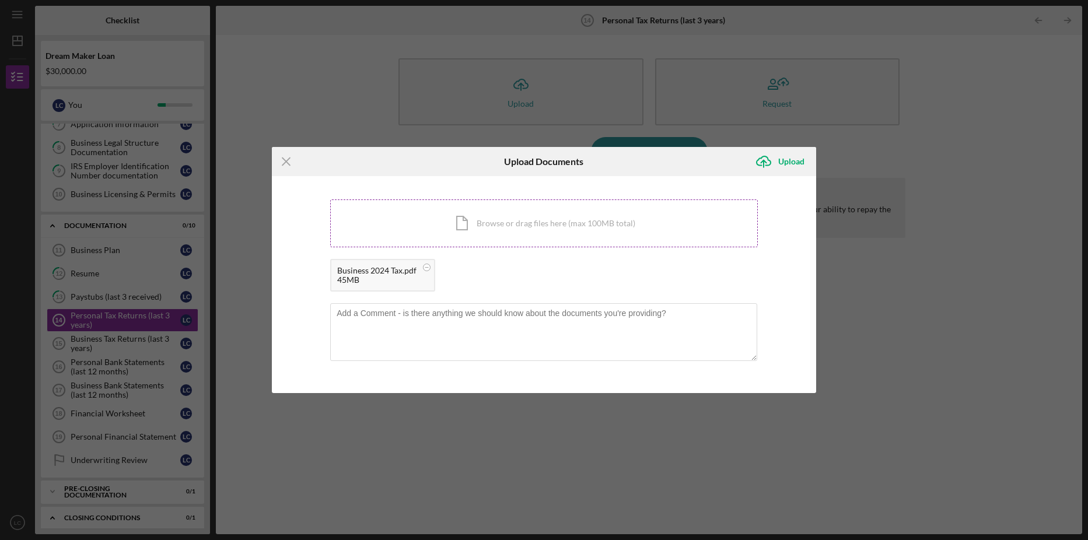
click at [514, 233] on div "Icon/Document Browse or drag files here (max 100MB total) Tap to choose files o…" at bounding box center [544, 223] width 428 height 48
click at [770, 162] on icon "Icon/Upload" at bounding box center [763, 161] width 29 height 29
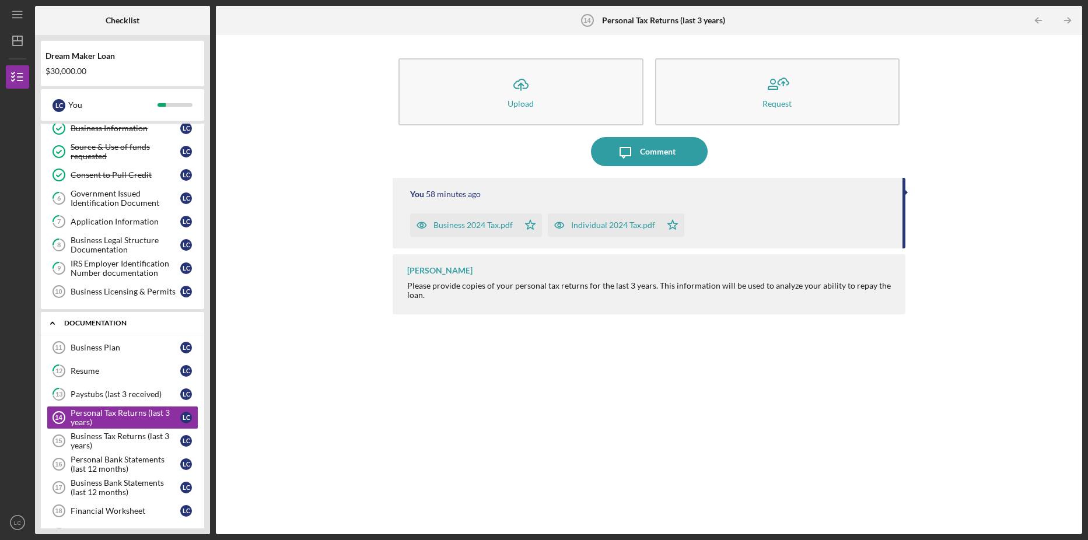
scroll to position [37, 0]
